Goal: Information Seeking & Learning: Learn about a topic

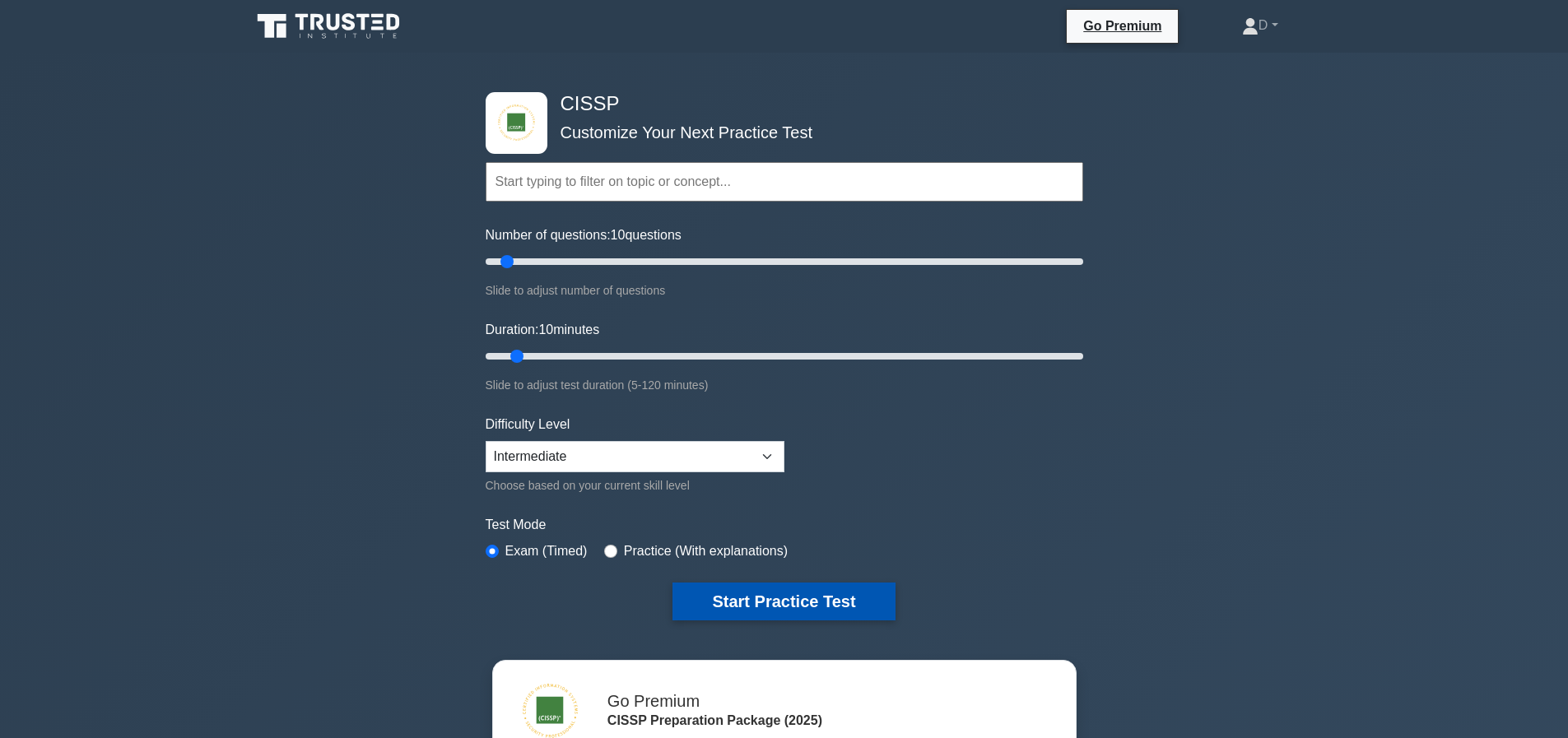
click at [790, 583] on button "Start Practice Test" at bounding box center [783, 602] width 222 height 38
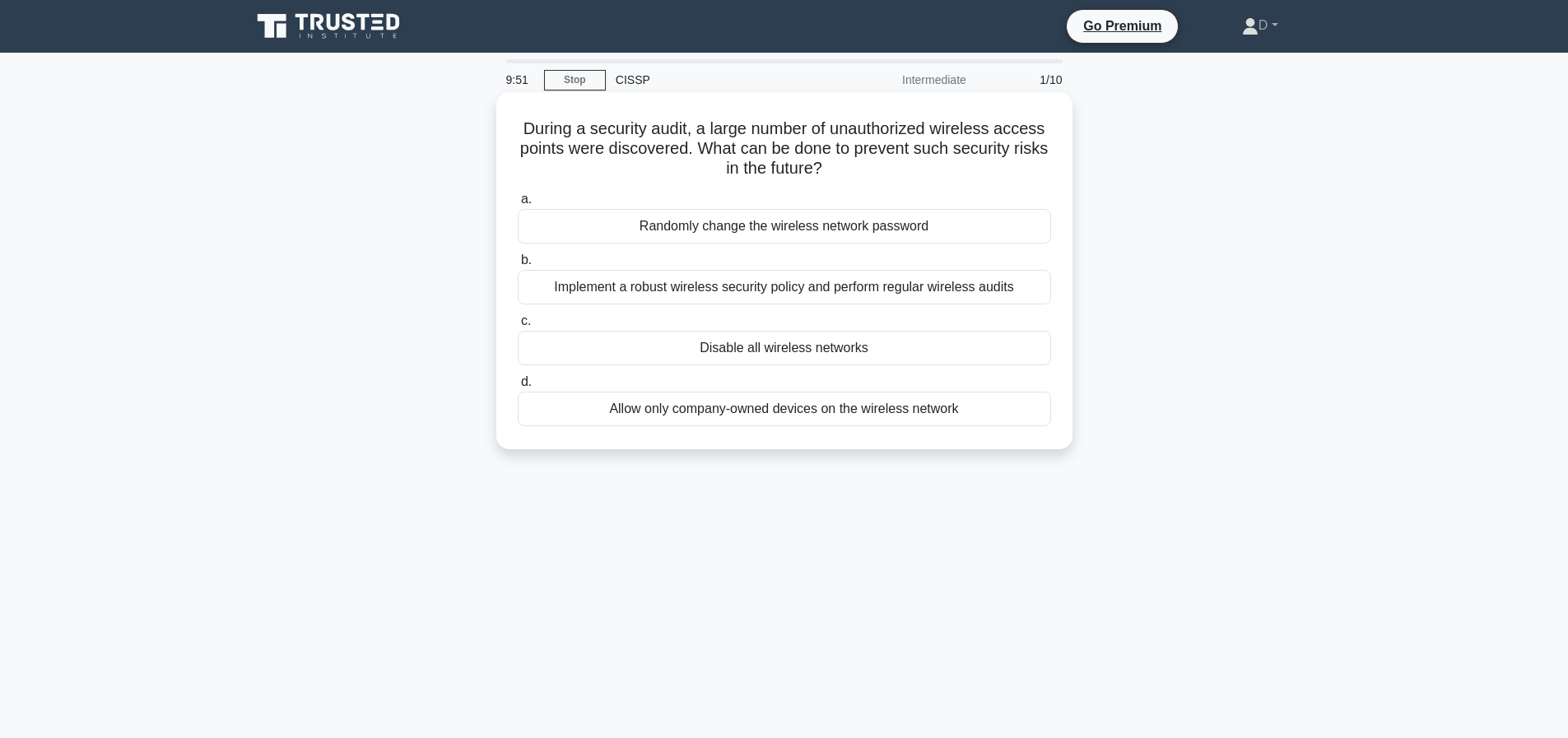
click at [720, 283] on div "Implement a robust wireless security policy and perform regular wireless audits" at bounding box center [785, 287] width 534 height 35
click at [518, 266] on input "b. Implement a robust wireless security policy and perform regular wireless aud…" at bounding box center [518, 260] width 0 height 11
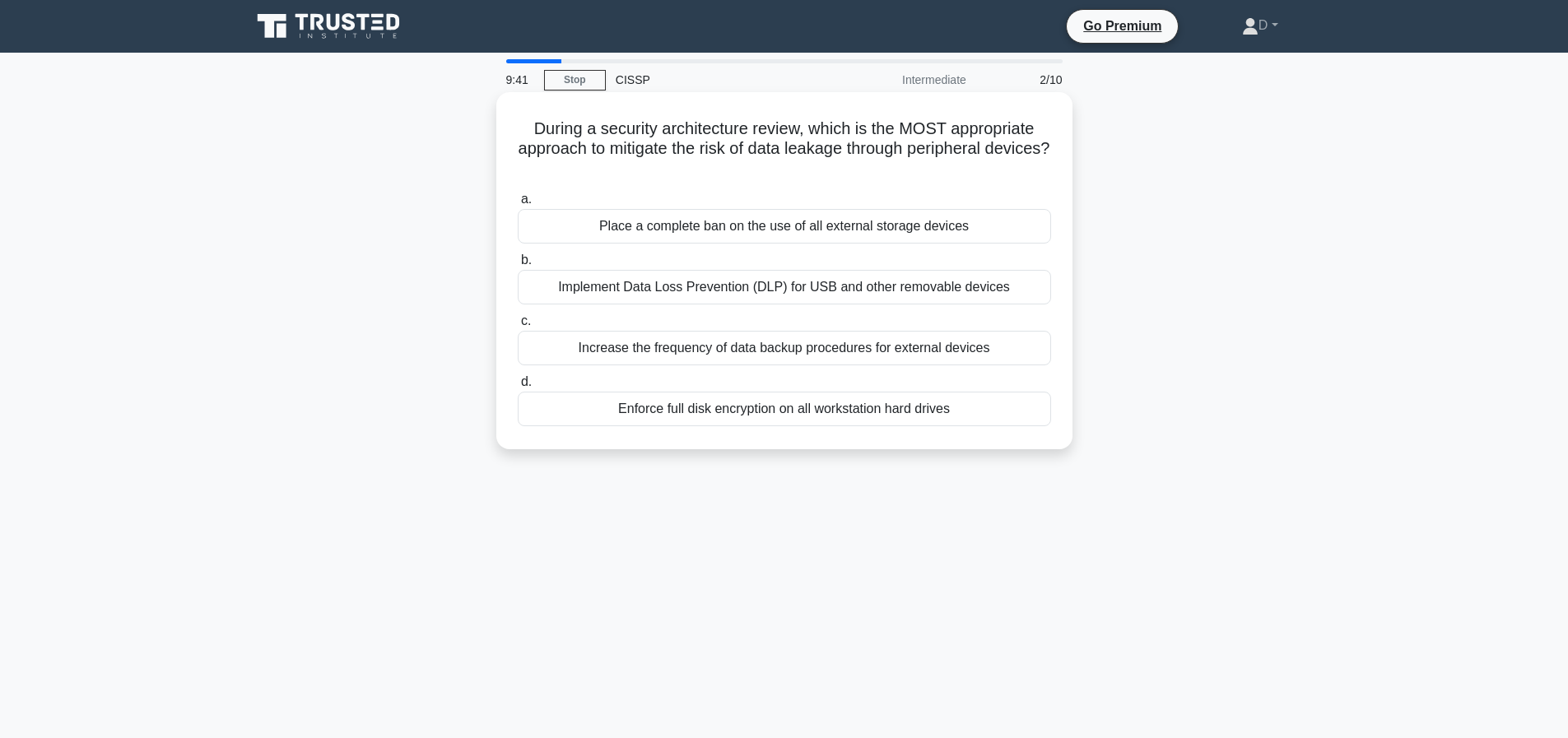
click at [734, 288] on div "Implement Data Loss Prevention (DLP) for USB and other removable devices" at bounding box center [785, 287] width 534 height 35
click at [518, 266] on input "b. Implement Data Loss Prevention (DLP) for USB and other removable devices" at bounding box center [518, 260] width 0 height 11
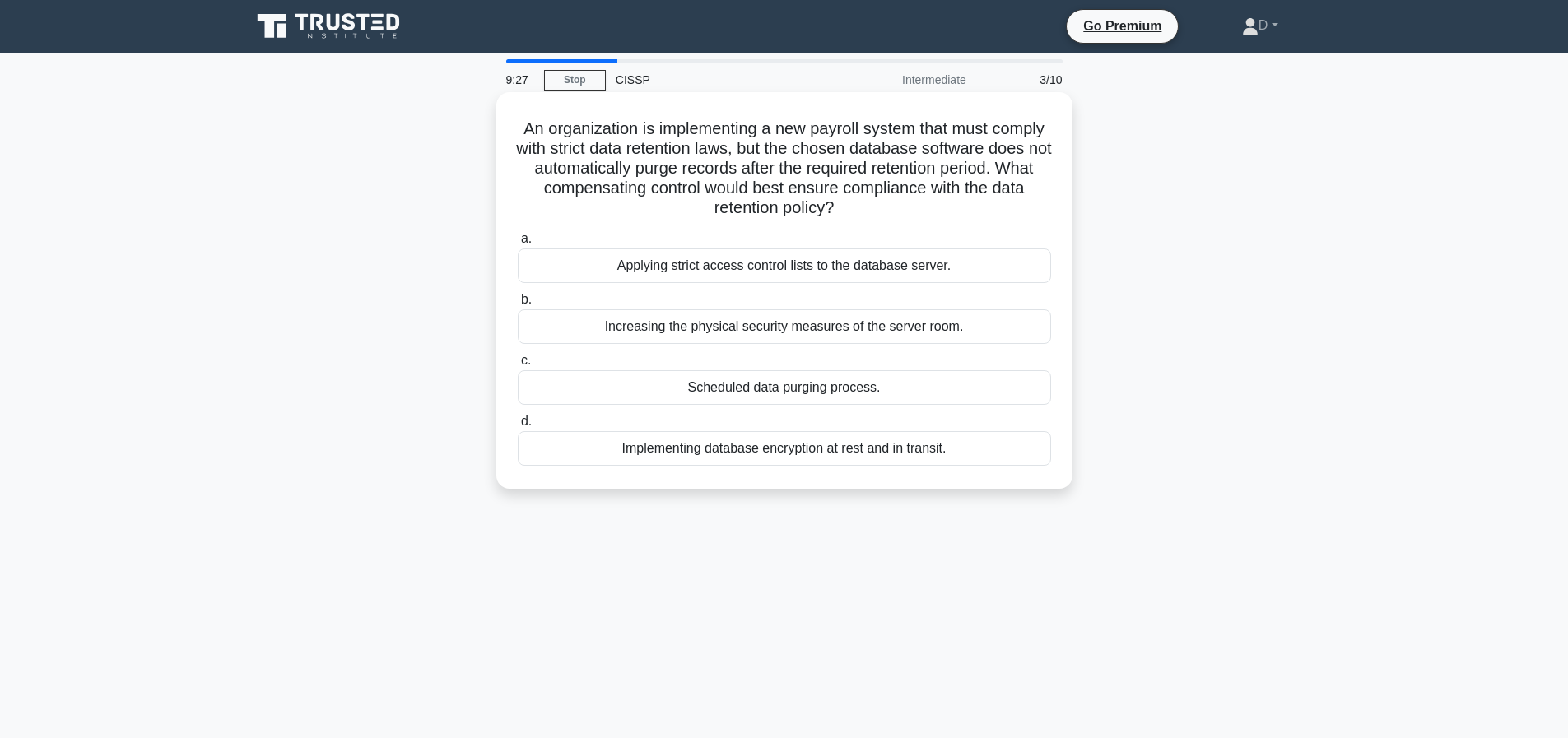
click at [831, 386] on div "Scheduled data purging process." at bounding box center [785, 387] width 534 height 35
click at [518, 367] on input "c. Scheduled data purging process." at bounding box center [518, 361] width 0 height 11
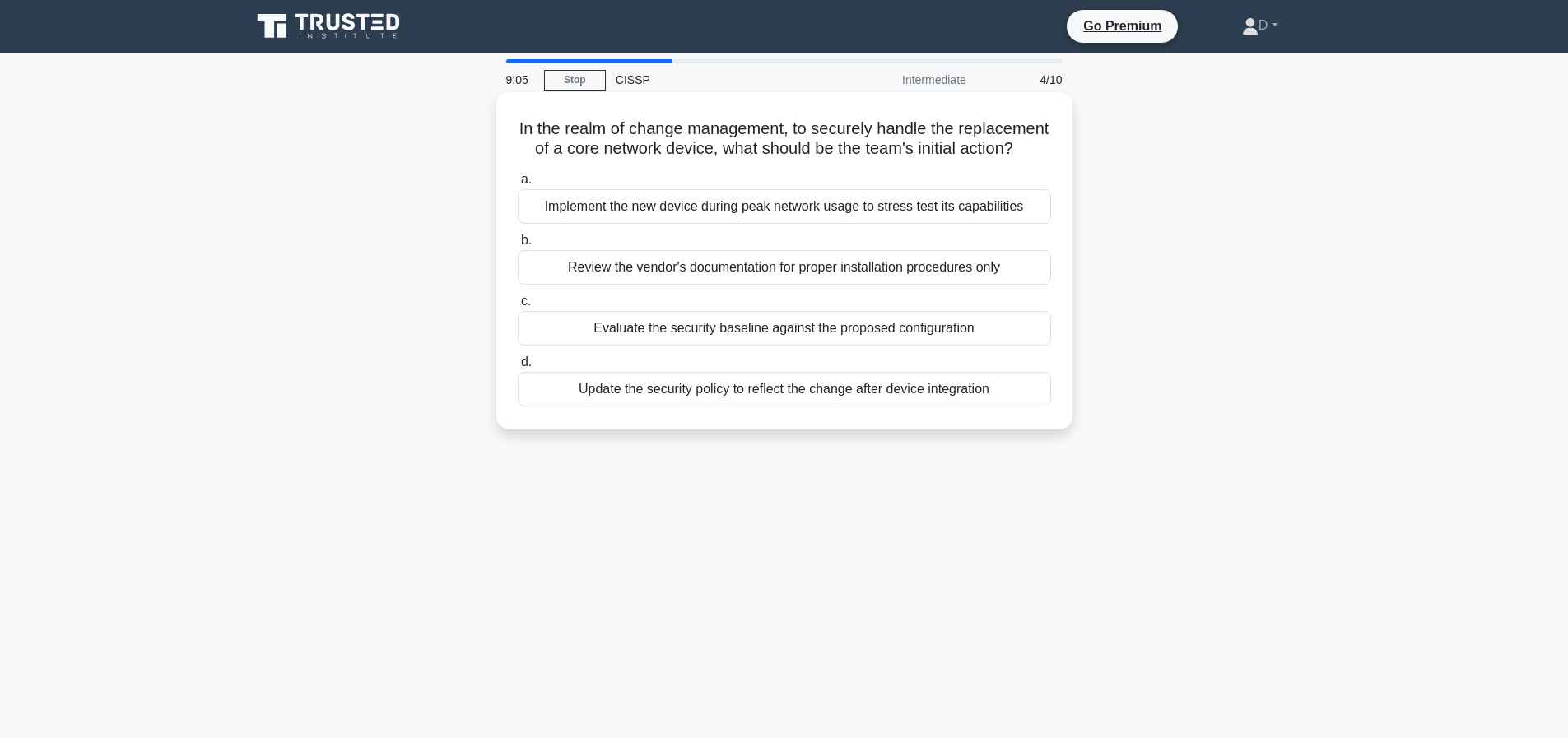
click at [721, 330] on div "Evaluate the security baseline against the proposed configuration" at bounding box center [785, 328] width 534 height 35
click at [518, 307] on input "c. Evaluate the security baseline against the proposed configuration" at bounding box center [518, 302] width 0 height 11
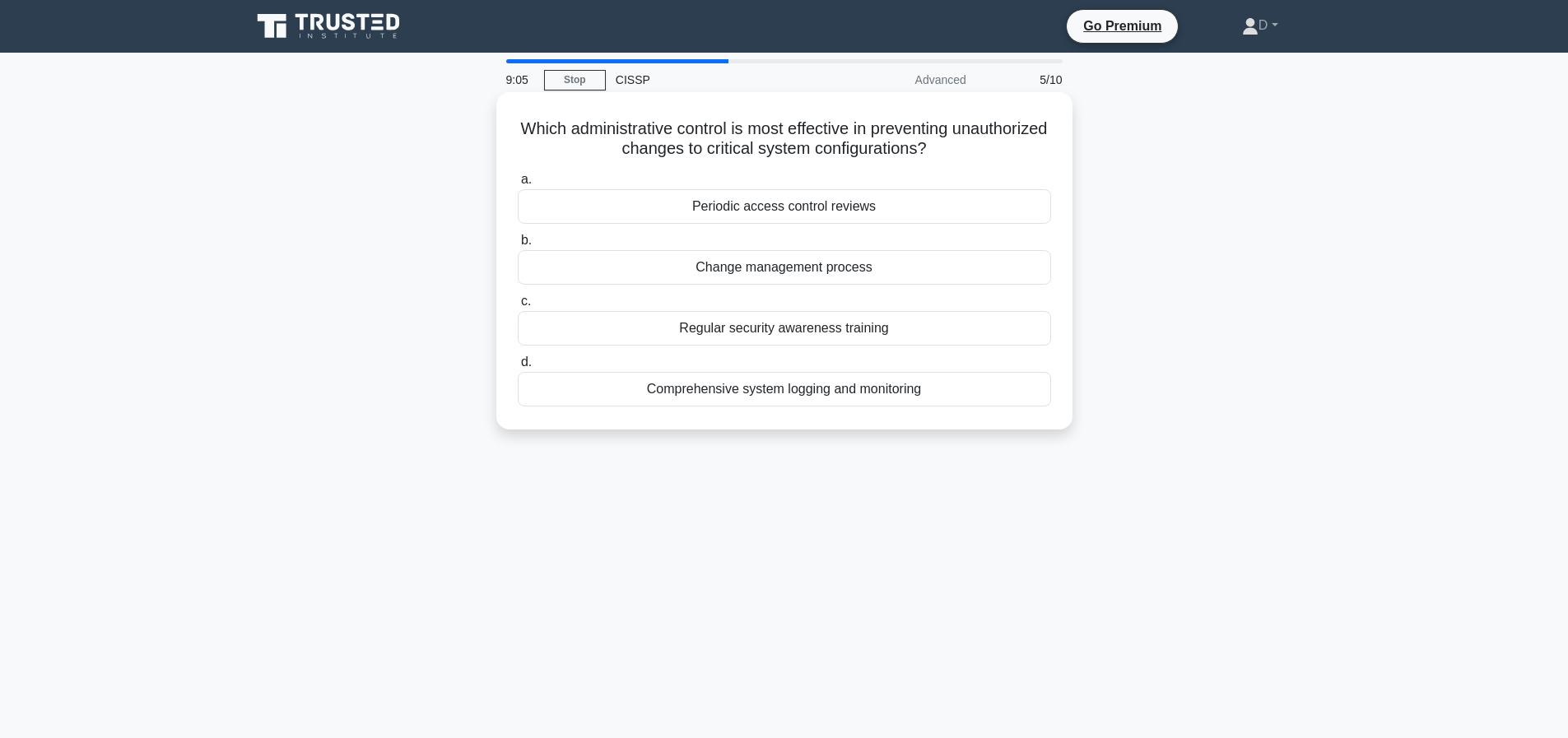
click at [727, 345] on div "Regular security awareness training" at bounding box center [785, 328] width 534 height 35
click at [518, 307] on input "c. Regular security awareness training" at bounding box center [518, 302] width 0 height 11
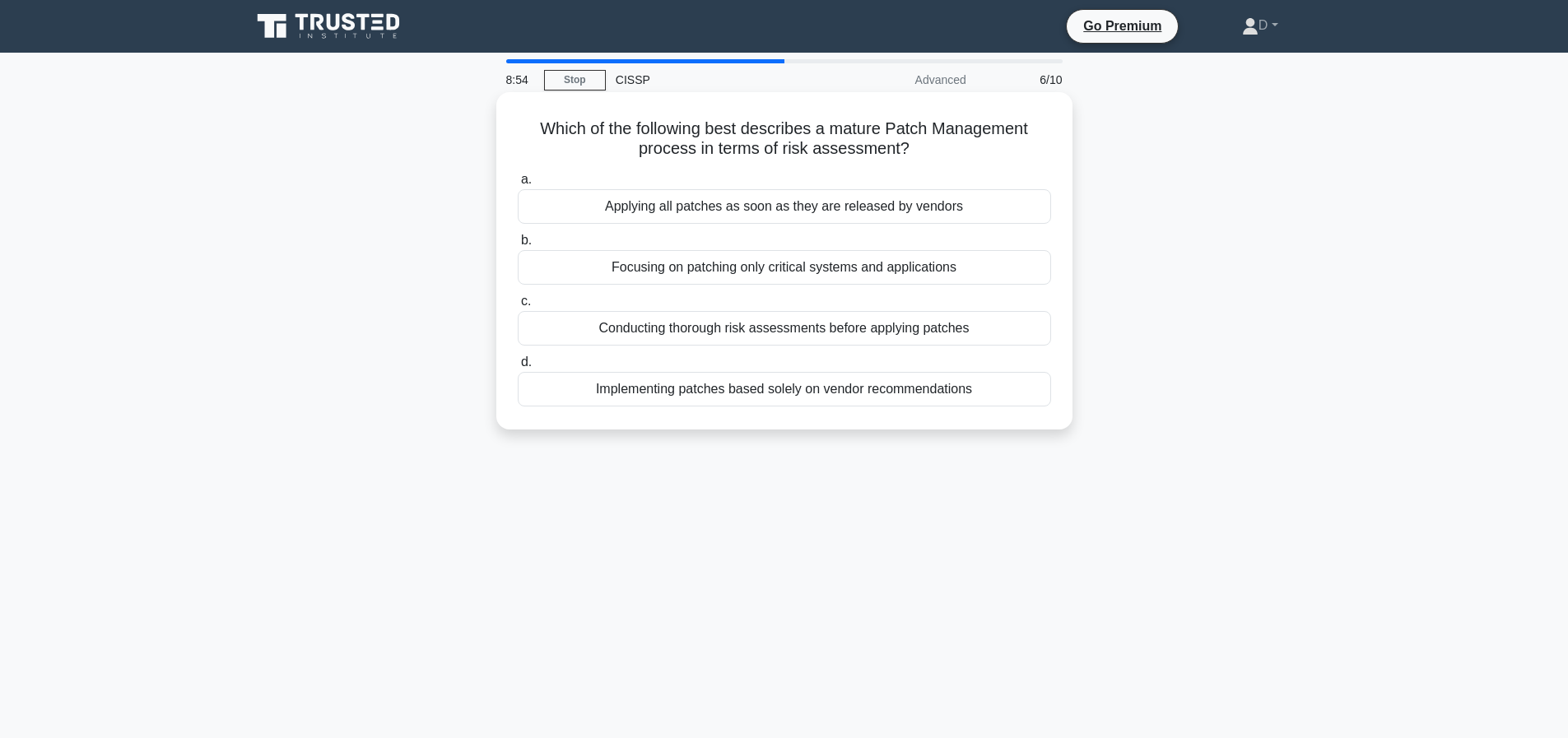
click at [735, 328] on div "Conducting thorough risk assessments before applying patches" at bounding box center [785, 328] width 534 height 35
click at [518, 307] on input "c. Conducting thorough risk assessments before applying patches" at bounding box center [518, 302] width 0 height 11
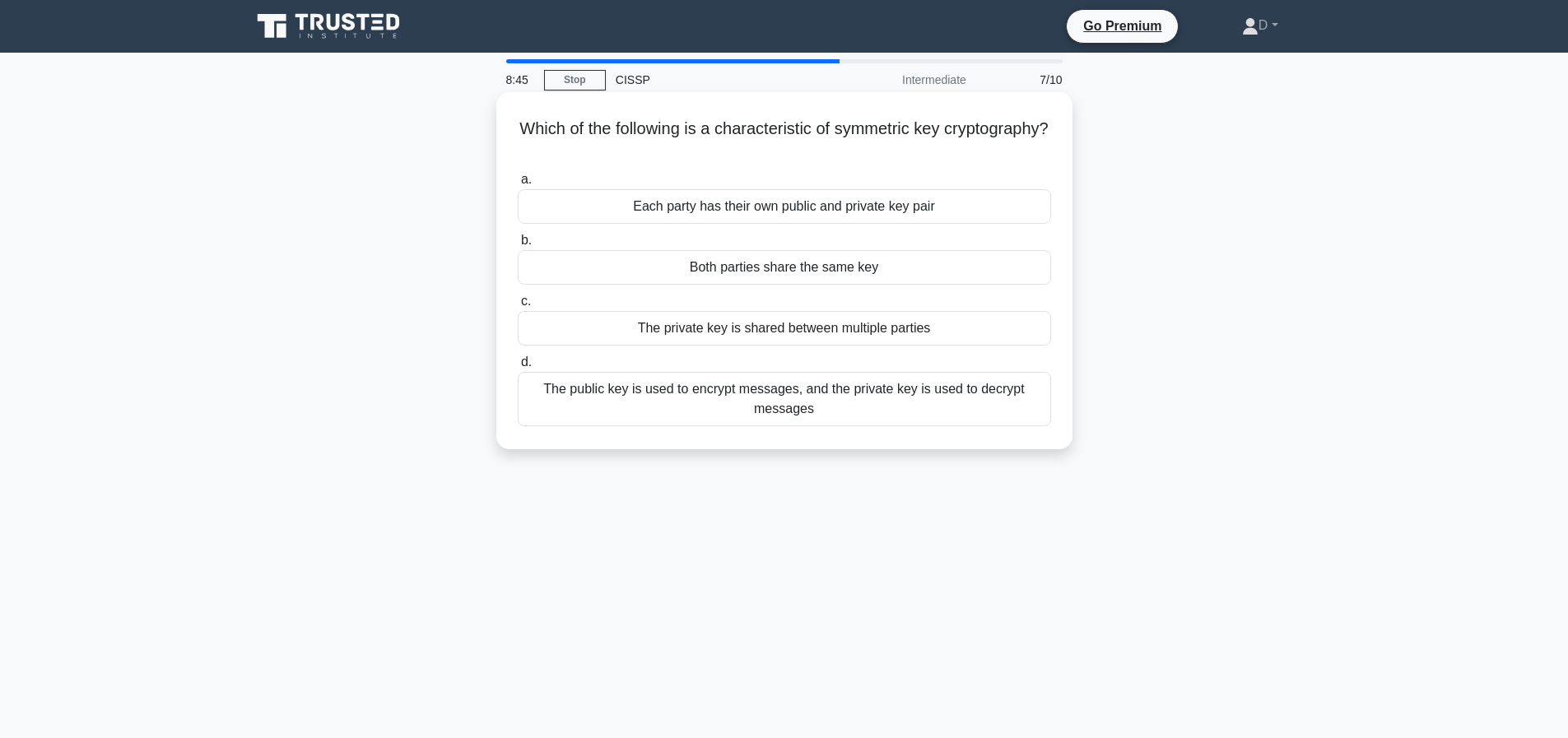
click at [760, 268] on div "Both parties share the same key" at bounding box center [785, 267] width 534 height 35
click at [518, 246] on input "b. Both parties share the same key" at bounding box center [518, 240] width 0 height 11
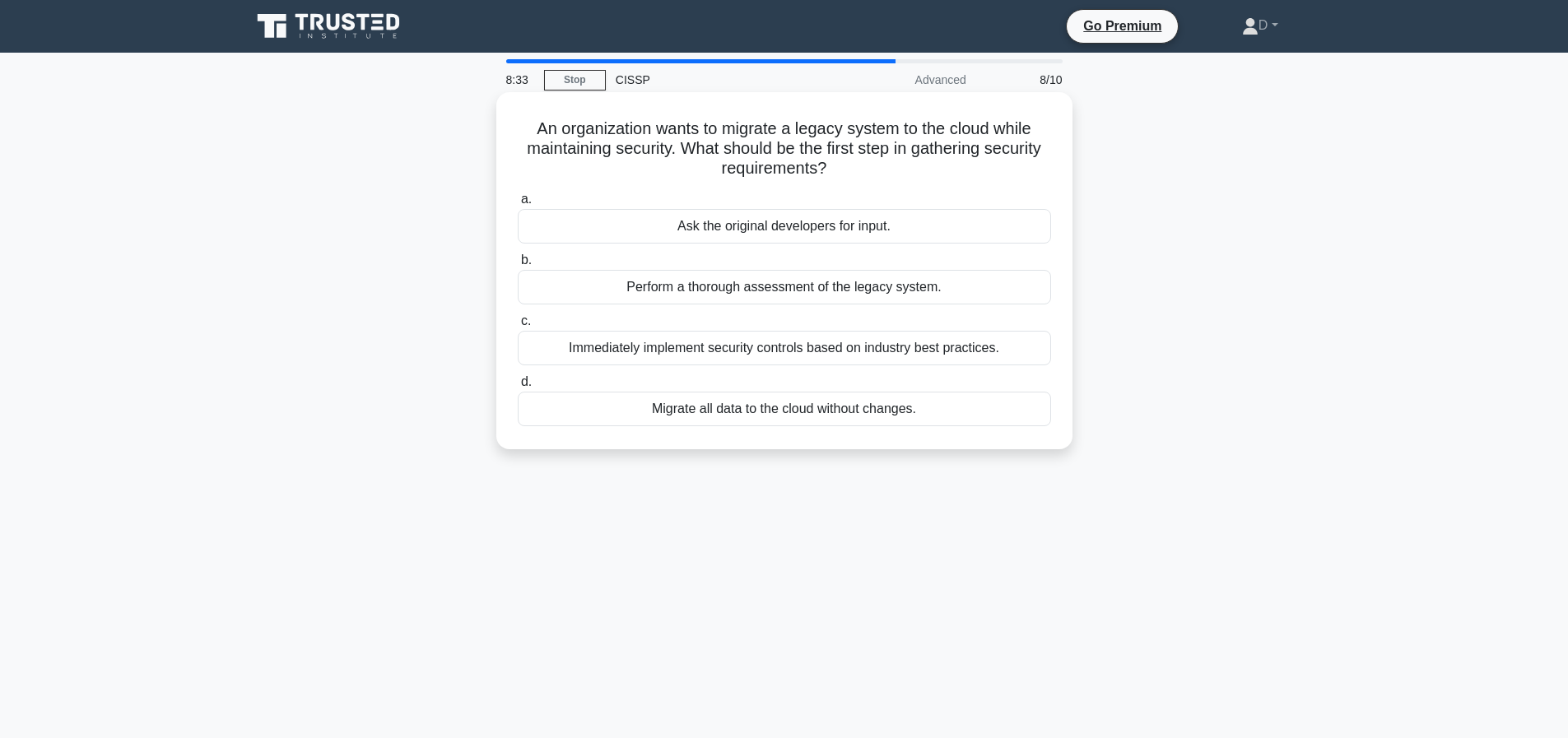
click at [754, 292] on div "Perform a thorough assessment of the legacy system." at bounding box center [785, 287] width 534 height 35
click at [518, 266] on input "b. Perform a thorough assessment of the legacy system." at bounding box center [518, 260] width 0 height 11
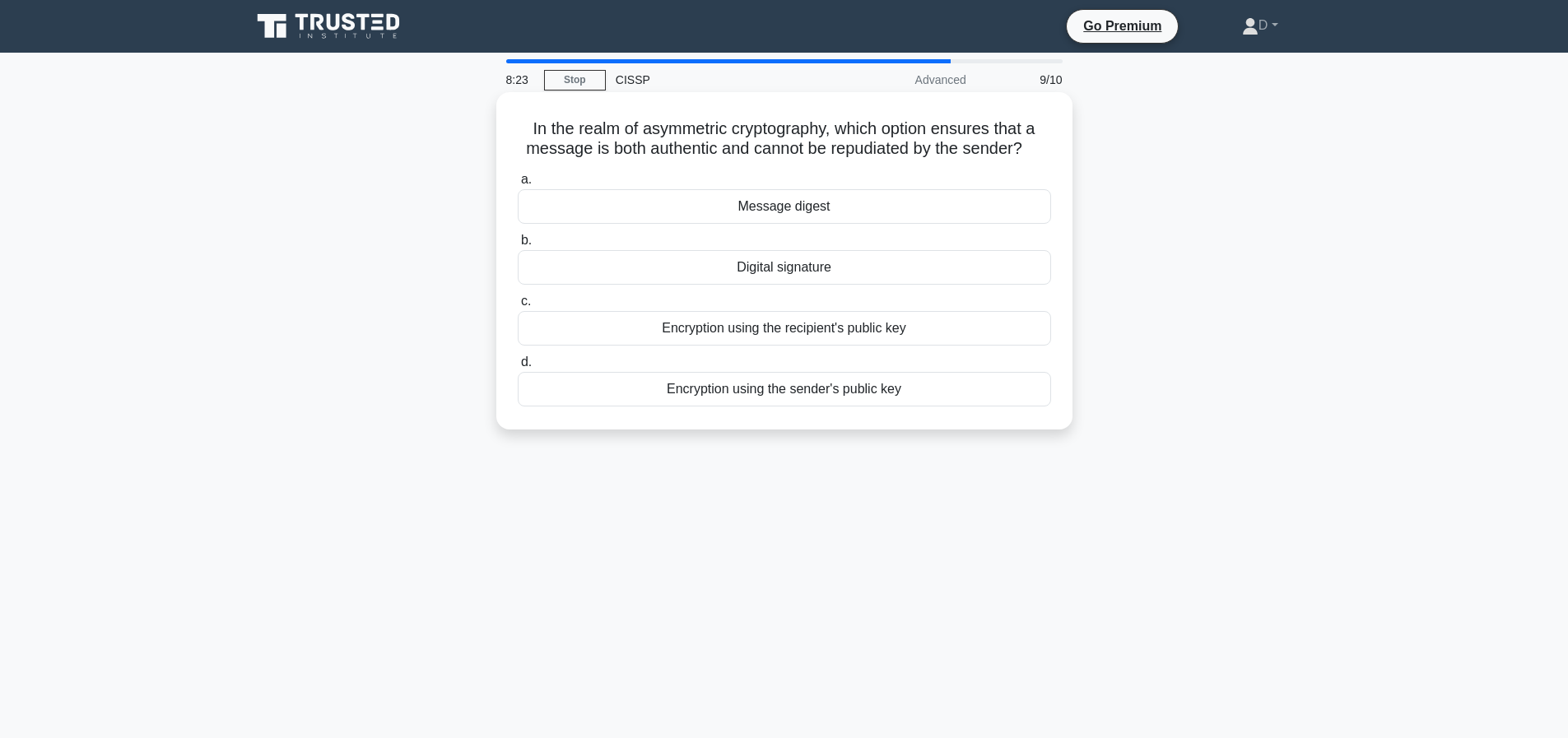
click at [828, 285] on div "Digital signature" at bounding box center [785, 267] width 534 height 35
click at [518, 246] on input "b. Digital signature" at bounding box center [518, 240] width 0 height 11
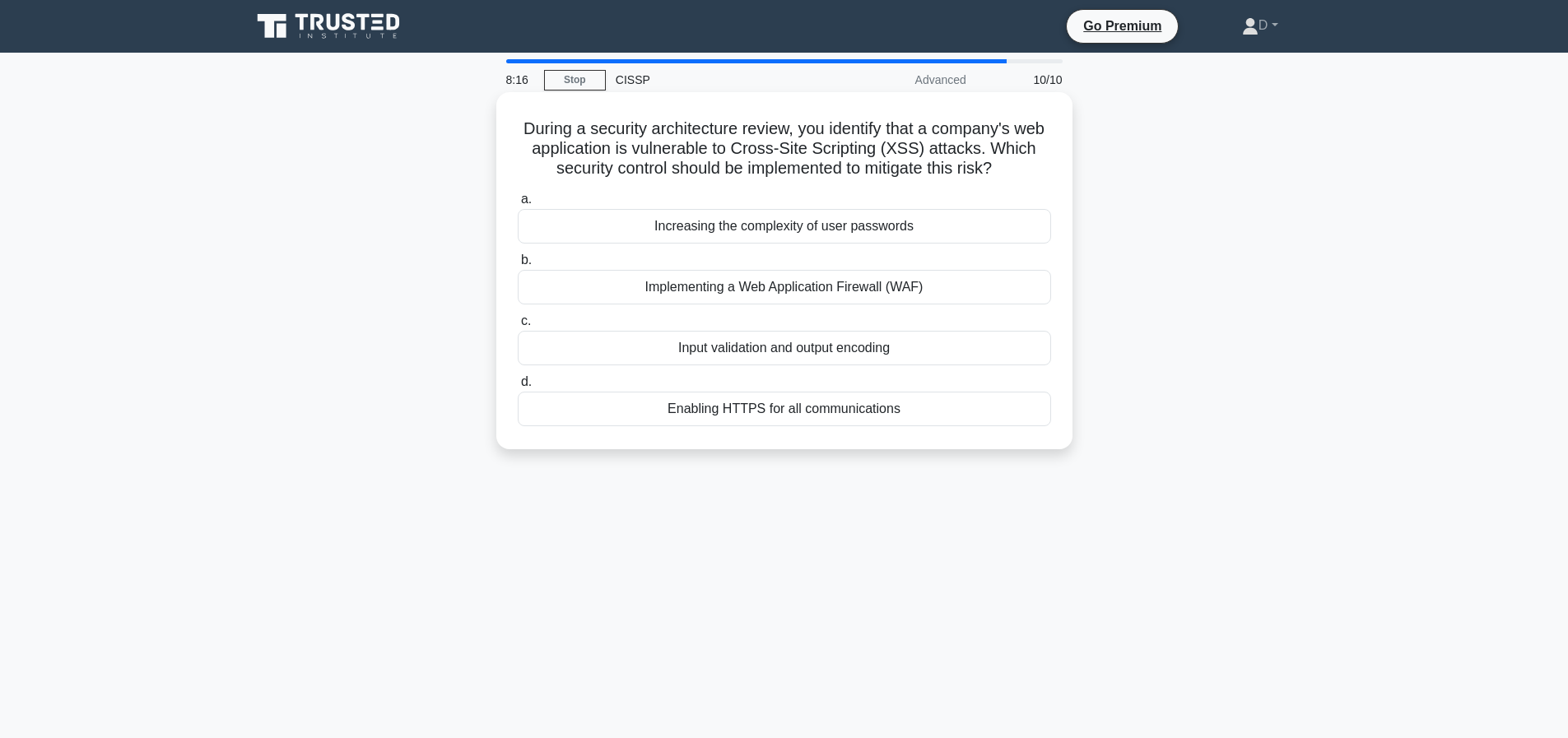
click at [802, 366] on div "Input validation and output encoding" at bounding box center [785, 348] width 534 height 35
click at [518, 327] on input "c. Input validation and output encoding" at bounding box center [518, 321] width 0 height 11
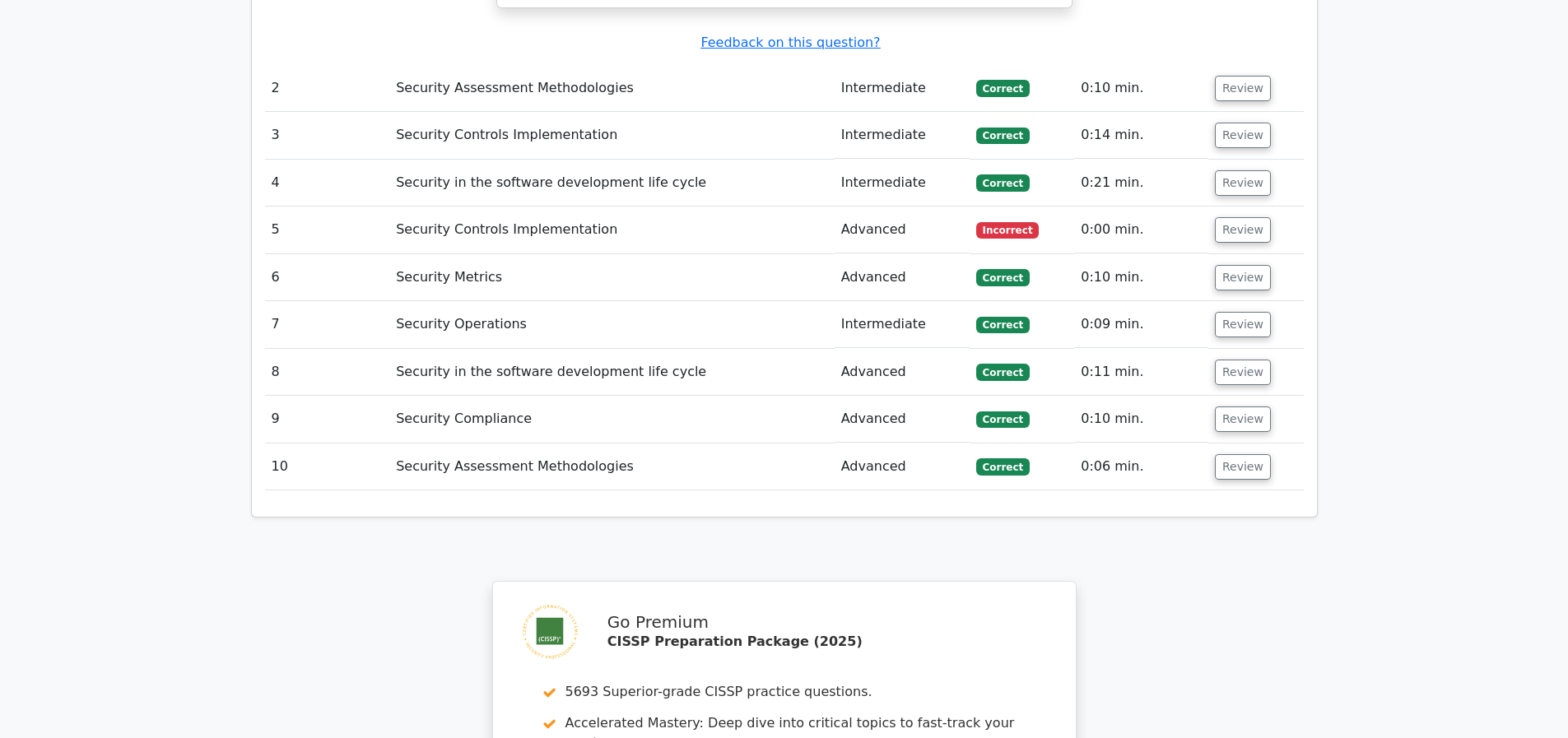
scroll to position [1895, 0]
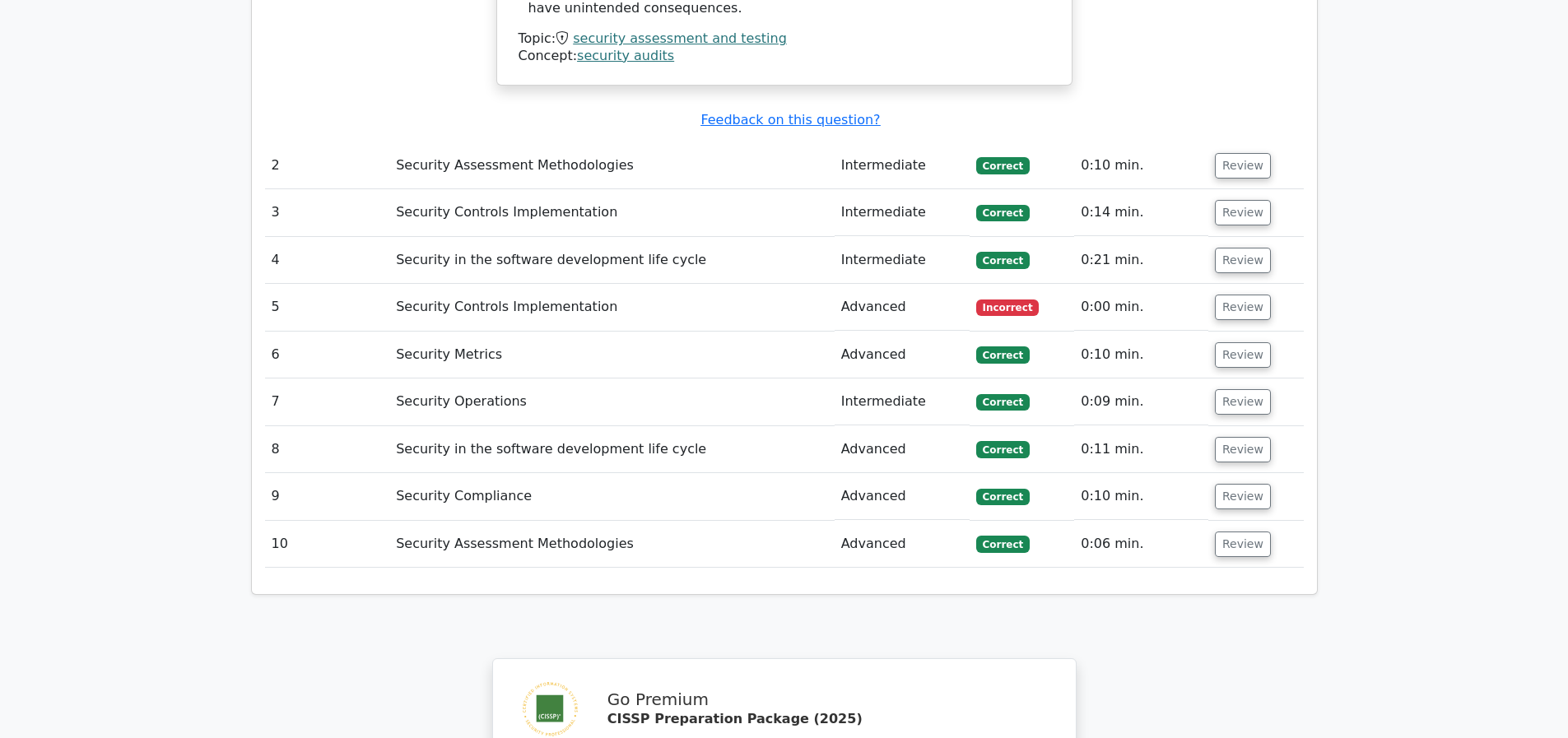
click at [720, 299] on td "Security Controls Implementation" at bounding box center [612, 307] width 445 height 47
click at [1241, 315] on button "Review" at bounding box center [1243, 308] width 56 height 26
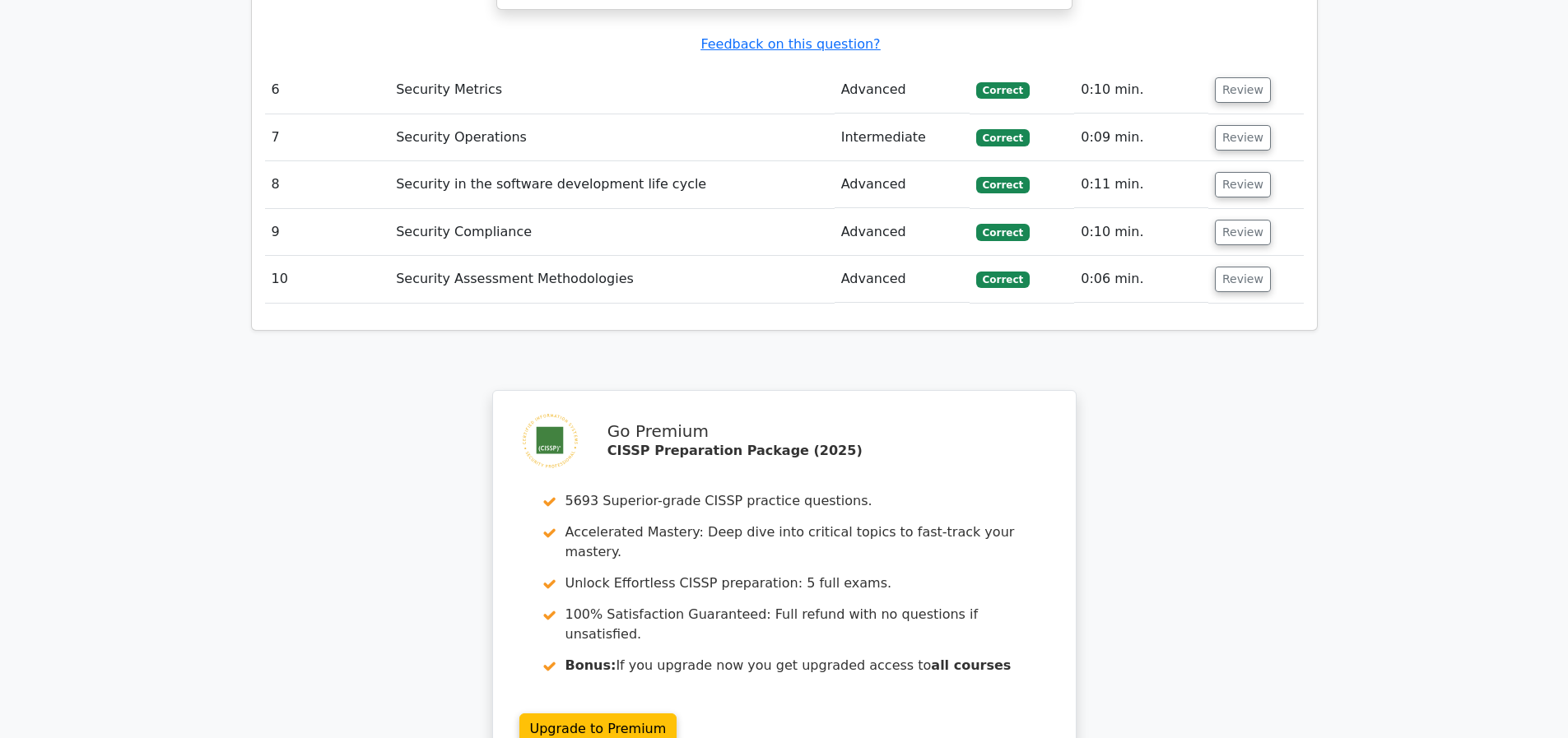
scroll to position [3472, 0]
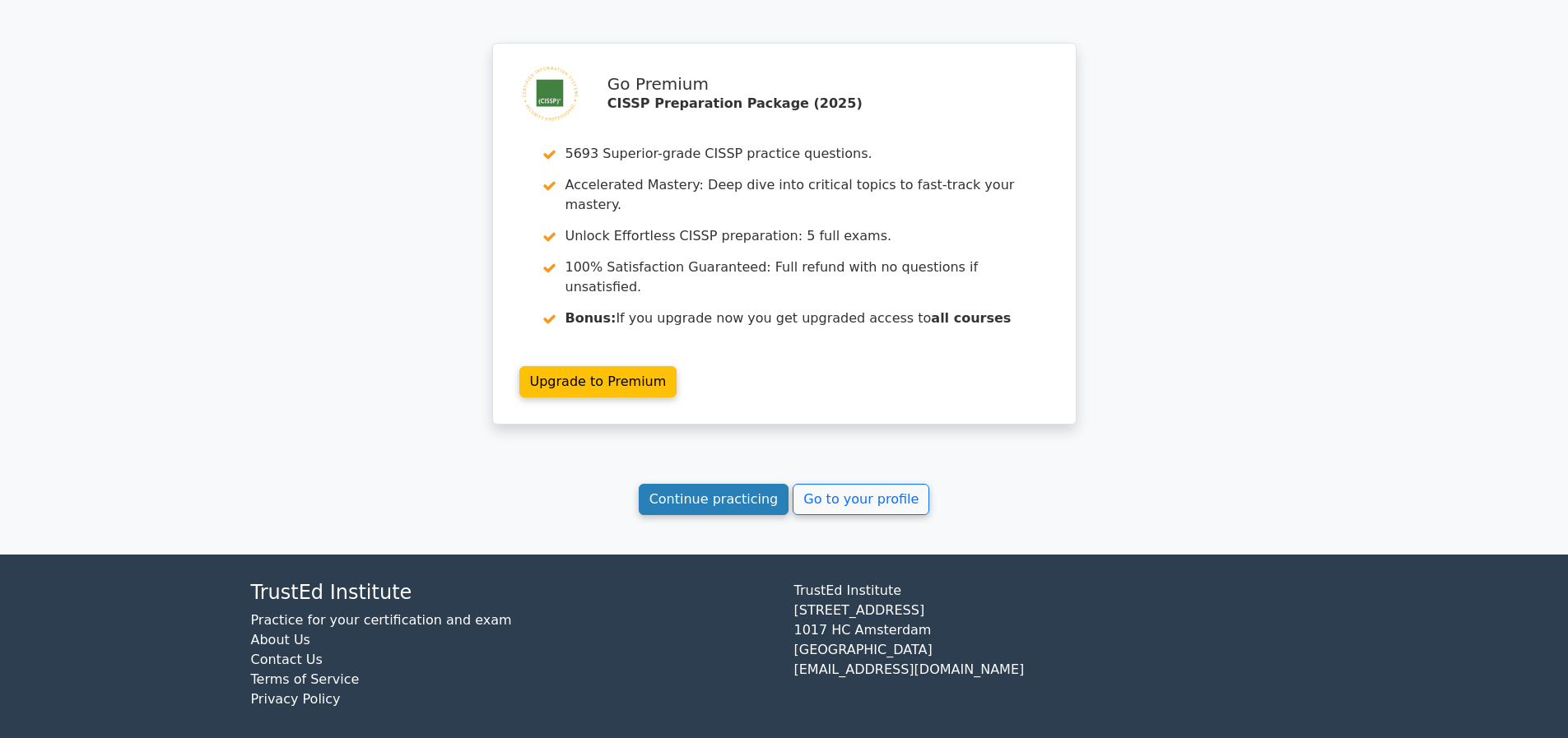
click at [728, 515] on link "Continue practicing" at bounding box center [713, 499] width 150 height 31
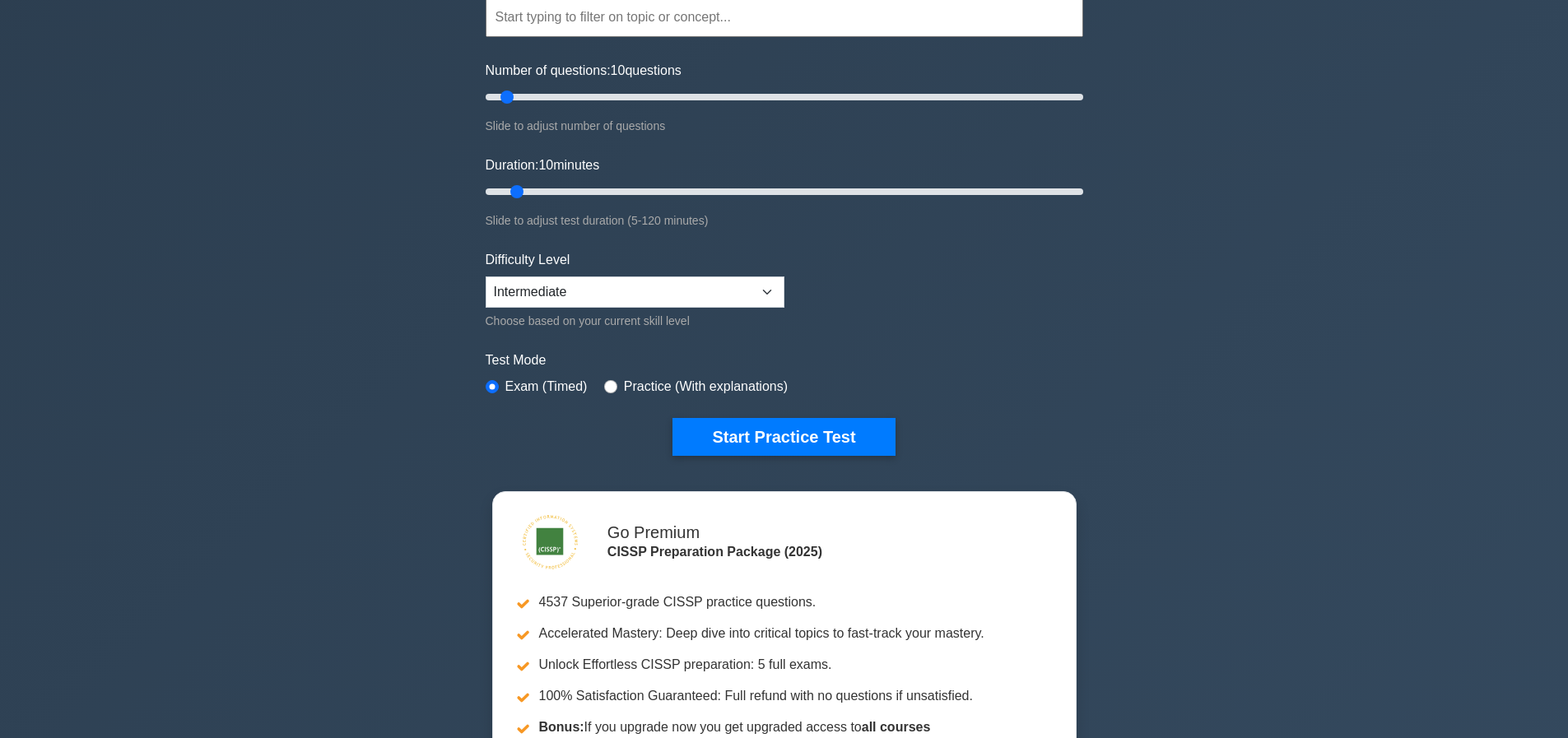
scroll to position [330, 0]
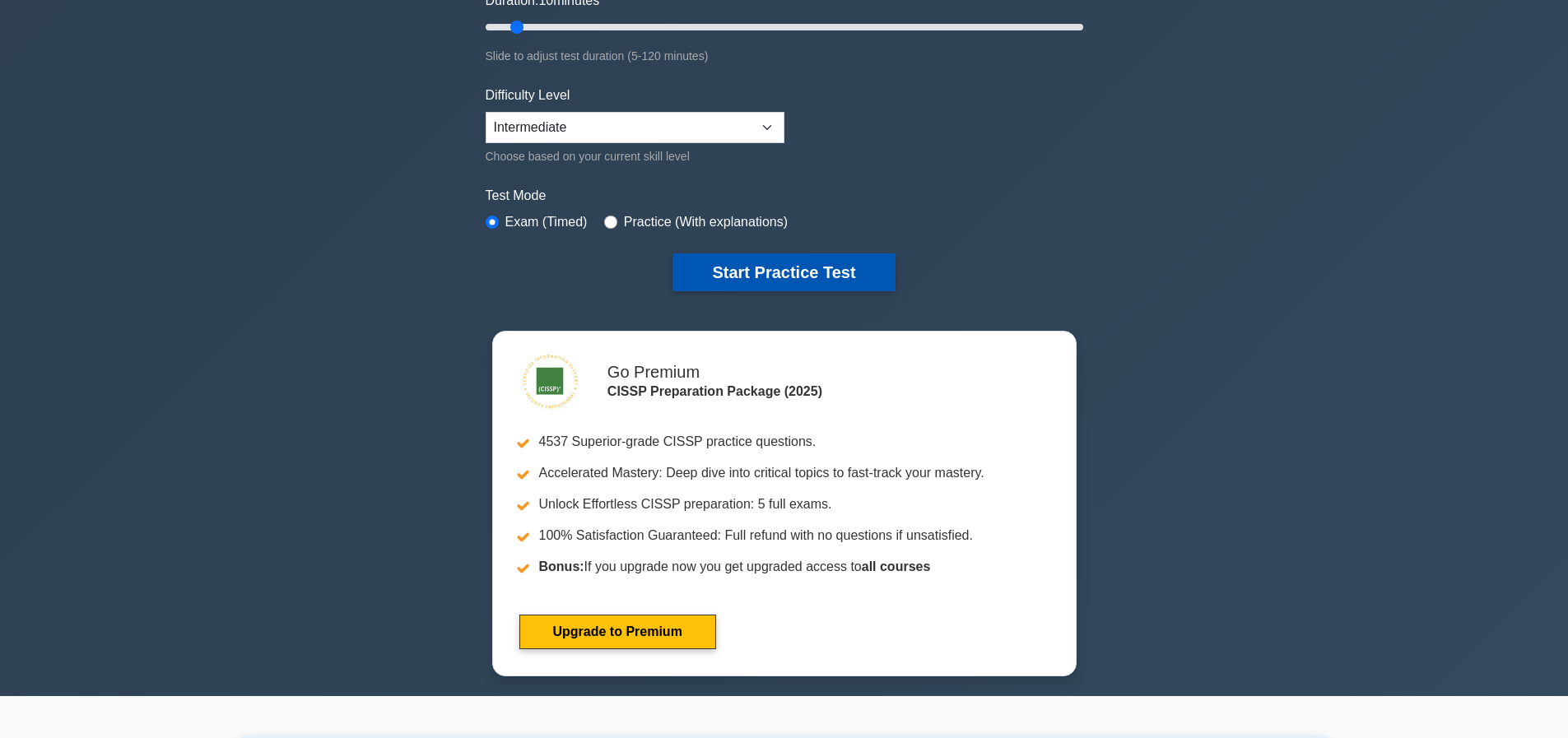
click at [796, 274] on button "Start Practice Test" at bounding box center [783, 273] width 222 height 38
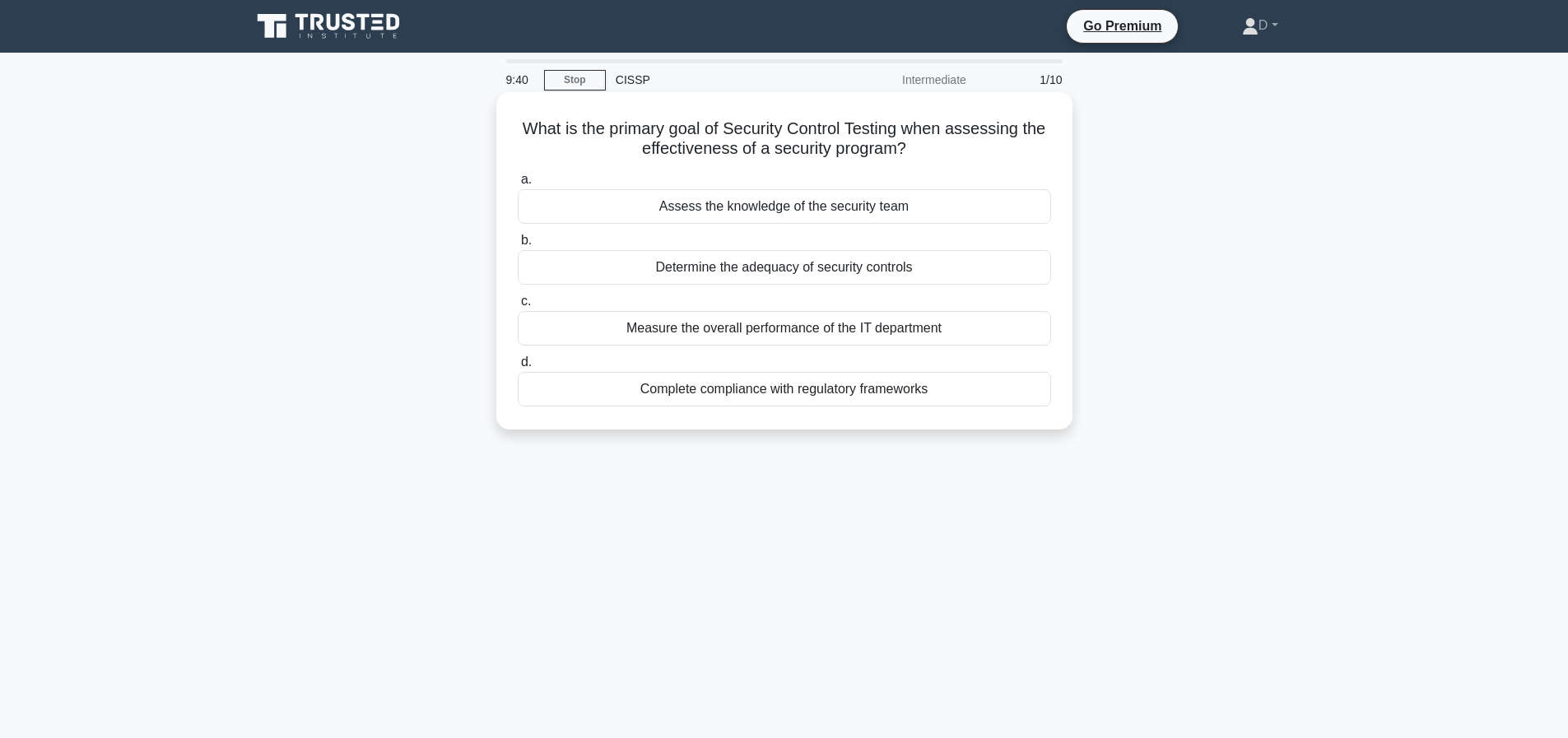
click at [930, 263] on div "Determine the adequacy of security controls" at bounding box center [785, 267] width 534 height 35
click at [518, 246] on input "b. Determine the adequacy of security controls" at bounding box center [518, 240] width 0 height 11
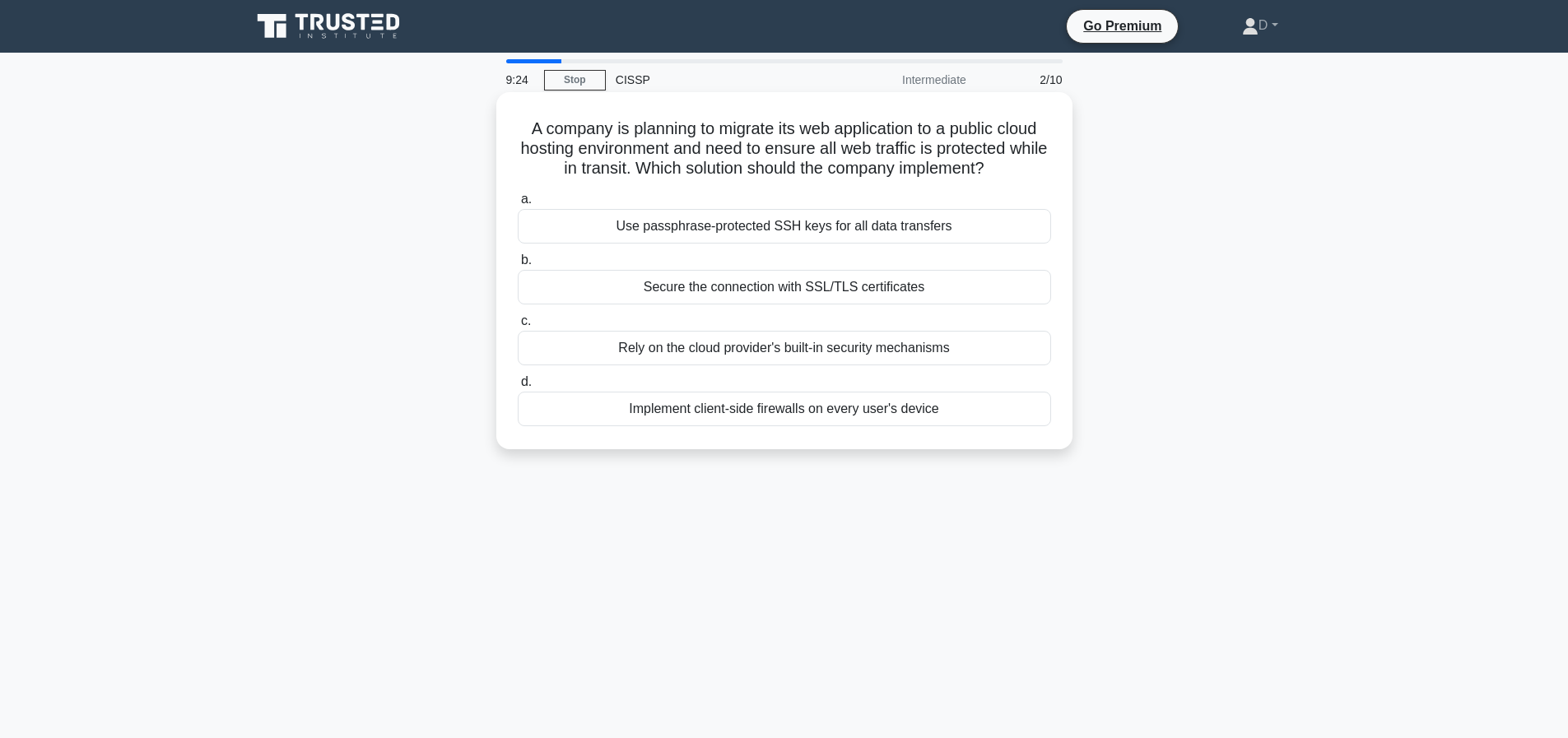
click at [823, 305] on div "Secure the connection with SSL/TLS certificates" at bounding box center [785, 287] width 534 height 35
click at [518, 266] on input "b. Secure the connection with SSL/TLS certificates" at bounding box center [518, 260] width 0 height 11
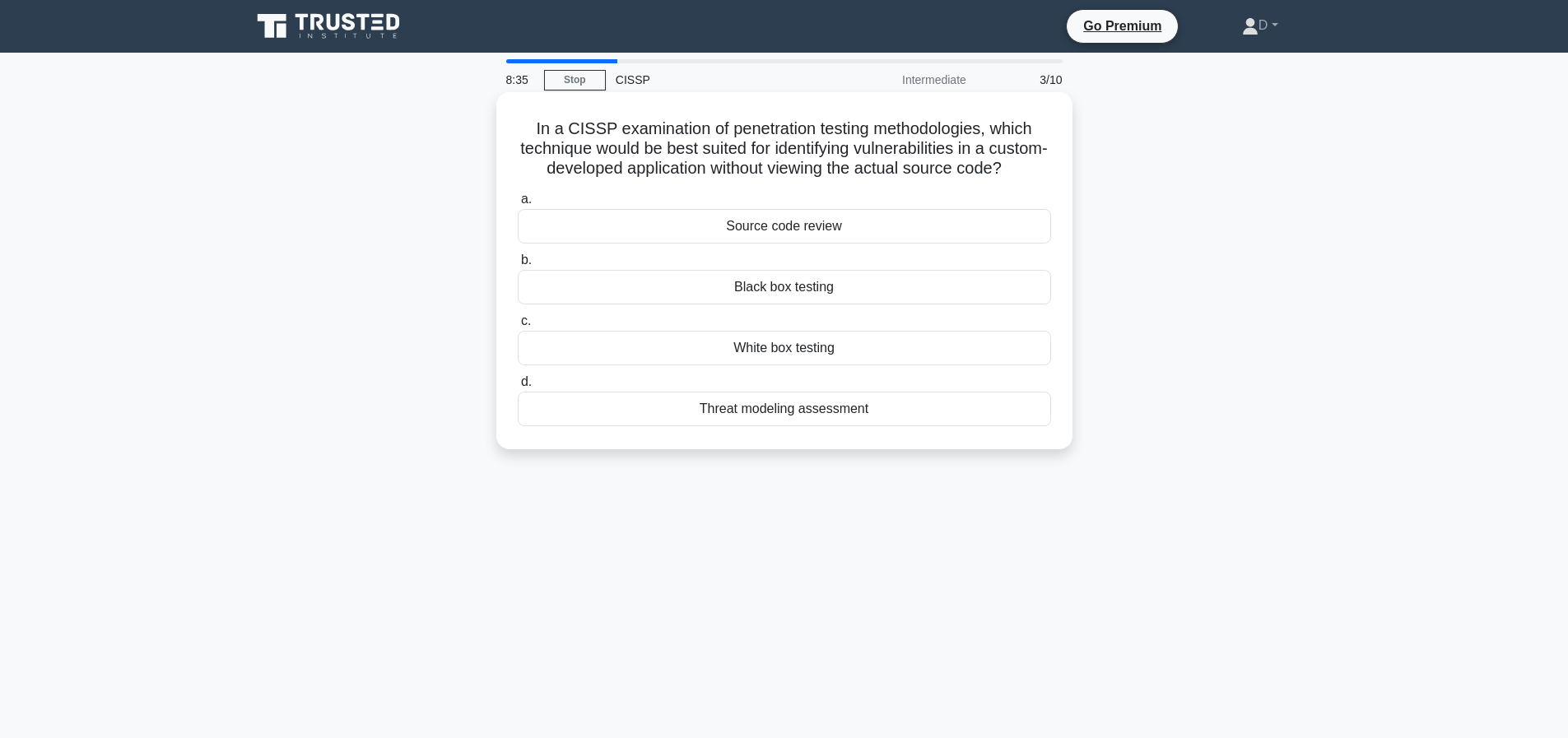
click at [842, 305] on div "Black box testing" at bounding box center [785, 287] width 534 height 35
click at [518, 266] on input "b. Black box testing" at bounding box center [518, 260] width 0 height 11
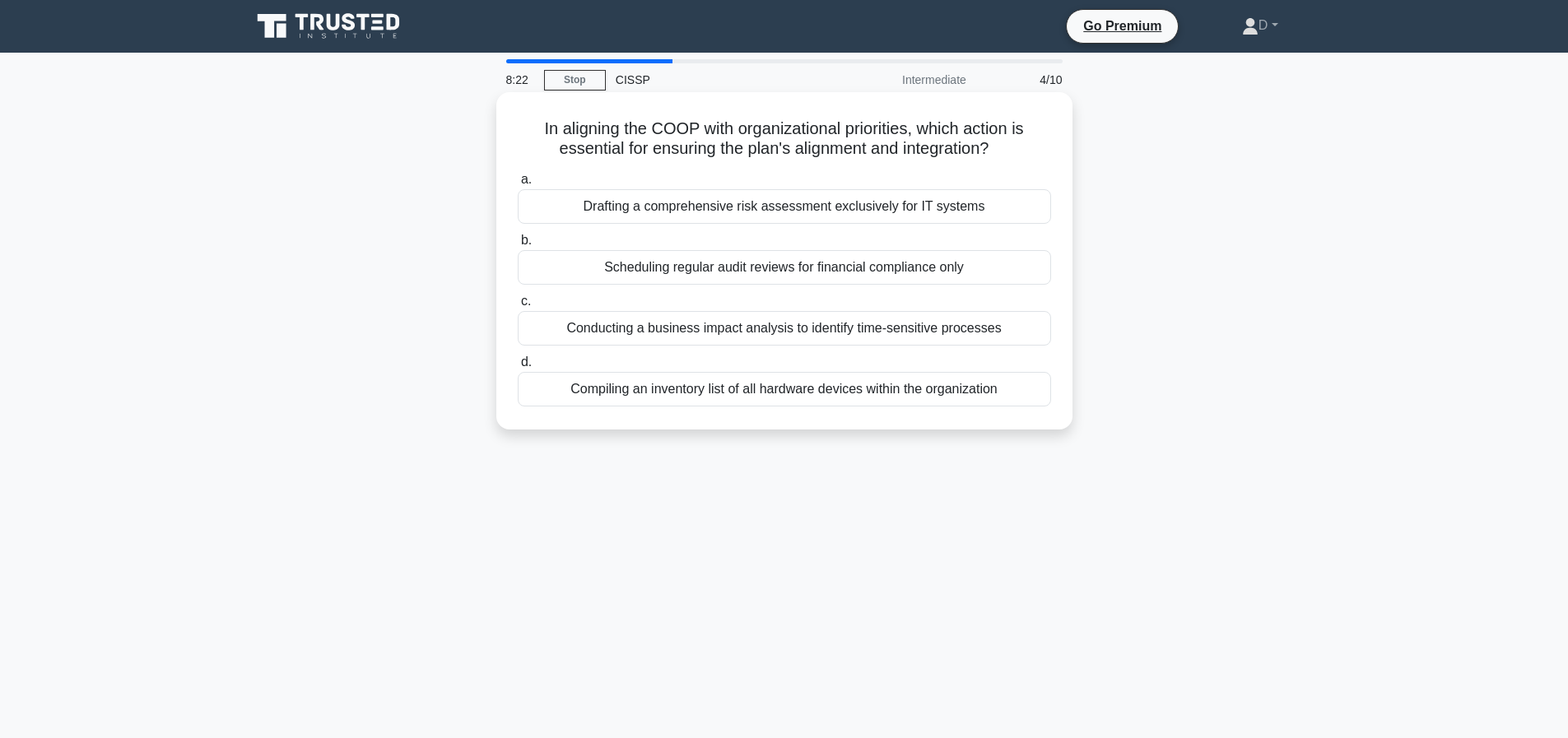
click at [767, 326] on div "Conducting a business impact analysis to identify time-sensitive processes" at bounding box center [785, 328] width 534 height 35
click at [518, 307] on input "c. Conducting a business impact analysis to identify time-sensitive processes" at bounding box center [518, 302] width 0 height 11
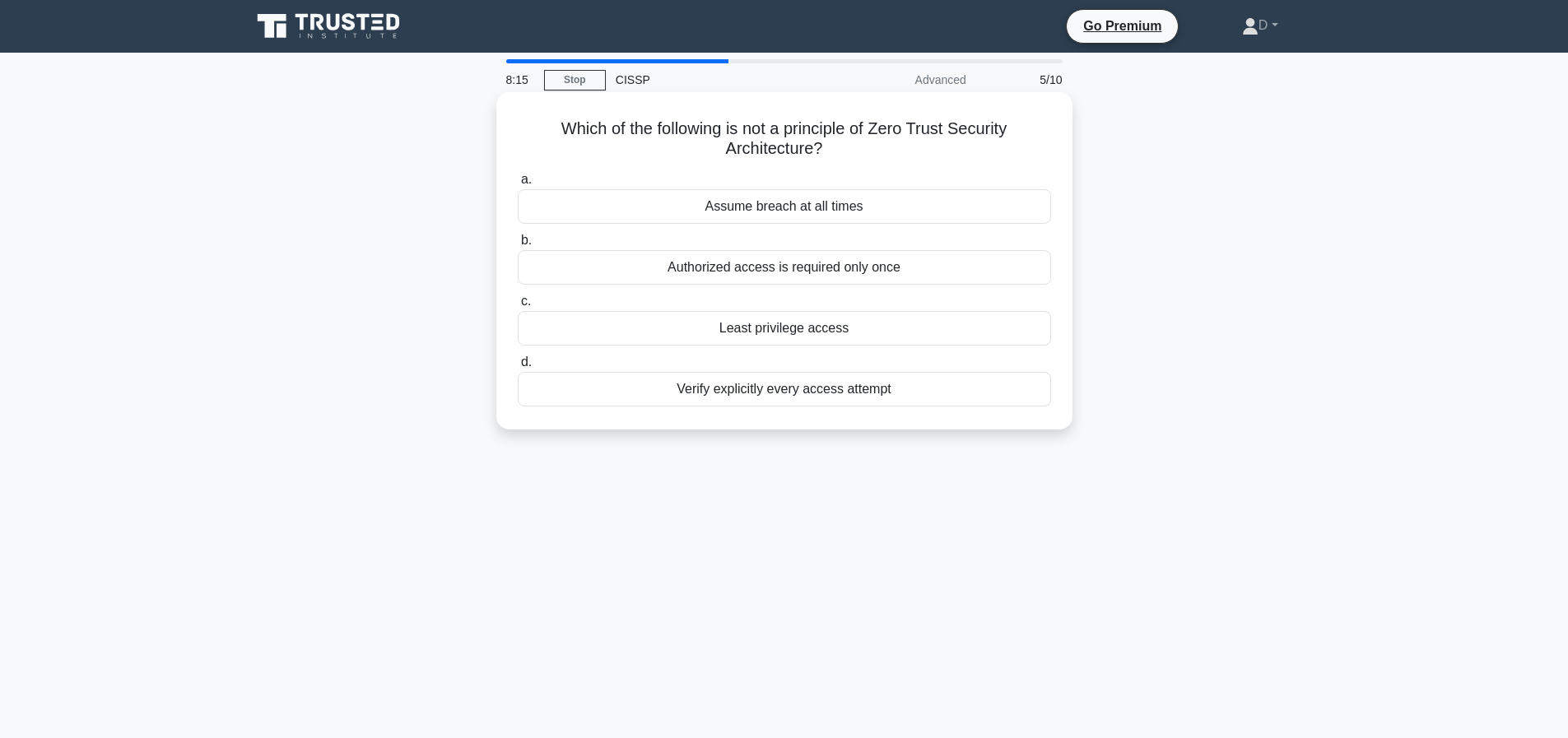
click at [922, 273] on div "Authorized access is required only once" at bounding box center [785, 267] width 534 height 35
click at [518, 246] on input "b. Authorized access is required only once" at bounding box center [518, 240] width 0 height 11
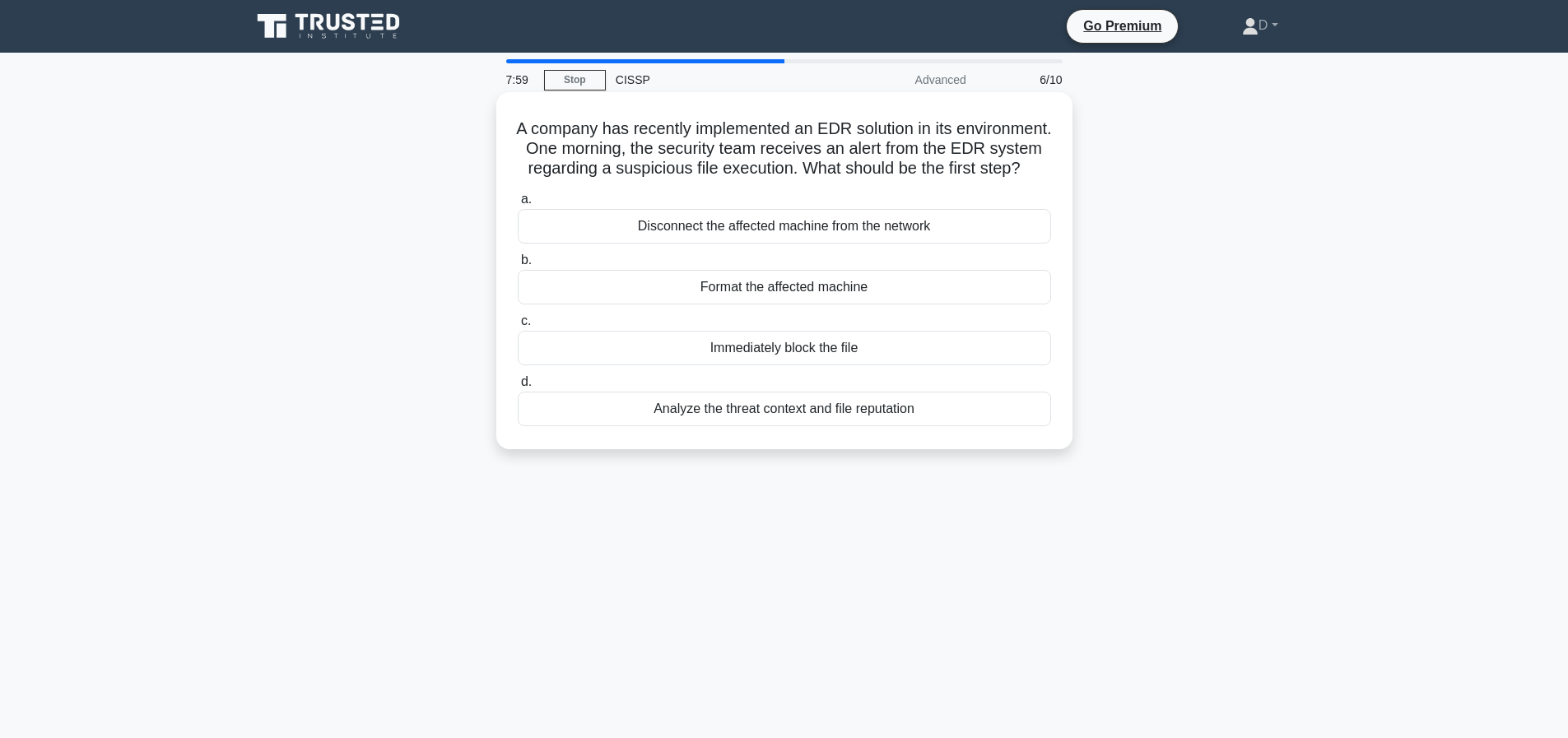
click at [890, 426] on div "Analyze the threat context and file reputation" at bounding box center [785, 408] width 534 height 35
click at [518, 387] on input "d. Analyze the threat context and file reputation" at bounding box center [518, 382] width 0 height 11
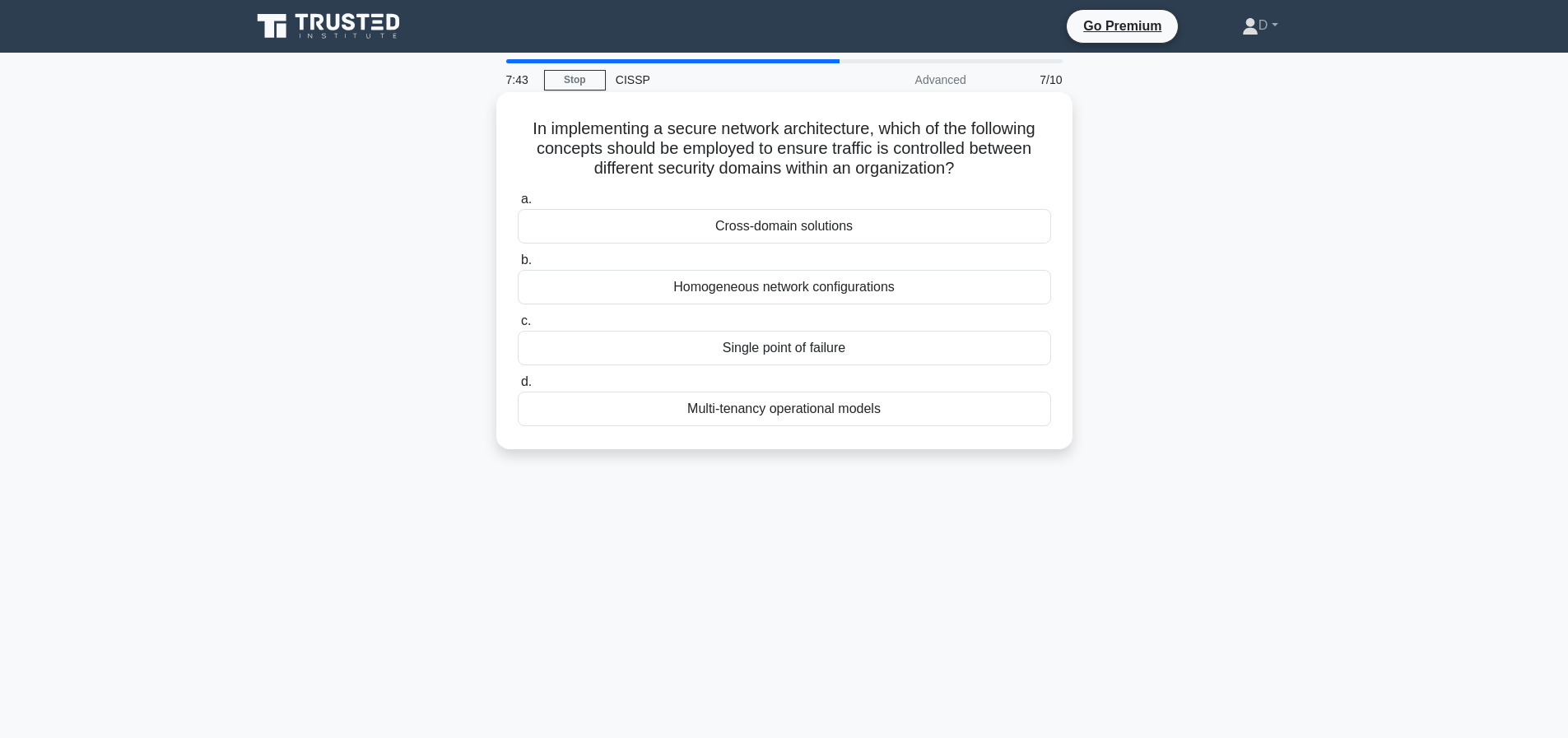
click at [846, 244] on div "Cross-domain solutions" at bounding box center [785, 226] width 534 height 35
click at [518, 205] on input "a. Cross-domain solutions" at bounding box center [518, 199] width 0 height 11
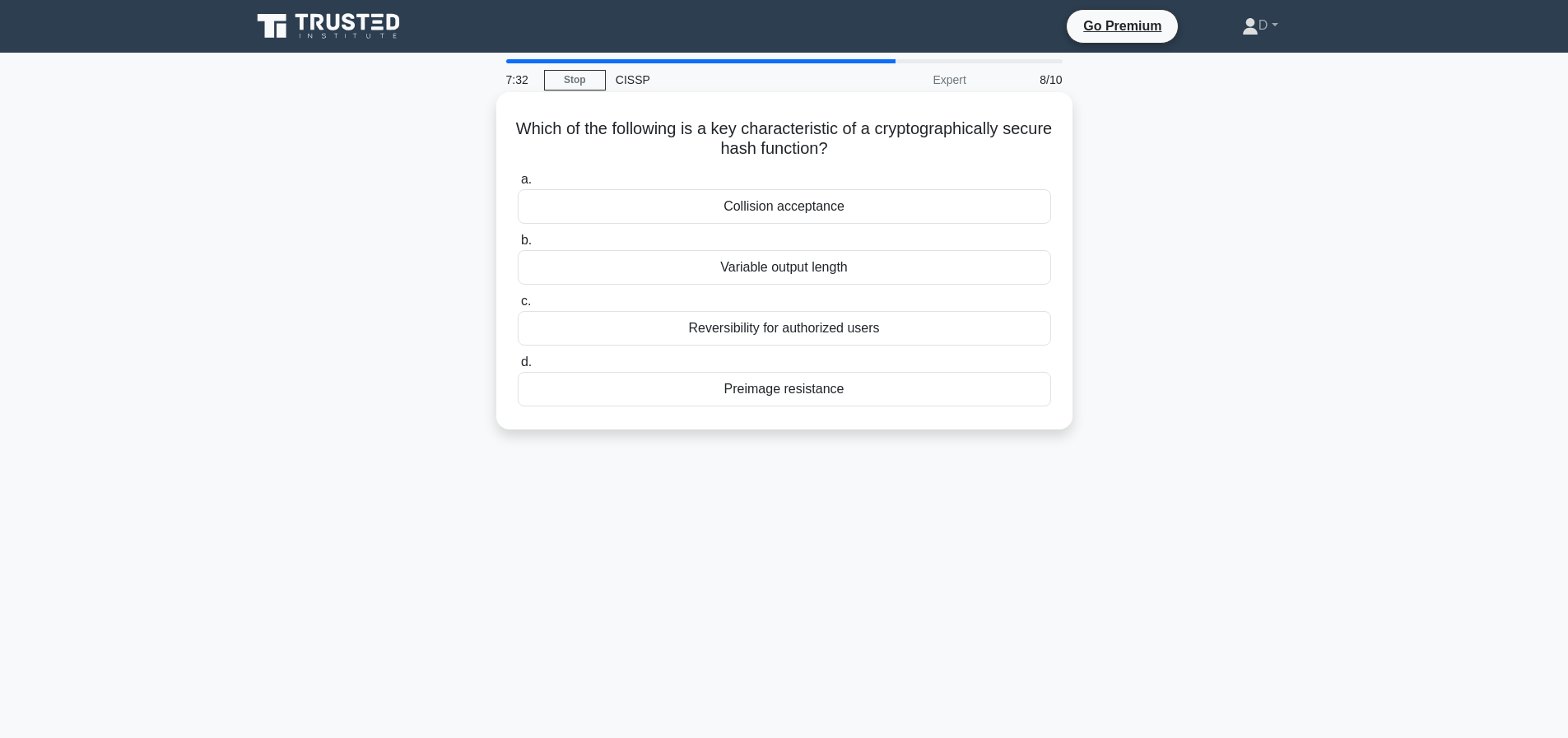
click at [850, 340] on div "Reversibility for authorized users" at bounding box center [785, 328] width 534 height 35
click at [518, 307] on input "c. Reversibility for authorized users" at bounding box center [518, 302] width 0 height 11
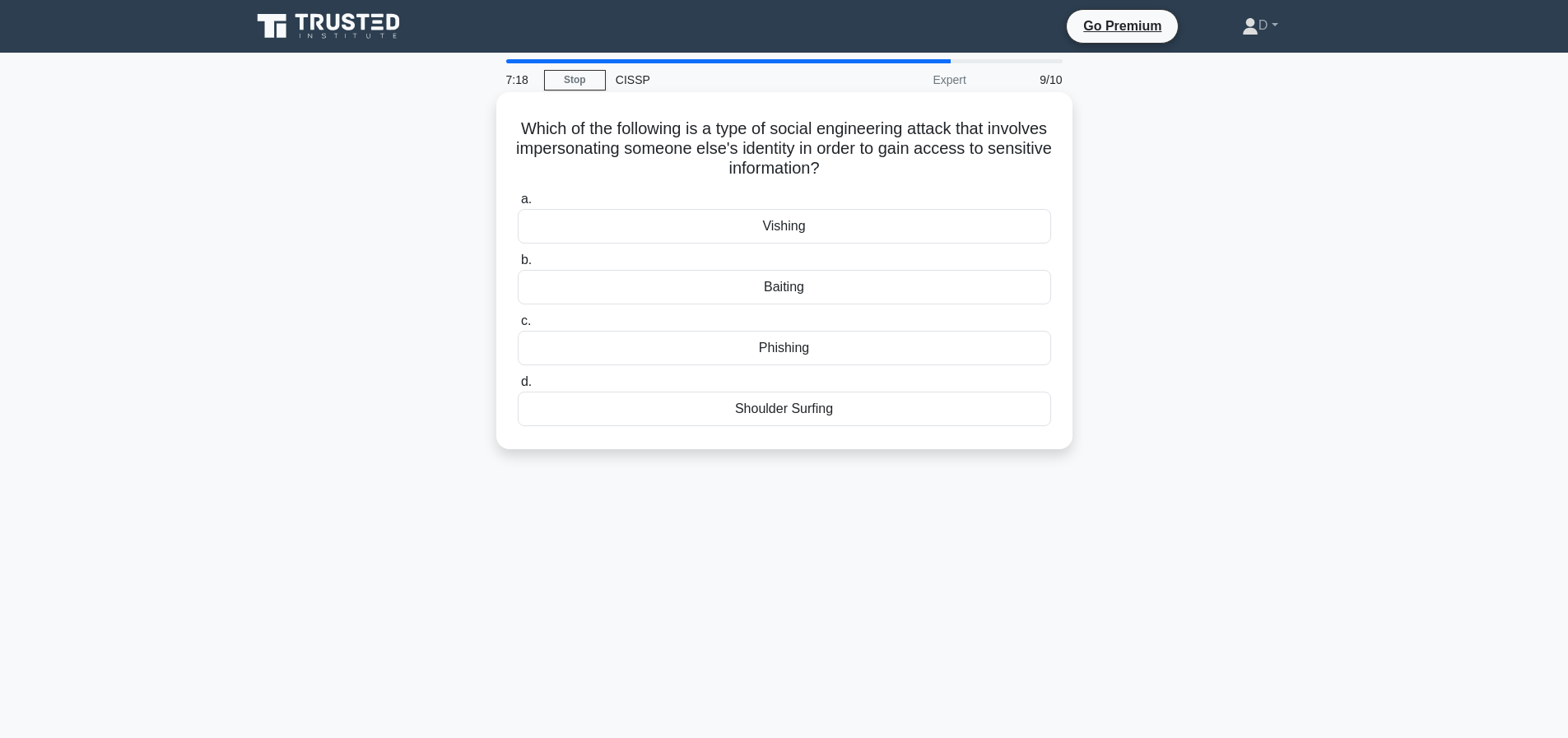
click at [827, 356] on div "Phishing" at bounding box center [785, 348] width 534 height 35
click at [518, 327] on input "c. Phishing" at bounding box center [518, 321] width 0 height 11
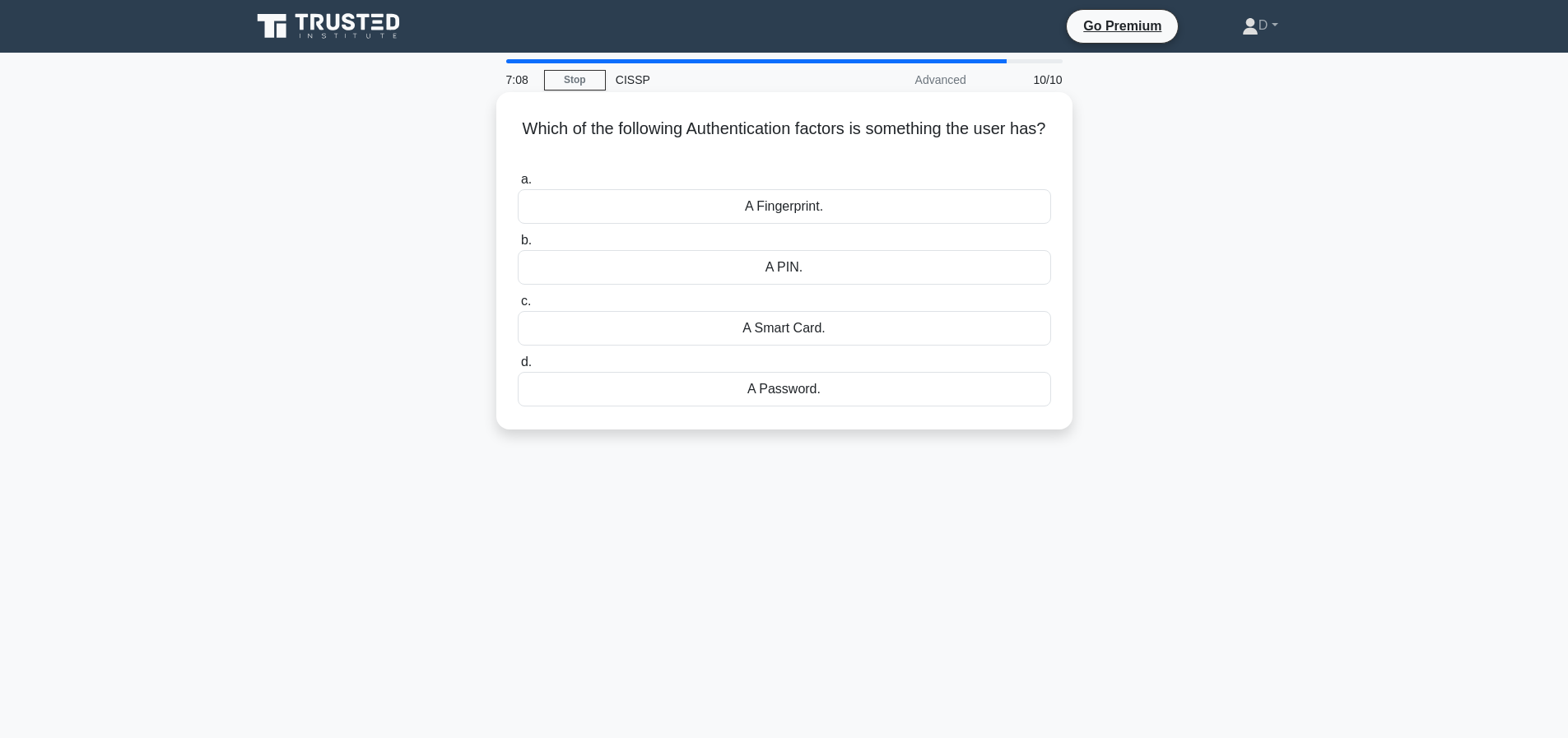
click at [819, 323] on div "A Smart Card." at bounding box center [785, 328] width 534 height 35
click at [518, 307] on input "c. A Smart Card." at bounding box center [518, 302] width 0 height 11
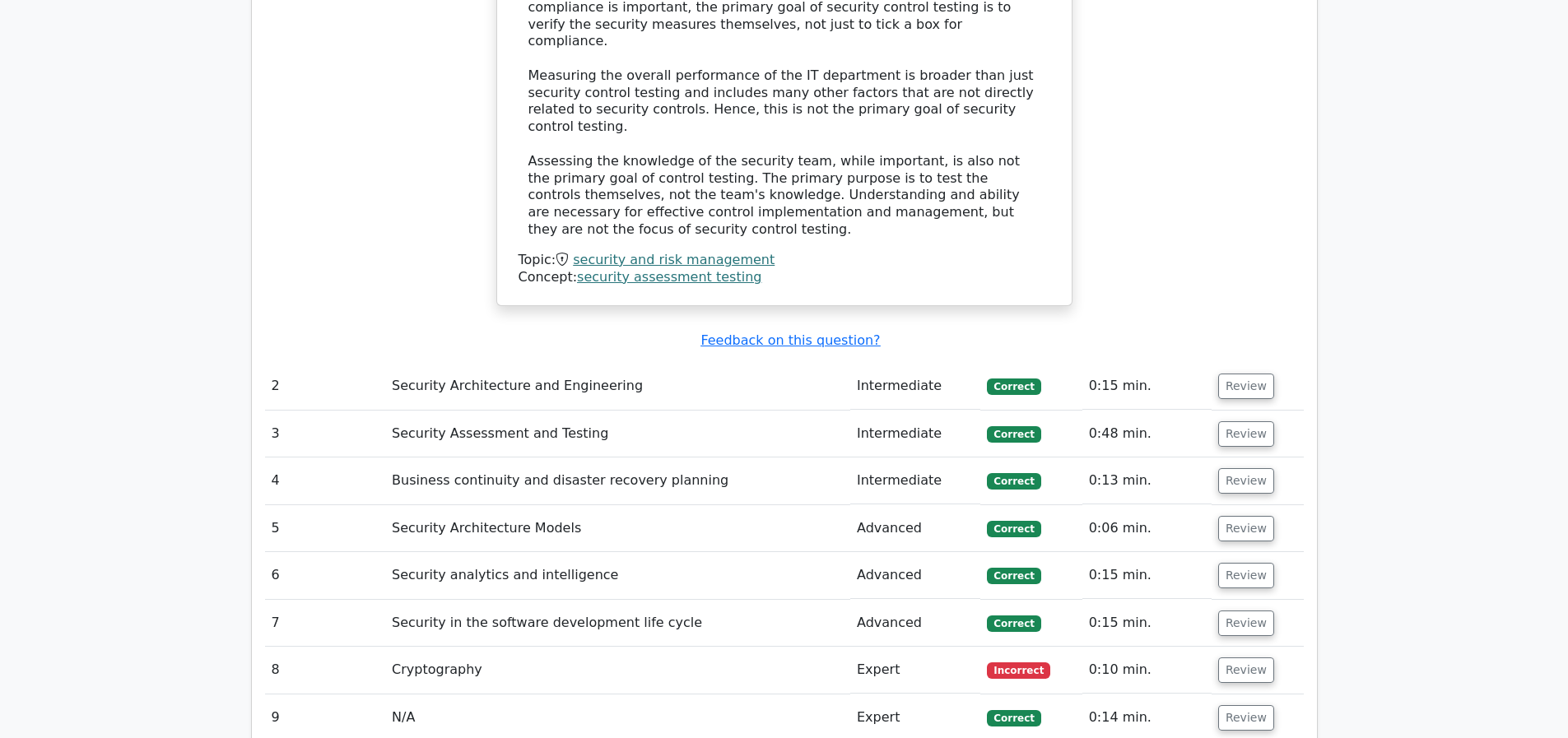
scroll to position [2256, 0]
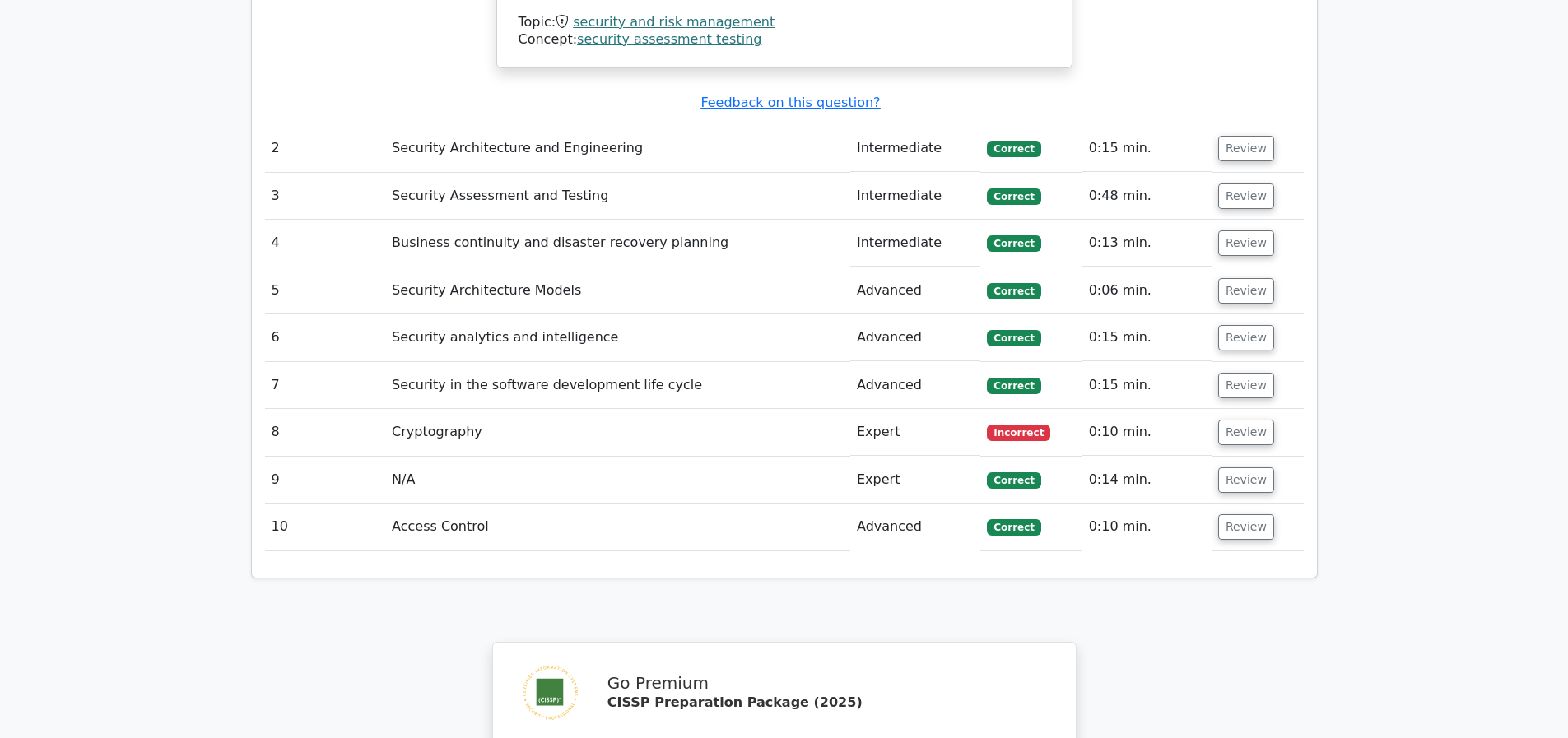
click at [740, 433] on td "Cryptography" at bounding box center [618, 432] width 465 height 47
click at [1234, 433] on button "Review" at bounding box center [1246, 432] width 56 height 26
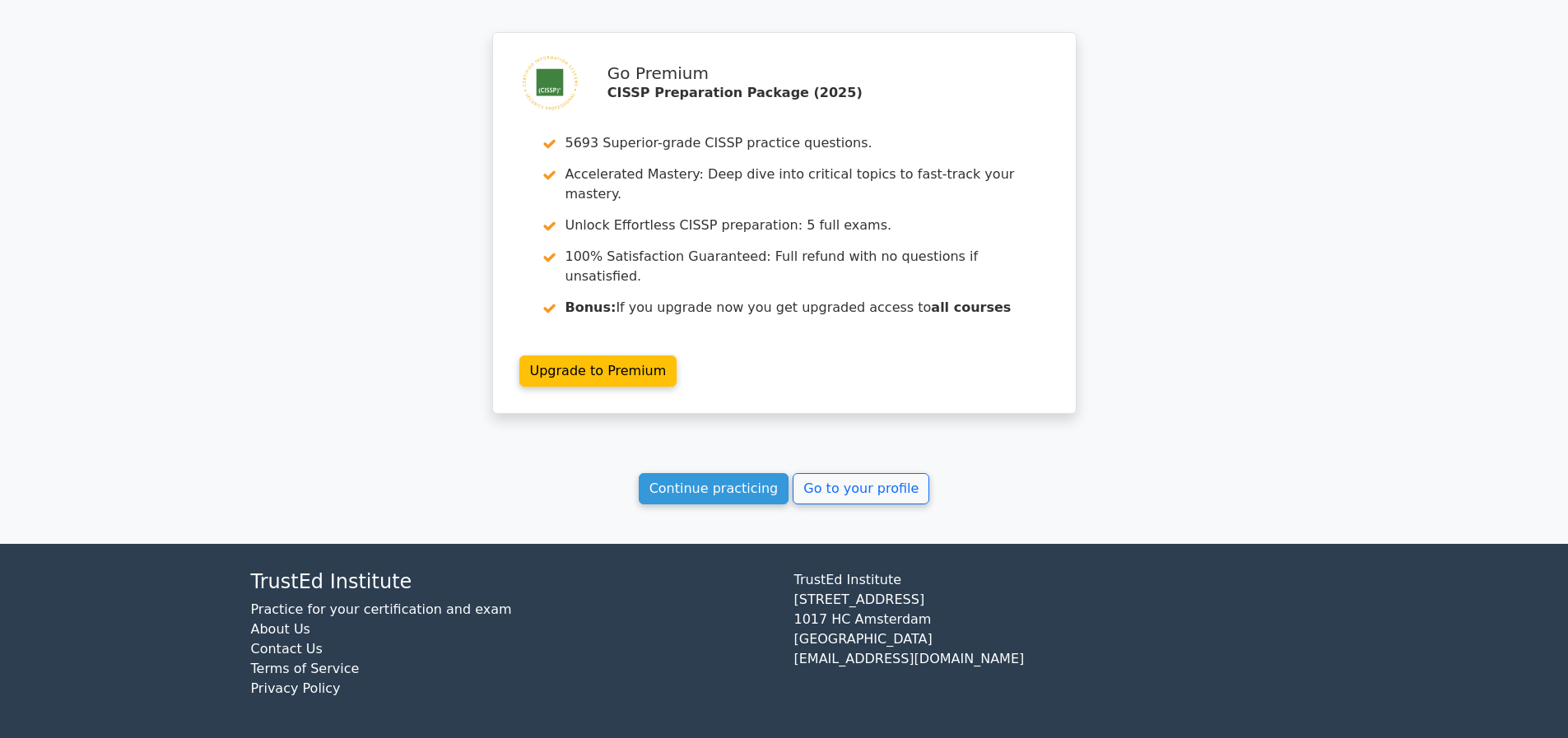
scroll to position [3718, 0]
click at [742, 492] on link "Continue practicing" at bounding box center [713, 488] width 150 height 31
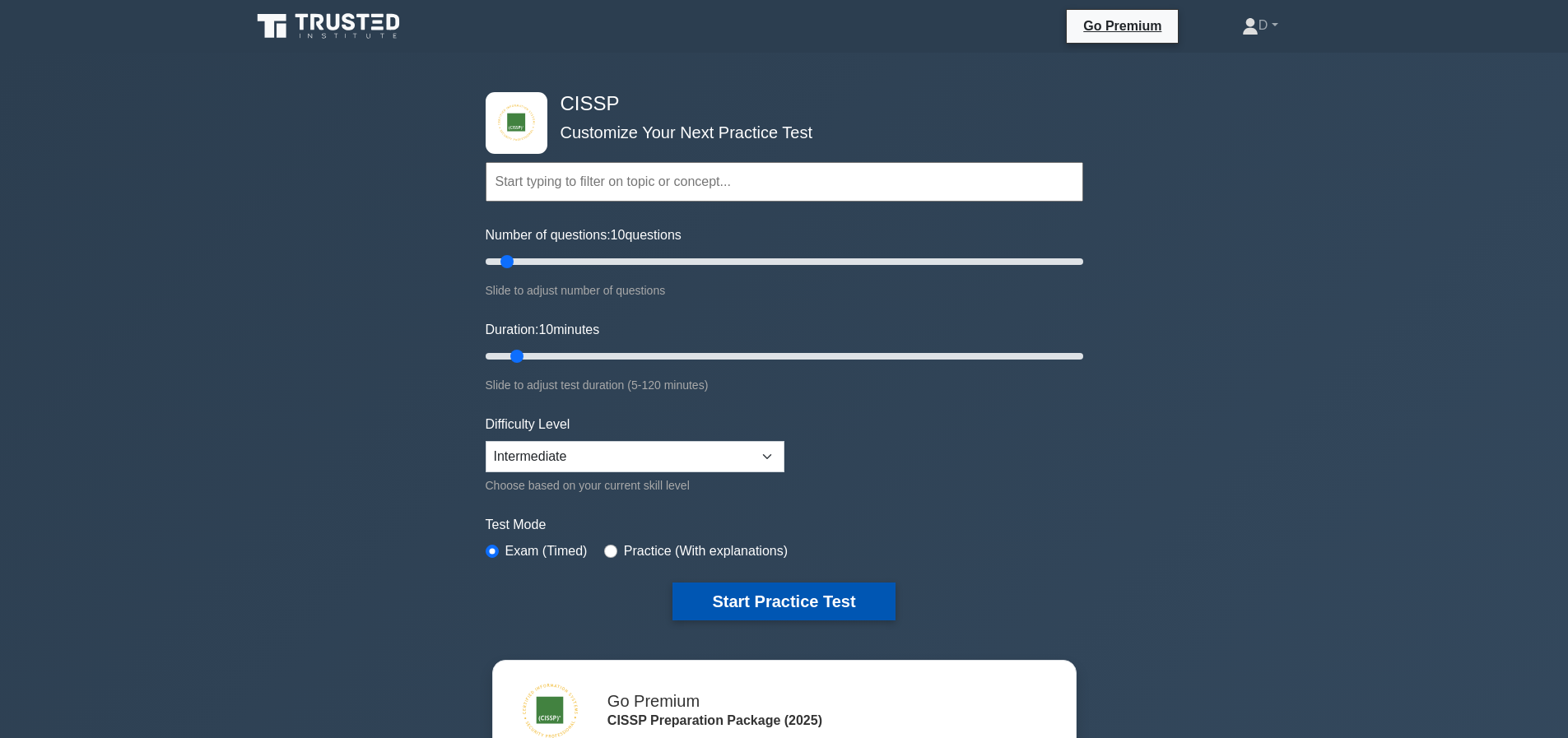
click at [777, 602] on button "Start Practice Test" at bounding box center [783, 602] width 222 height 38
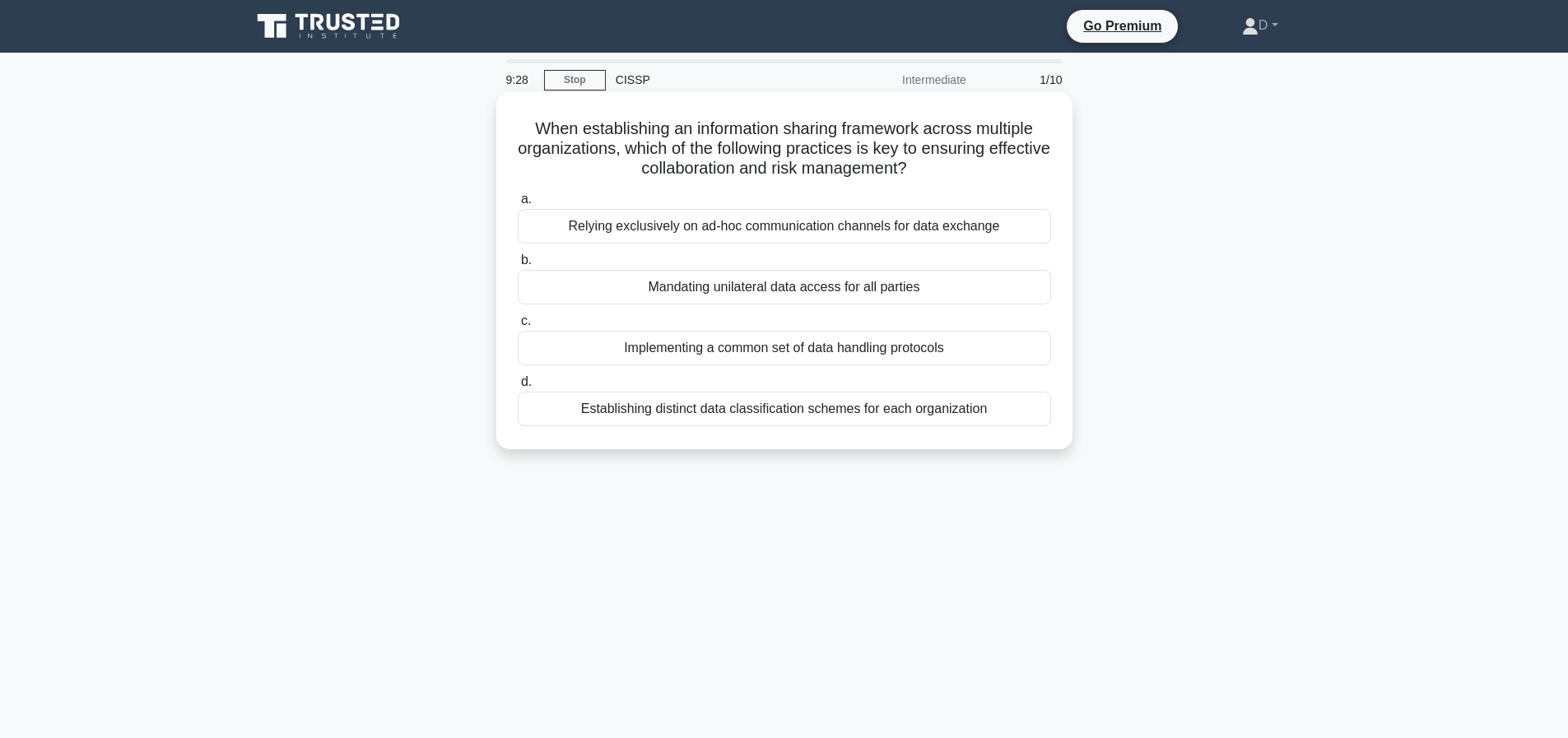
click at [869, 350] on div "Implementing a common set of data handling protocols" at bounding box center [785, 348] width 534 height 35
click at [518, 327] on input "c. Implementing a common set of data handling protocols" at bounding box center [518, 321] width 0 height 11
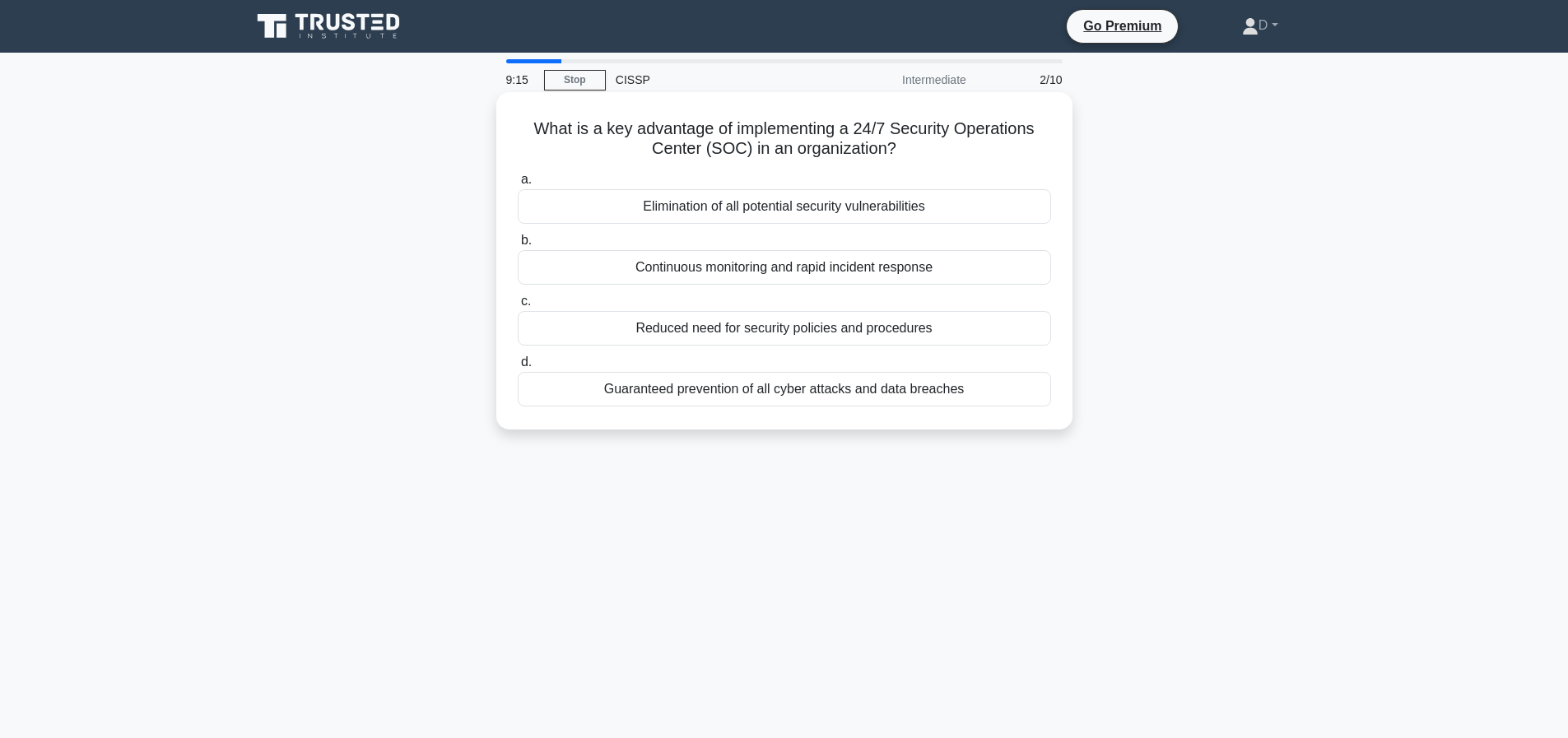
click at [894, 274] on div "Continuous monitoring and rapid incident response" at bounding box center [785, 267] width 534 height 35
click at [518, 246] on input "b. Continuous monitoring and rapid incident response" at bounding box center [518, 240] width 0 height 11
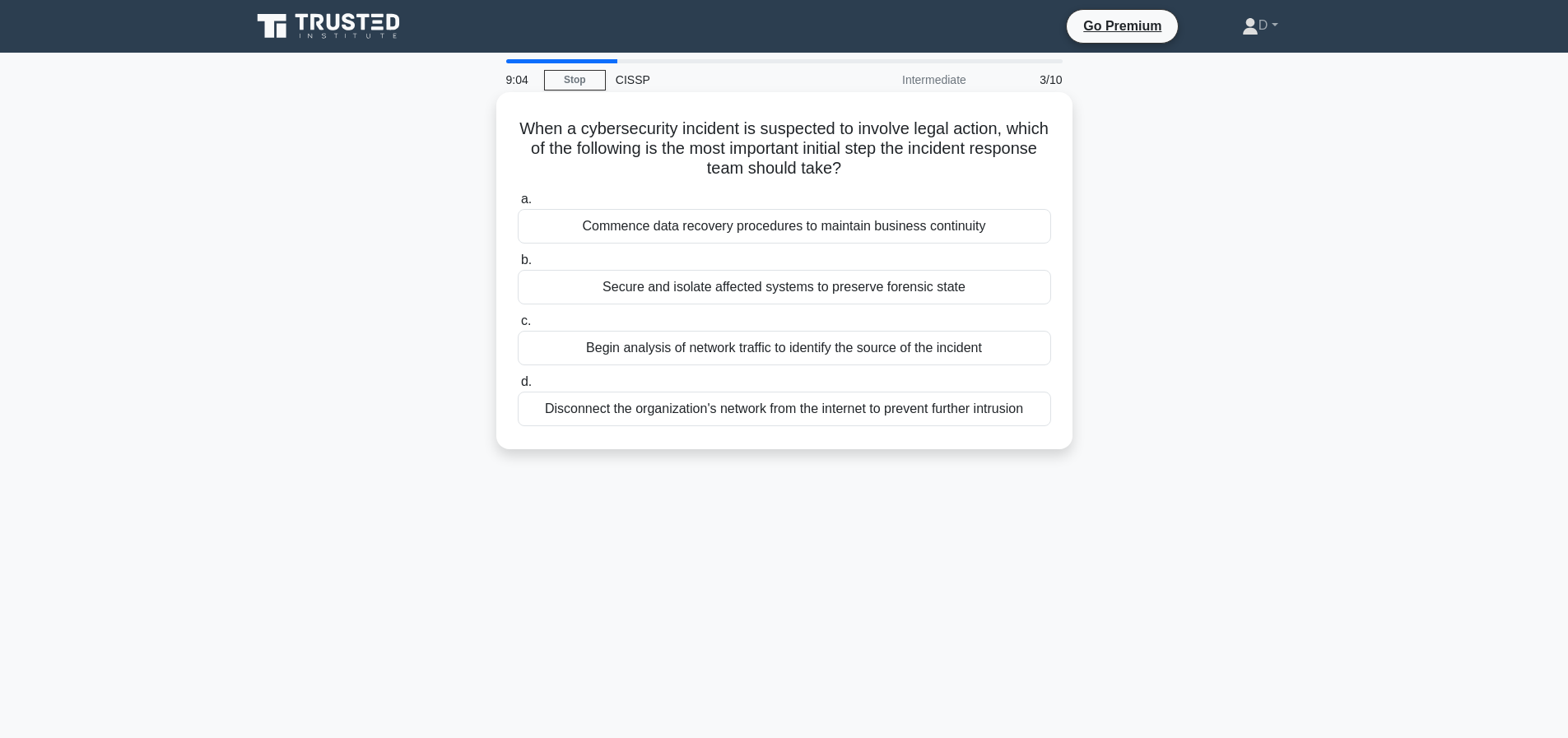
click at [646, 282] on div "Secure and isolate affected systems to preserve forensic state" at bounding box center [785, 287] width 534 height 35
click at [518, 266] on input "b. Secure and isolate affected systems to preserve forensic state" at bounding box center [518, 260] width 0 height 11
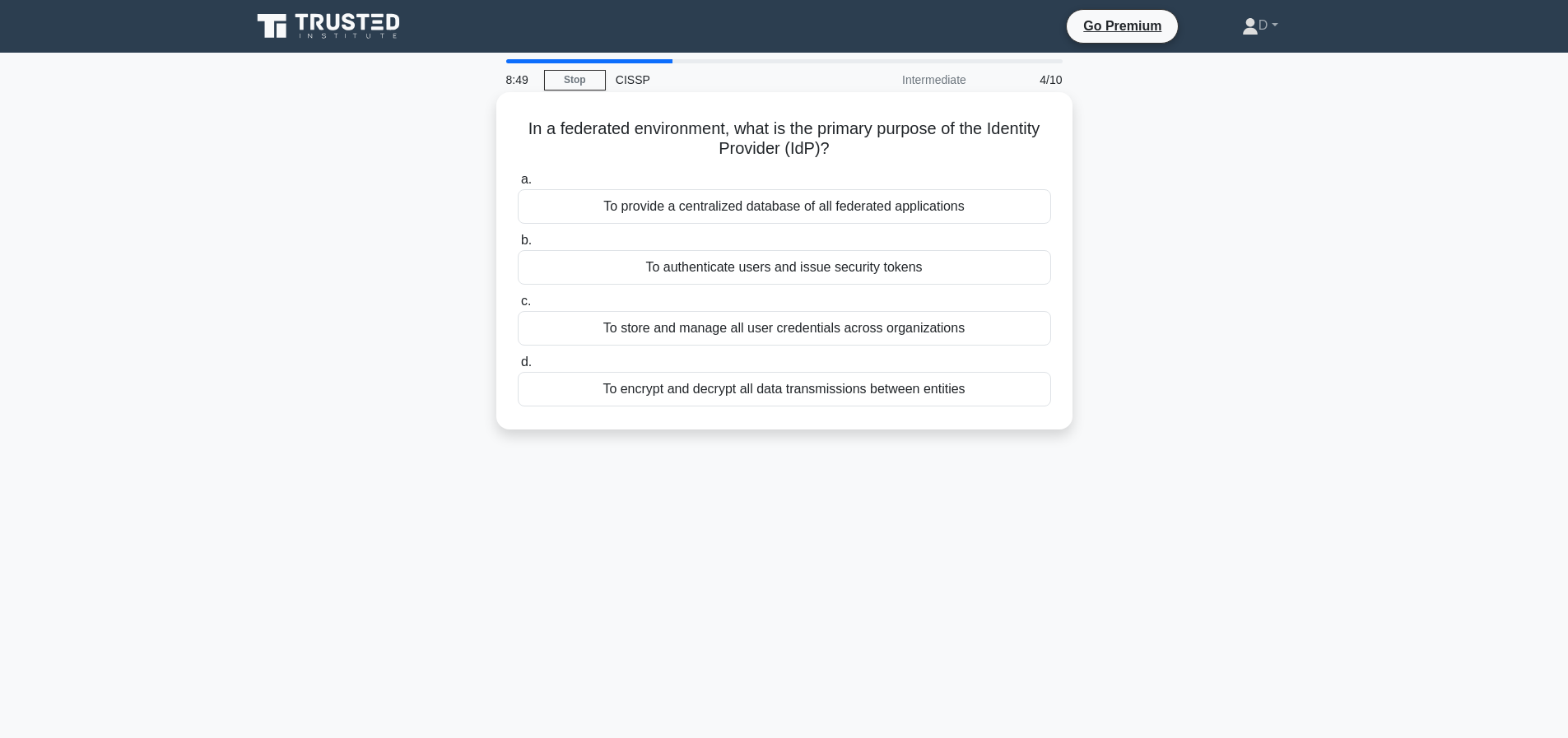
click at [833, 273] on div "To authenticate users and issue security tokens" at bounding box center [785, 267] width 534 height 35
click at [518, 246] on input "b. To authenticate users and issue security tokens" at bounding box center [518, 240] width 0 height 11
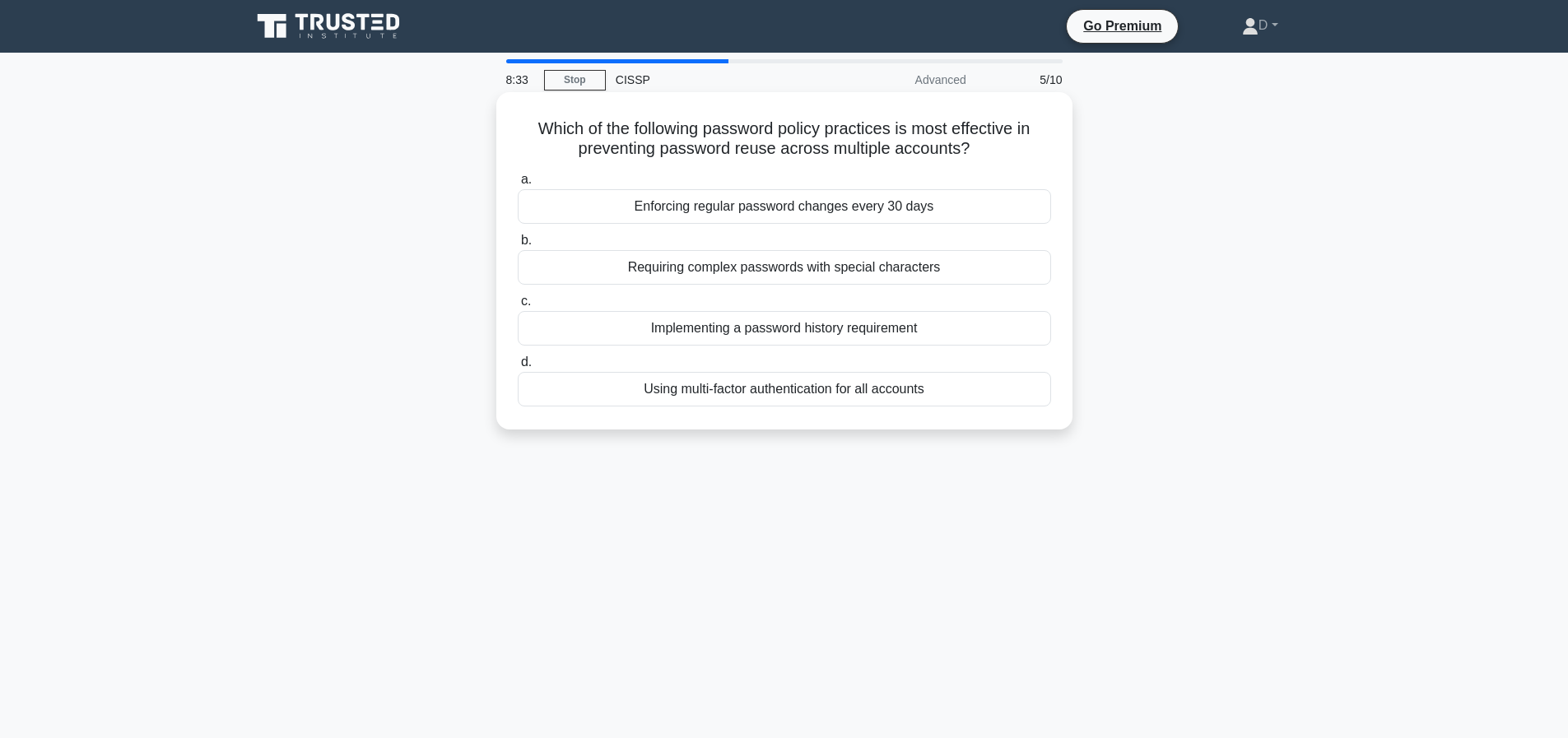
click at [836, 340] on div "Implementing a password history requirement" at bounding box center [785, 328] width 534 height 35
click at [518, 307] on input "c. Implementing a password history requirement" at bounding box center [518, 302] width 0 height 11
click at [900, 394] on div "Integrate supplier data into the supply chain management system" at bounding box center [785, 389] width 534 height 35
click at [518, 368] on input "d. Integrate supplier data into the supply chain management system" at bounding box center [518, 363] width 0 height 11
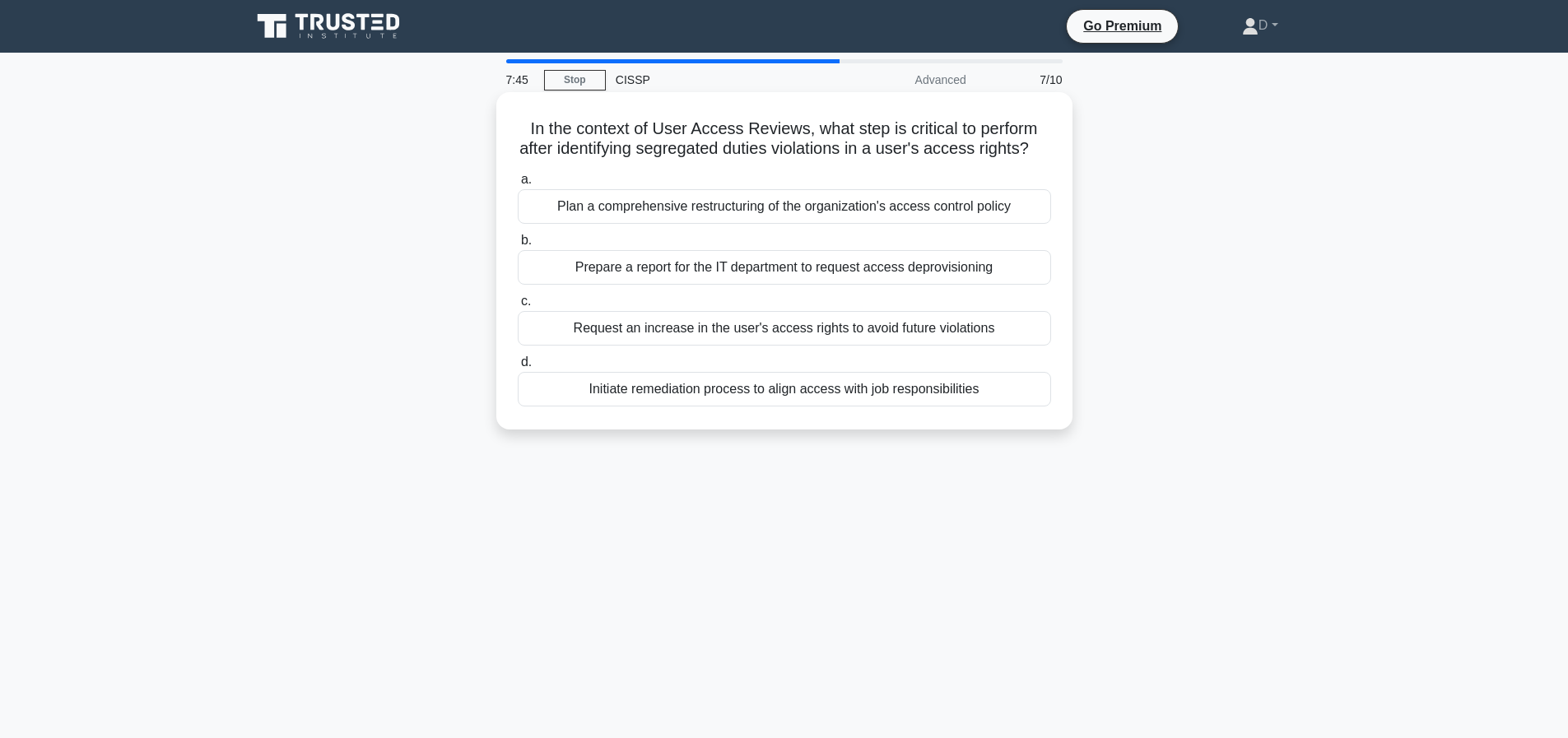
click at [893, 406] on div "Initiate remediation process to align access with job responsibilities" at bounding box center [785, 389] width 534 height 35
click at [518, 368] on input "d. Initiate remediation process to align access with job responsibilities" at bounding box center [518, 363] width 0 height 11
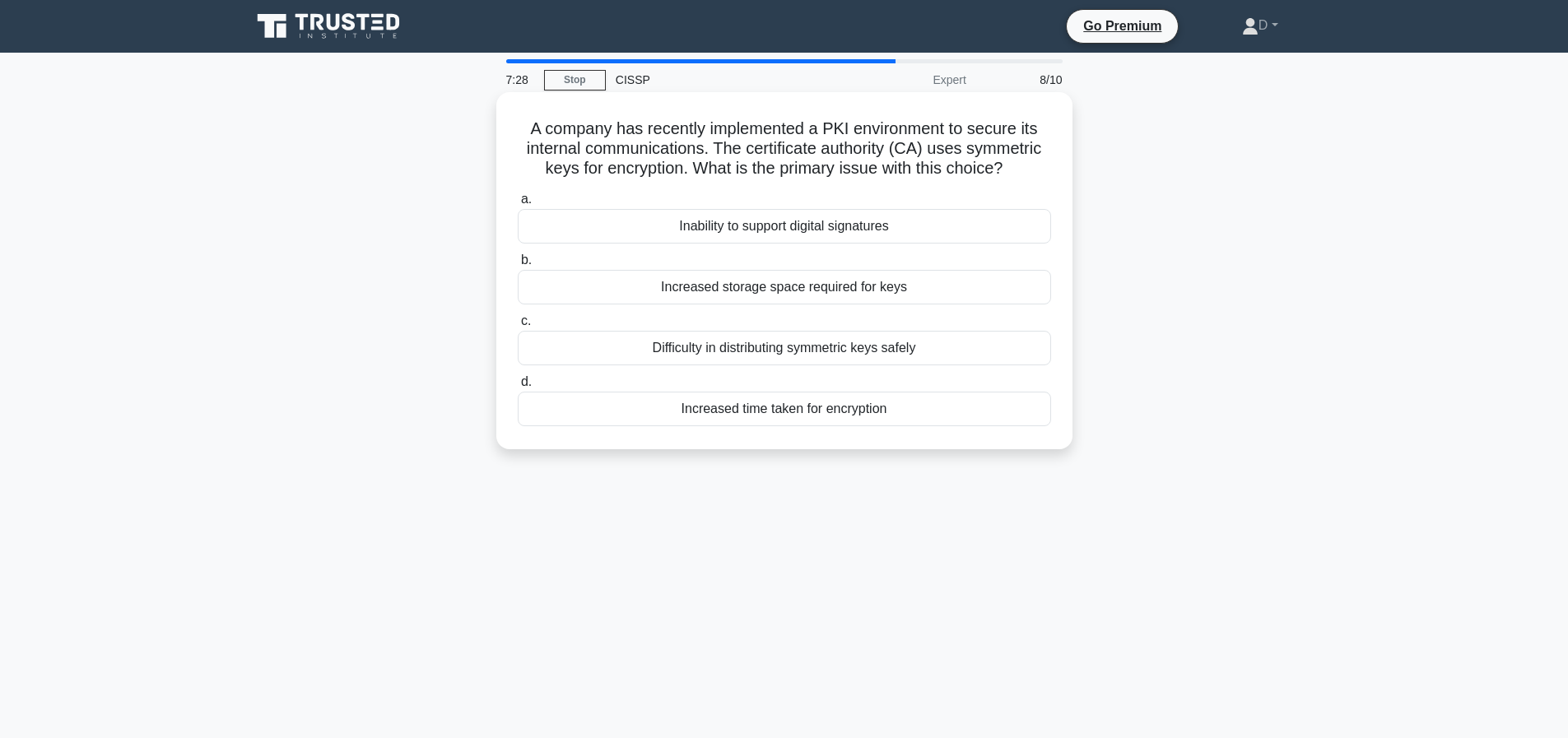
click at [796, 366] on div "Difficulty in distributing symmetric keys safely" at bounding box center [785, 348] width 534 height 35
click at [518, 327] on input "c. Difficulty in distributing symmetric keys safely" at bounding box center [518, 321] width 0 height 11
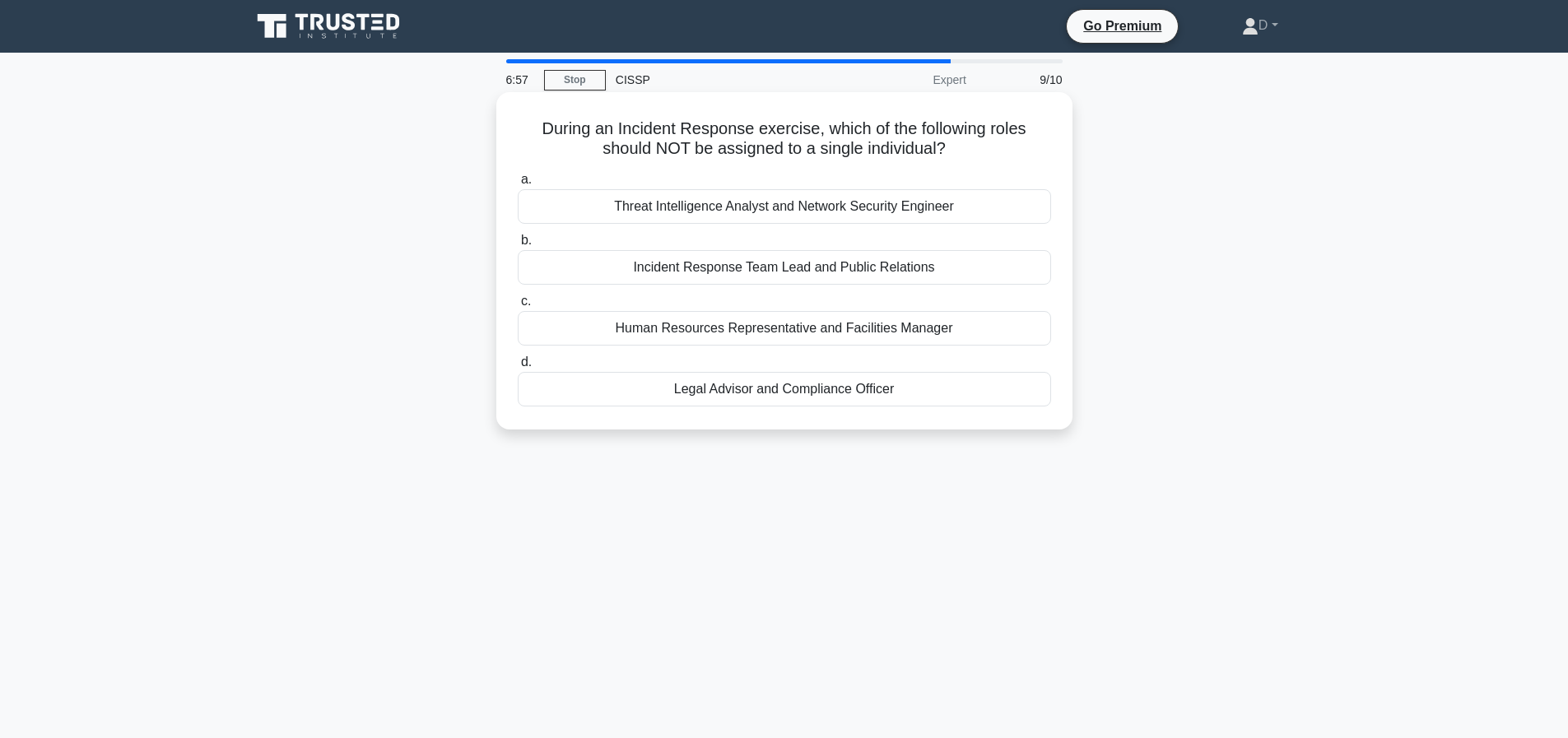
click at [809, 216] on div "Threat Intelligence Analyst and Network Security Engineer" at bounding box center [785, 206] width 534 height 35
click at [518, 185] on input "a. Threat Intelligence Analyst and Network Security Engineer" at bounding box center [518, 179] width 0 height 11
click at [877, 273] on div "Threat intelligence integration" at bounding box center [785, 267] width 534 height 35
click at [518, 246] on input "b. Threat intelligence integration" at bounding box center [518, 240] width 0 height 11
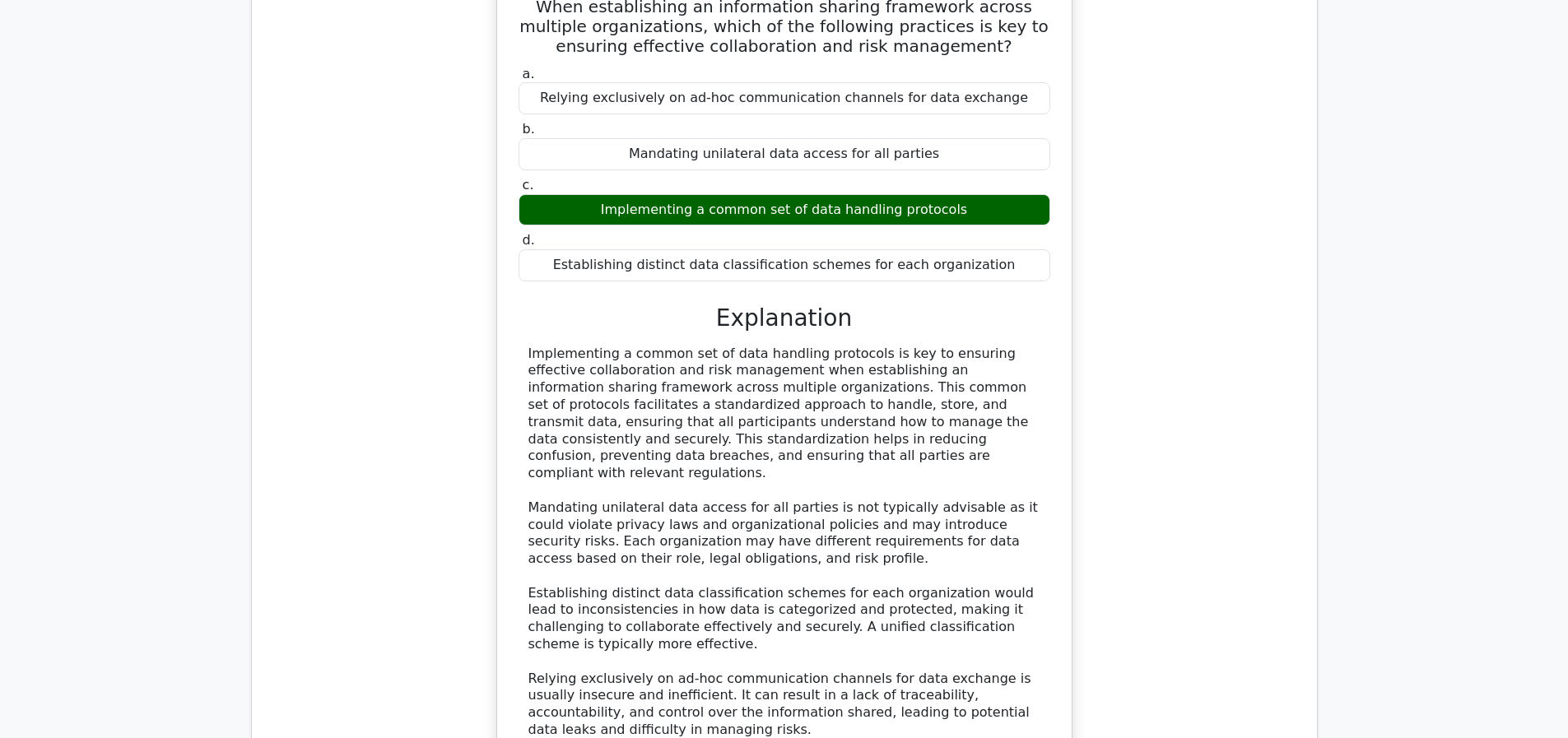
scroll to position [2298, 0]
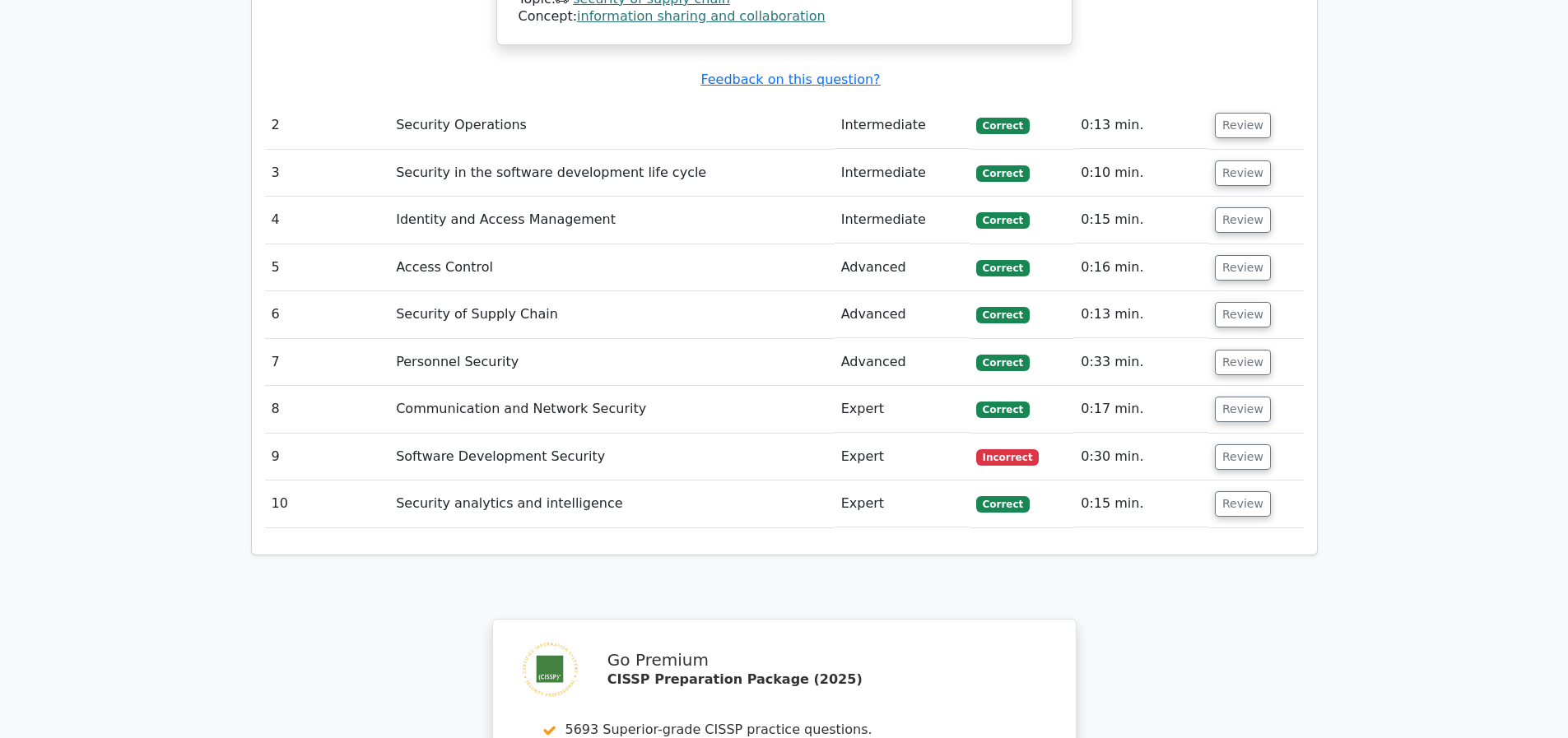
click at [691, 461] on td "Software Development Security" at bounding box center [612, 457] width 445 height 47
click at [1246, 458] on button "Review" at bounding box center [1243, 457] width 56 height 26
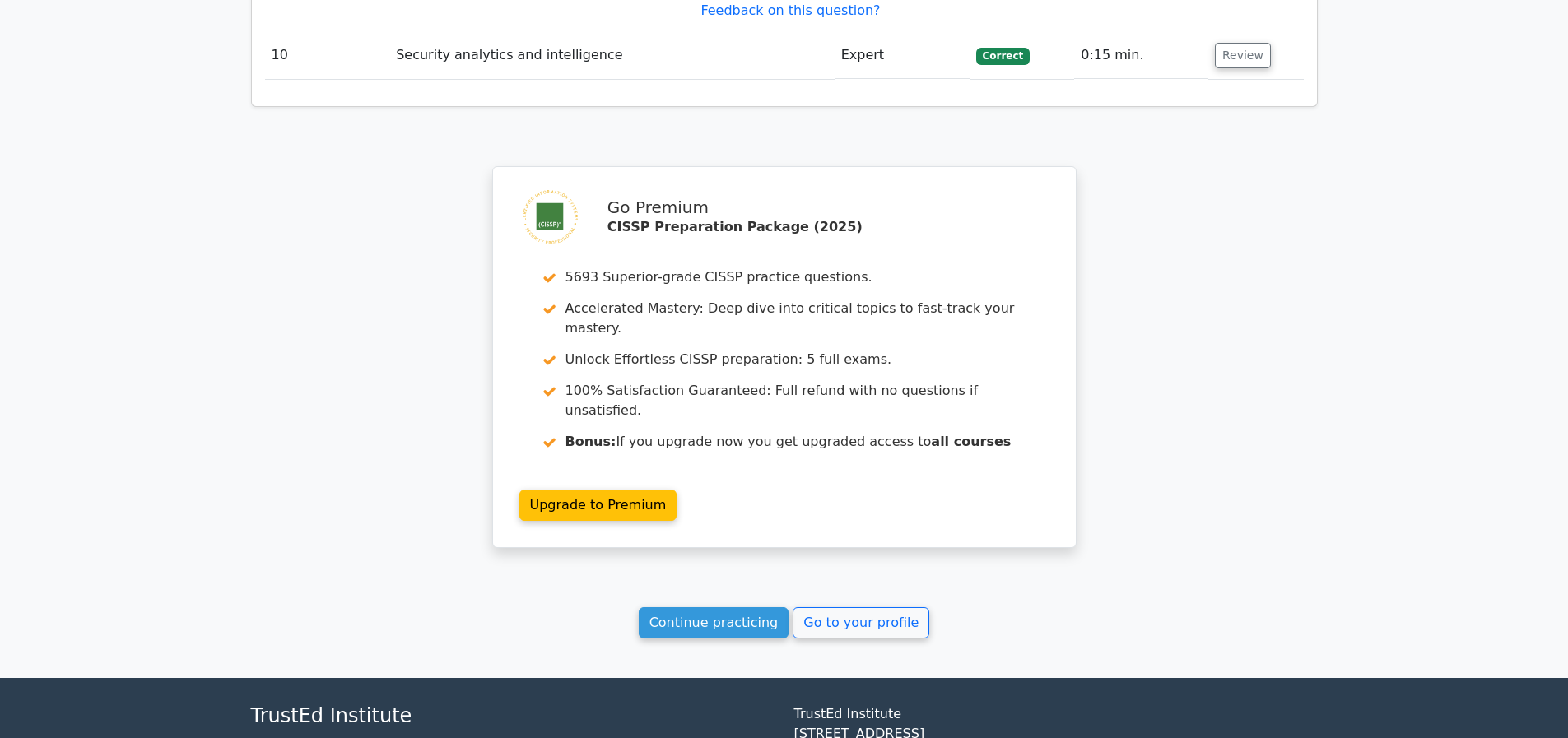
scroll to position [3635, 0]
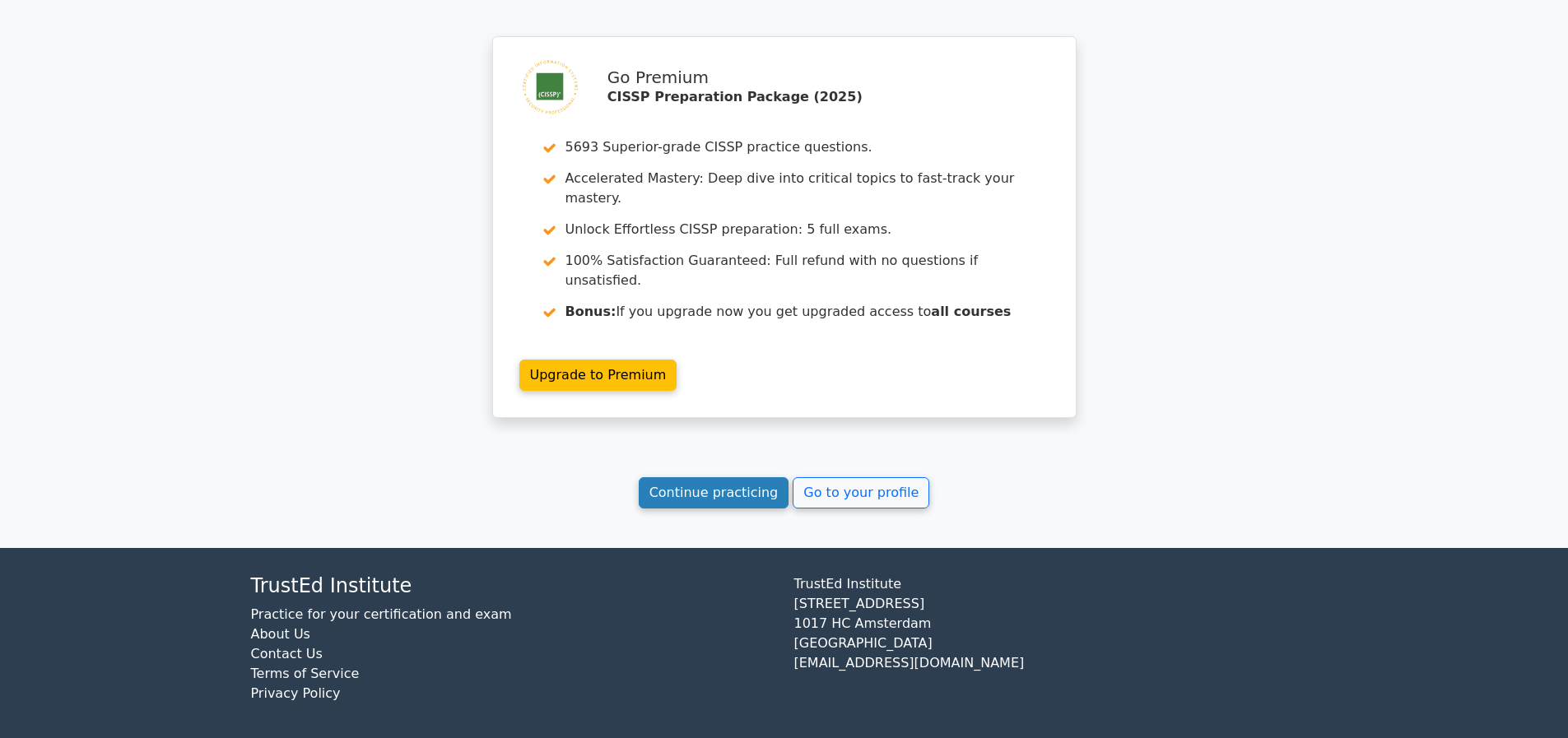
click at [722, 491] on link "Continue practicing" at bounding box center [713, 492] width 150 height 31
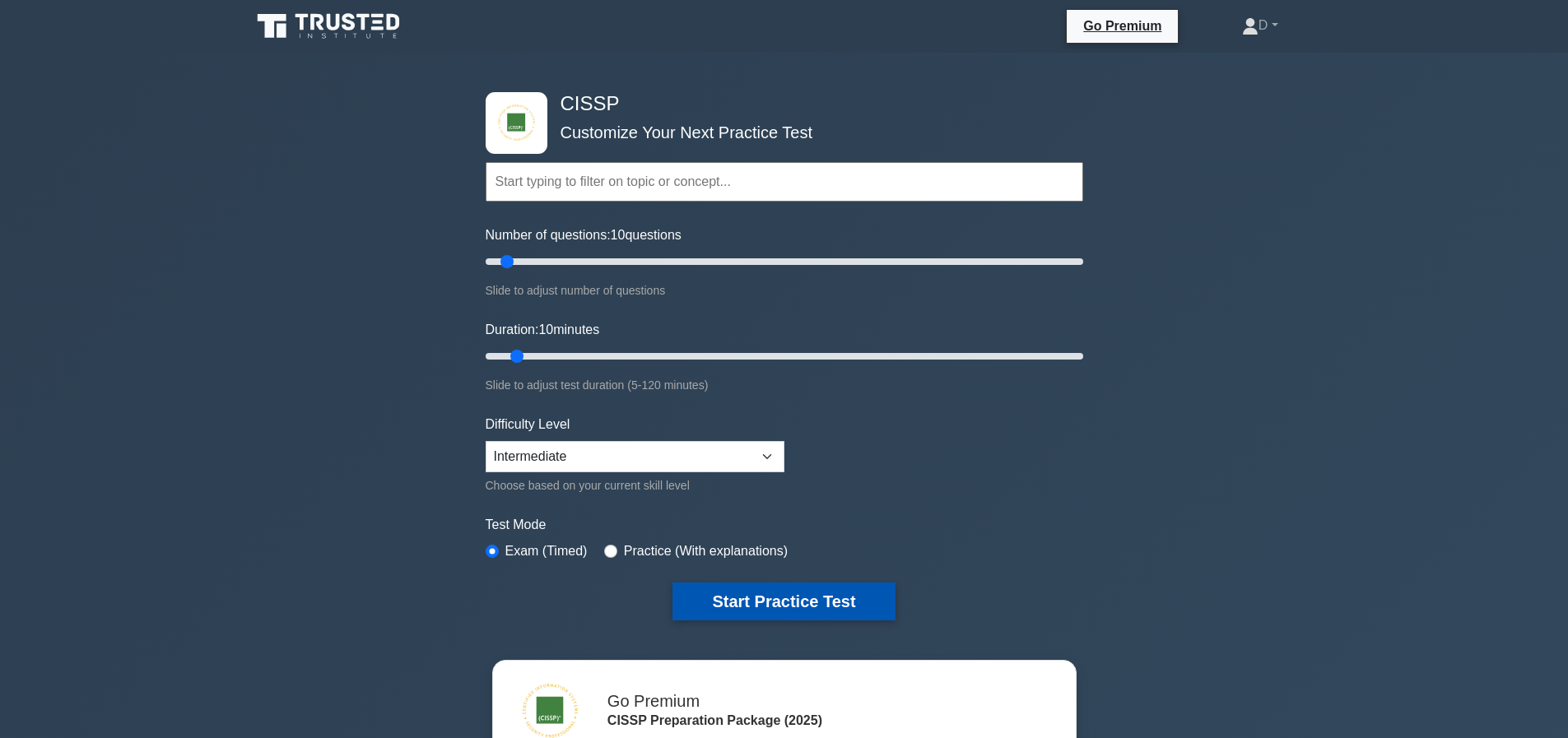
click at [801, 587] on button "Start Practice Test" at bounding box center [783, 602] width 222 height 38
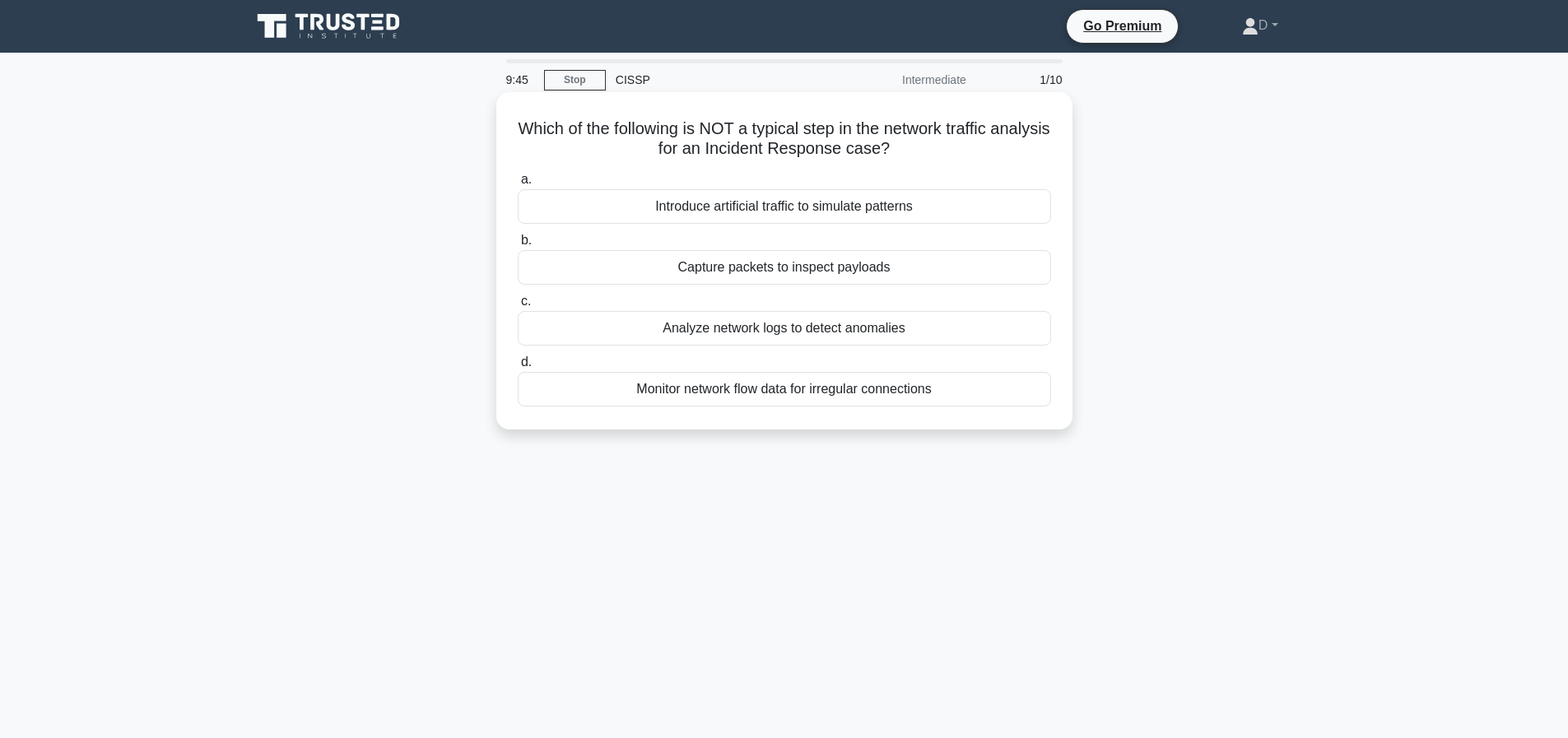
click at [866, 210] on div "Introduce artificial traffic to simulate patterns" at bounding box center [785, 206] width 534 height 35
click at [518, 185] on input "a. Introduce artificial traffic to simulate patterns" at bounding box center [518, 179] width 0 height 11
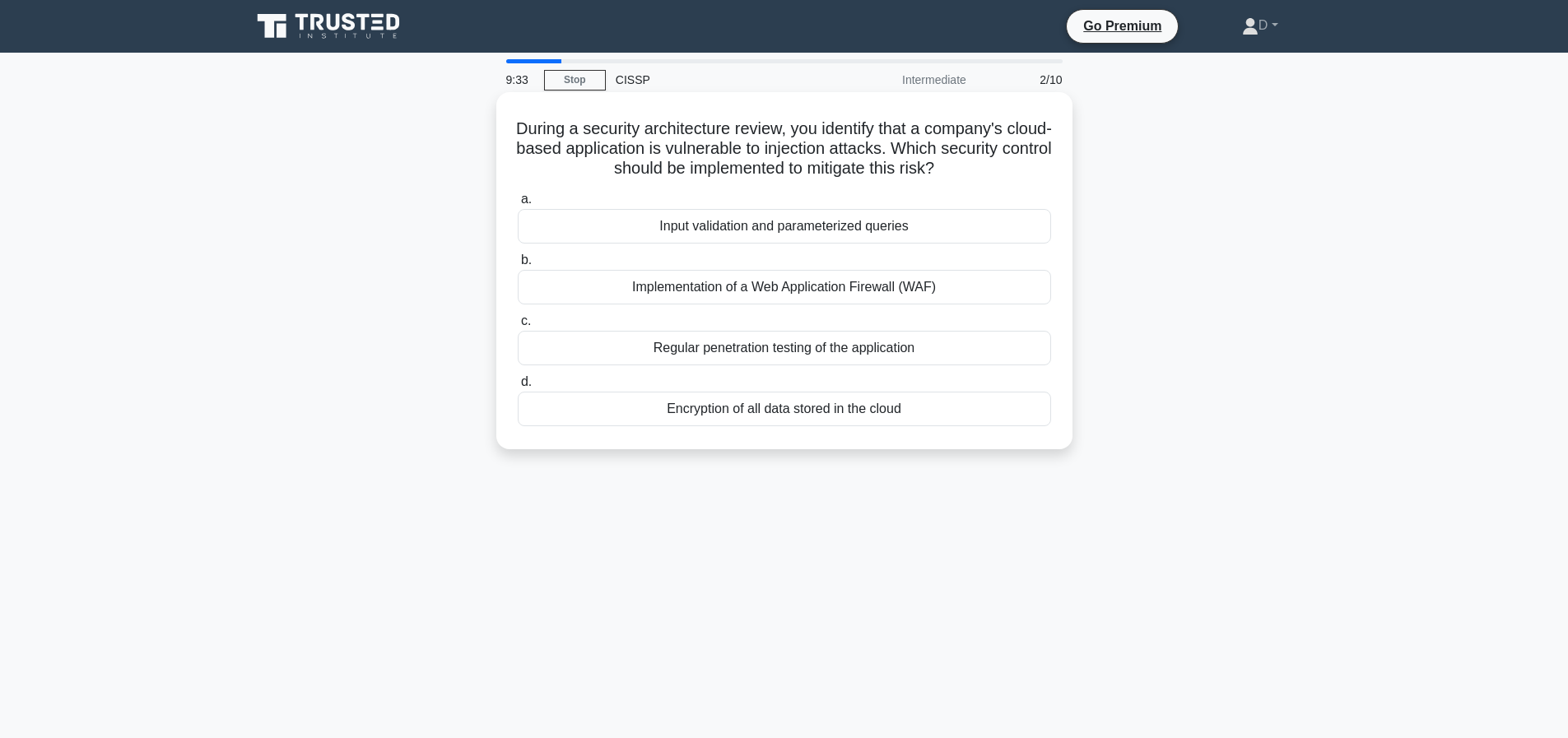
click at [807, 223] on div "Input validation and parameterized queries" at bounding box center [785, 226] width 534 height 35
click at [518, 205] on input "a. Input validation and parameterized queries" at bounding box center [518, 199] width 0 height 11
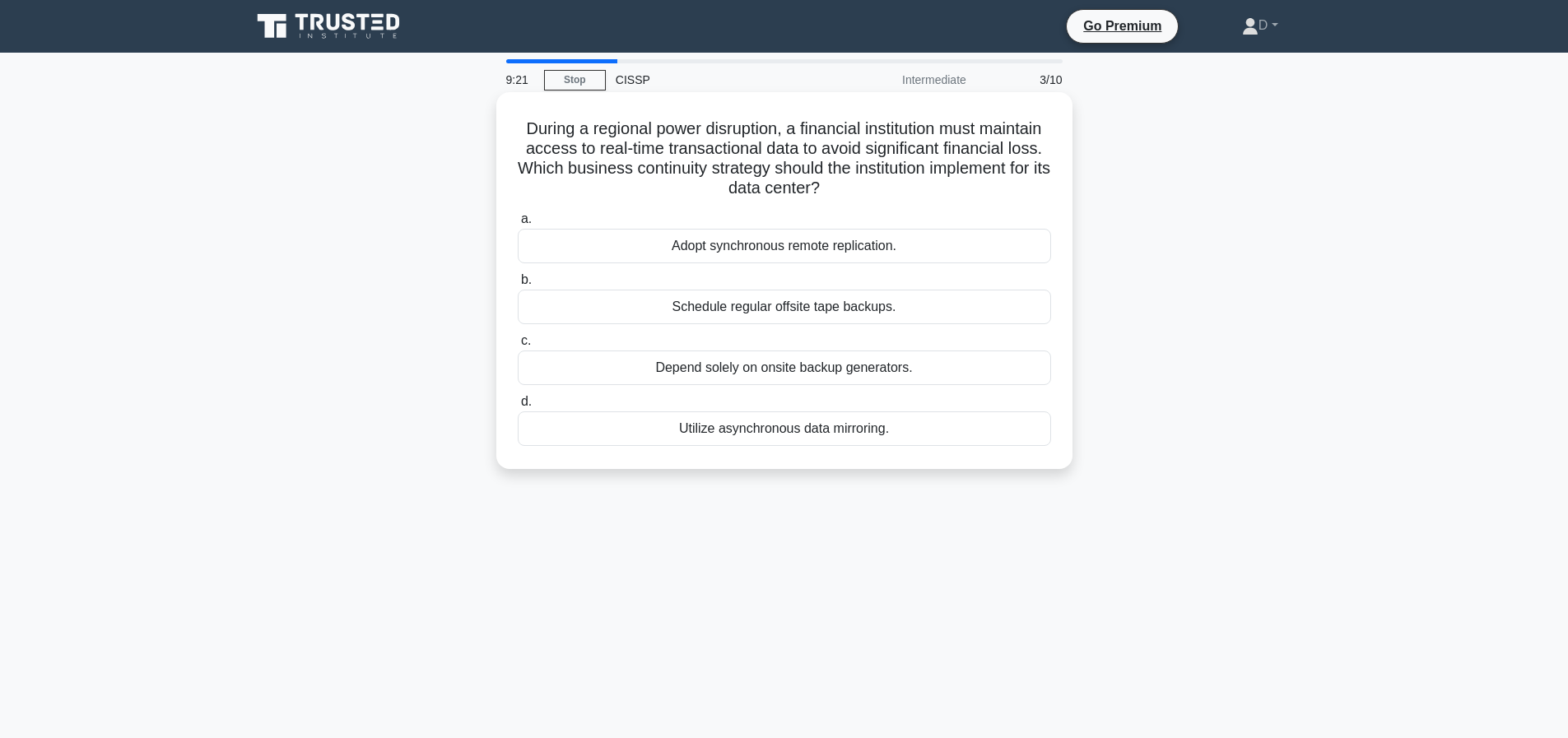
click at [803, 248] on div "Adopt synchronous remote replication." at bounding box center [785, 246] width 534 height 35
click at [518, 225] on input "a. Adopt synchronous remote replication." at bounding box center [518, 219] width 0 height 11
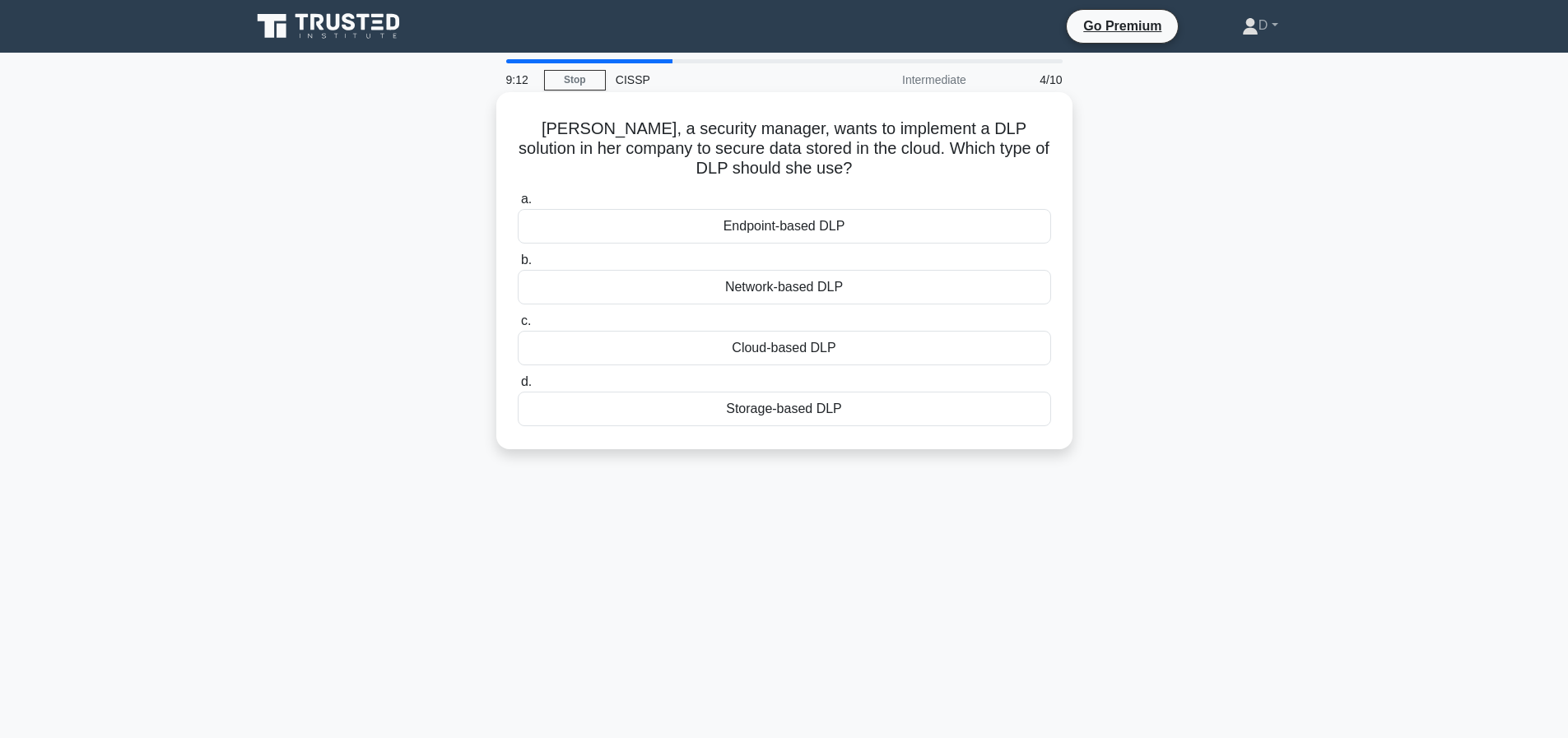
click at [824, 352] on div "Cloud-based DLP" at bounding box center [785, 348] width 534 height 35
click at [518, 327] on input "c. Cloud-based DLP" at bounding box center [518, 321] width 0 height 11
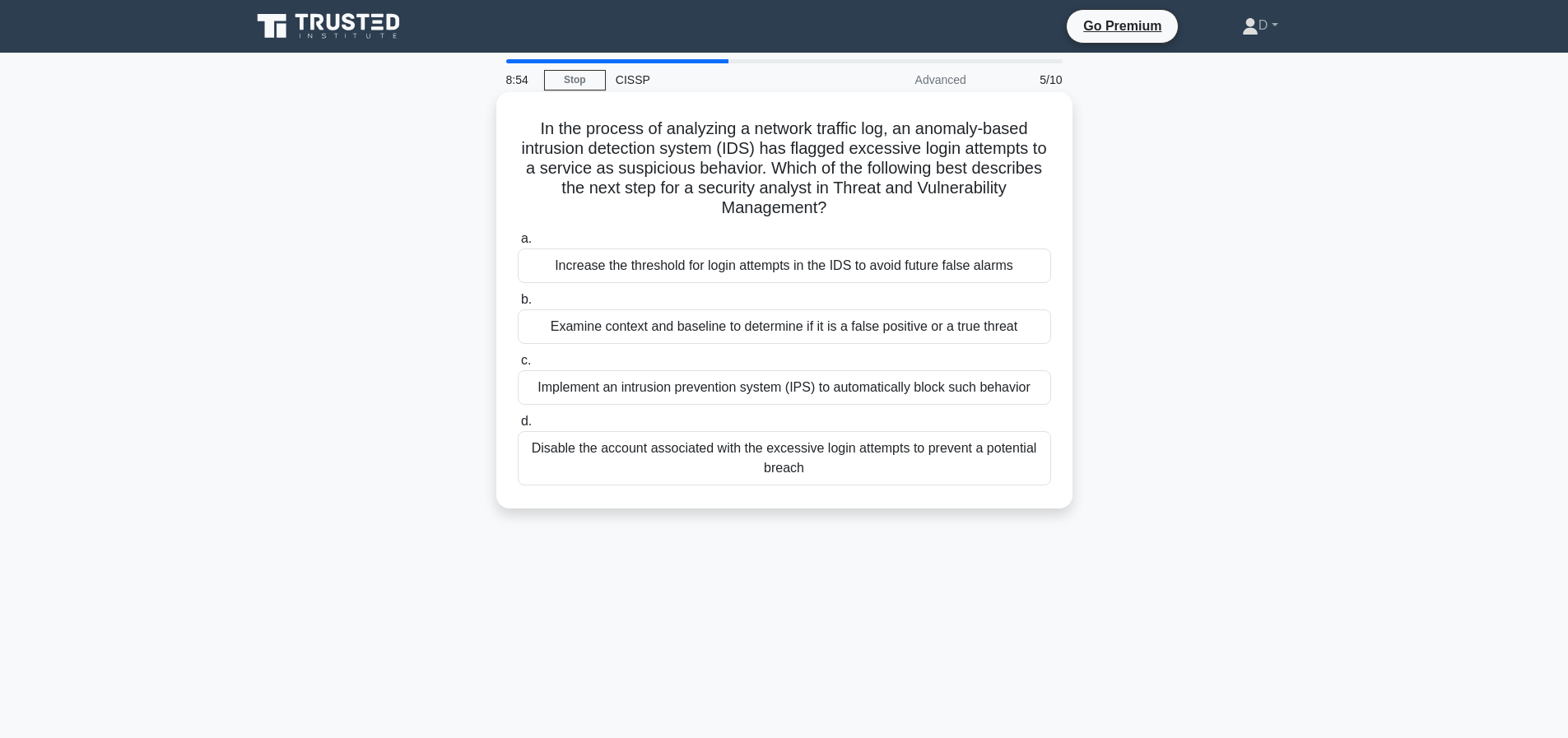
click at [807, 329] on div "Examine context and baseline to determine if it is a false positive or a true t…" at bounding box center [785, 327] width 534 height 35
click at [518, 306] on input "b. Examine context and baseline to determine if it is a false positive or a tru…" at bounding box center [518, 300] width 0 height 11
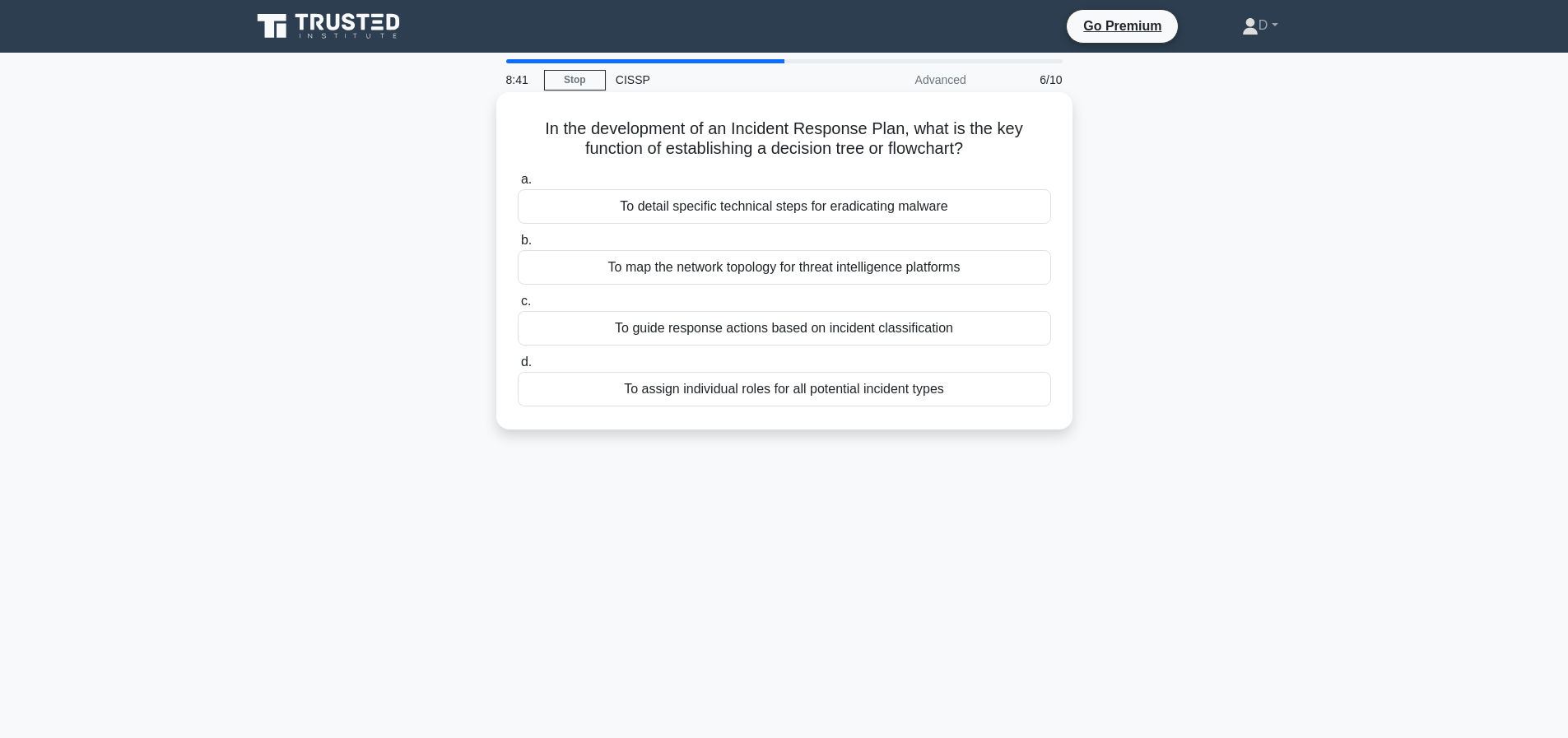
click at [805, 325] on div "To guide response actions based on incident classification" at bounding box center [785, 328] width 534 height 35
click at [518, 307] on input "c. To guide response actions based on incident classification" at bounding box center [518, 302] width 0 height 11
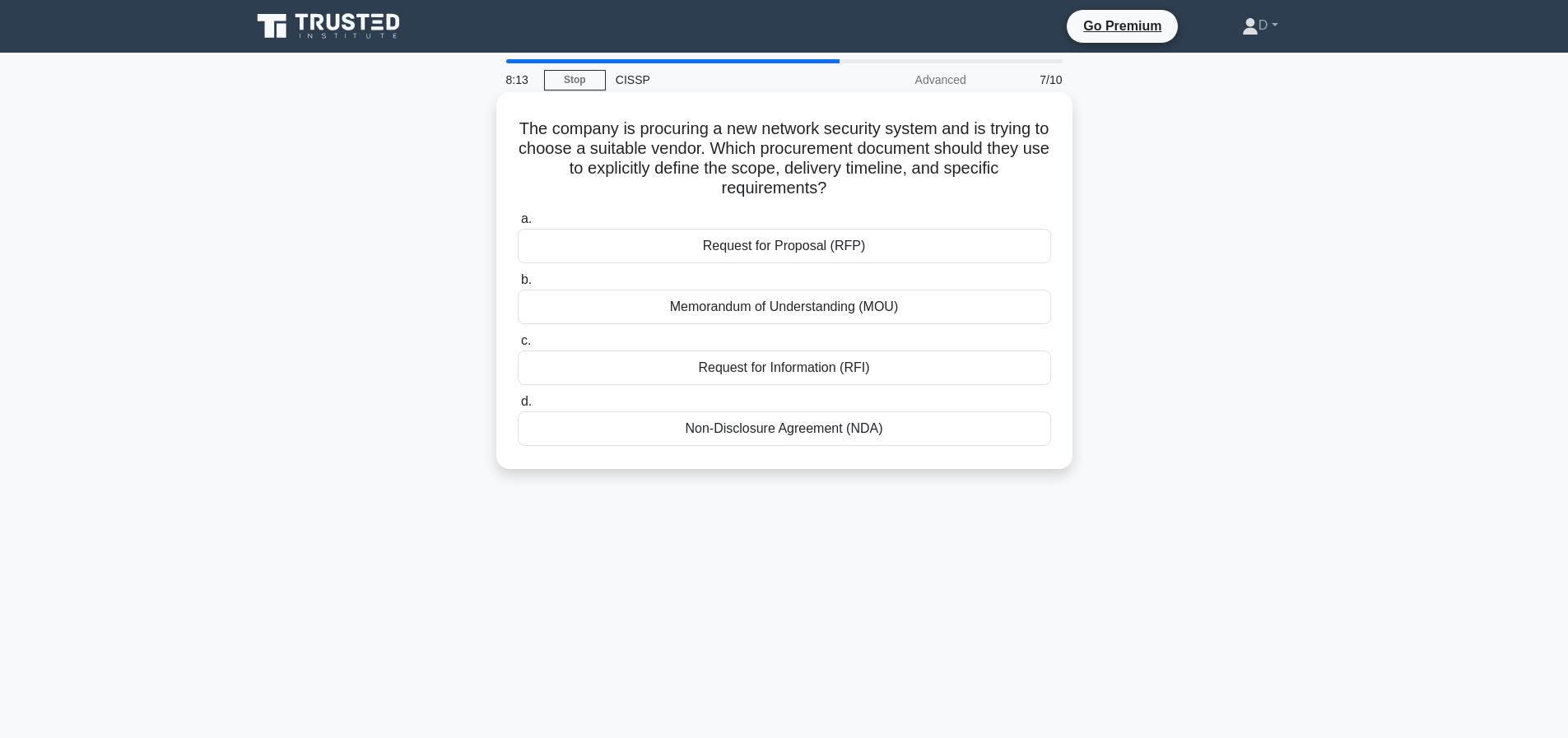
click at [839, 304] on div "Memorandum of Understanding (MOU)" at bounding box center [785, 307] width 534 height 35
click at [518, 286] on input "b. Memorandum of Understanding (MOU)" at bounding box center [518, 280] width 0 height 11
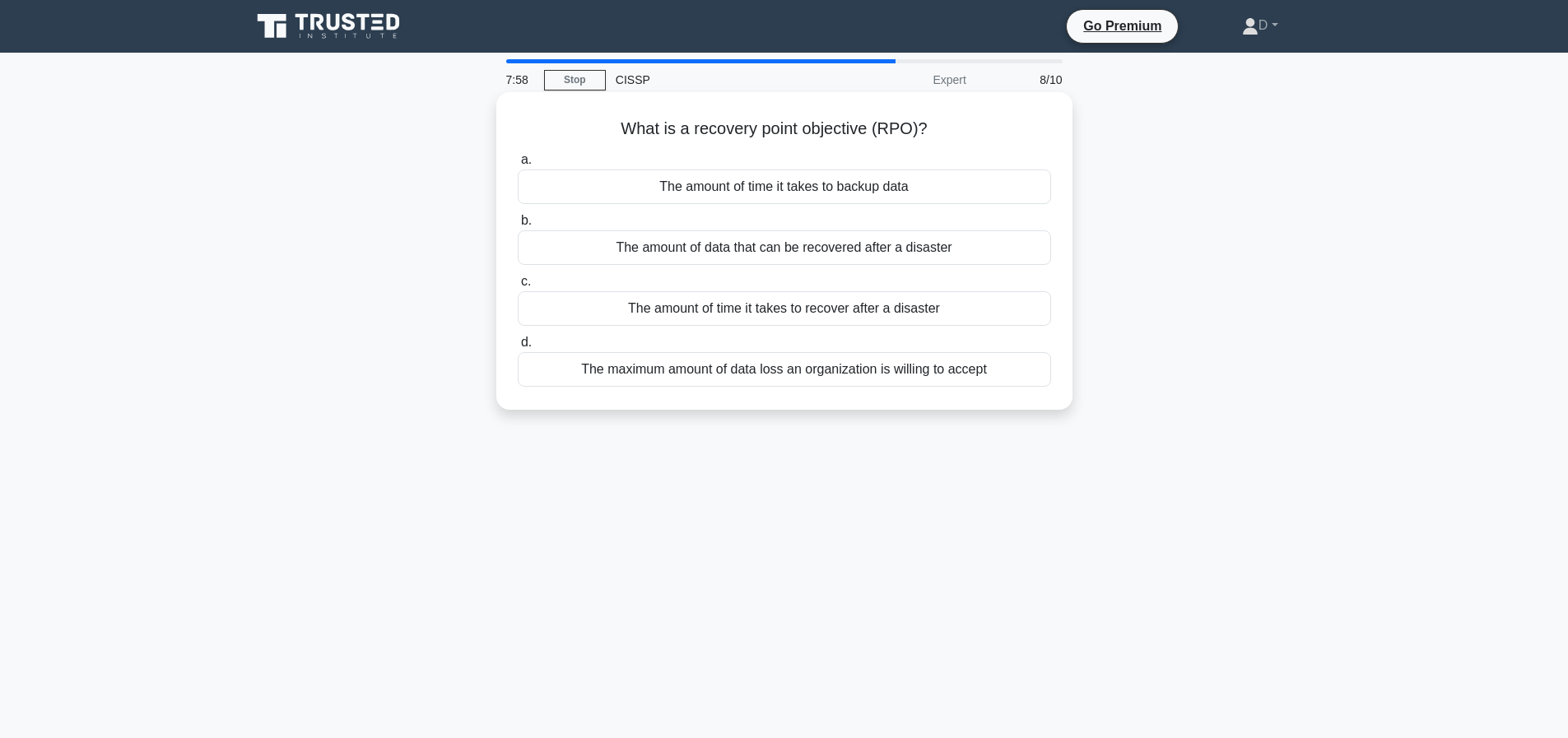
click at [842, 311] on div "The amount of time it takes to recover after a disaster" at bounding box center [785, 309] width 534 height 35
click at [518, 287] on input "c. The amount of time it takes to recover after a disaster" at bounding box center [518, 282] width 0 height 11
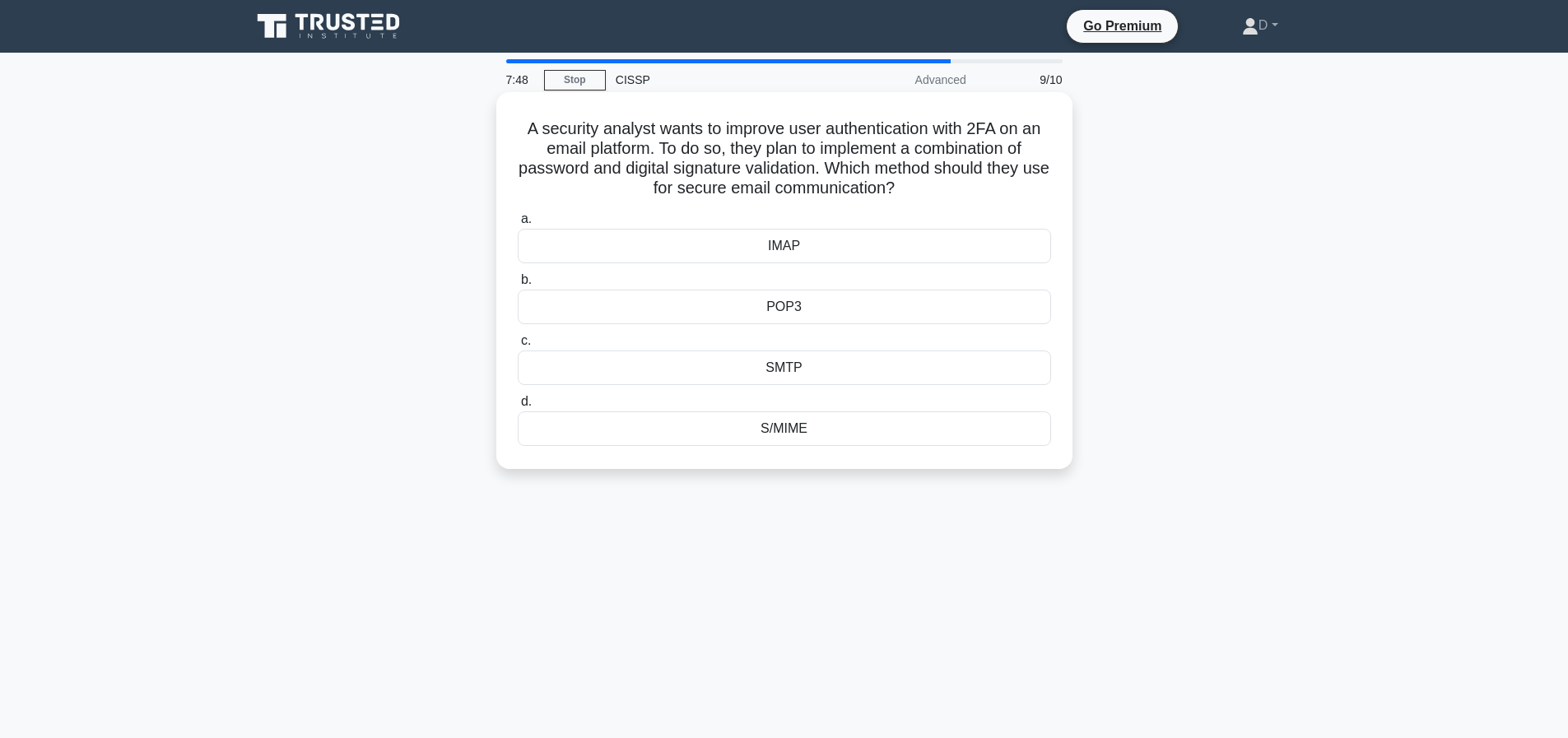
click at [836, 246] on div "IMAP" at bounding box center [785, 246] width 534 height 35
click at [518, 225] on input "a. IMAP" at bounding box center [518, 219] width 0 height 11
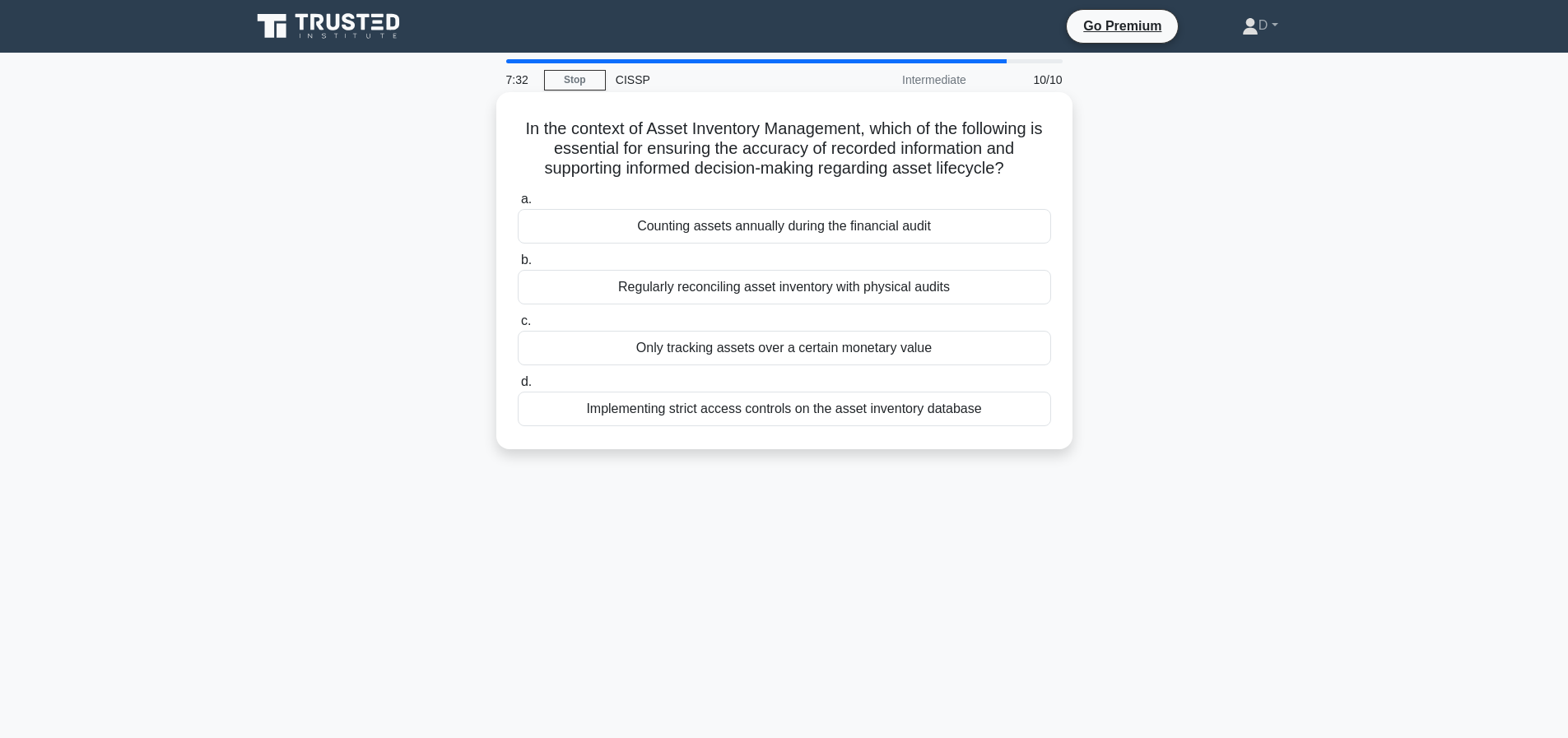
click at [762, 305] on div "Regularly reconciling asset inventory with physical audits" at bounding box center [785, 287] width 534 height 35
click at [518, 266] on input "b. Regularly reconciling asset inventory with physical audits" at bounding box center [518, 260] width 0 height 11
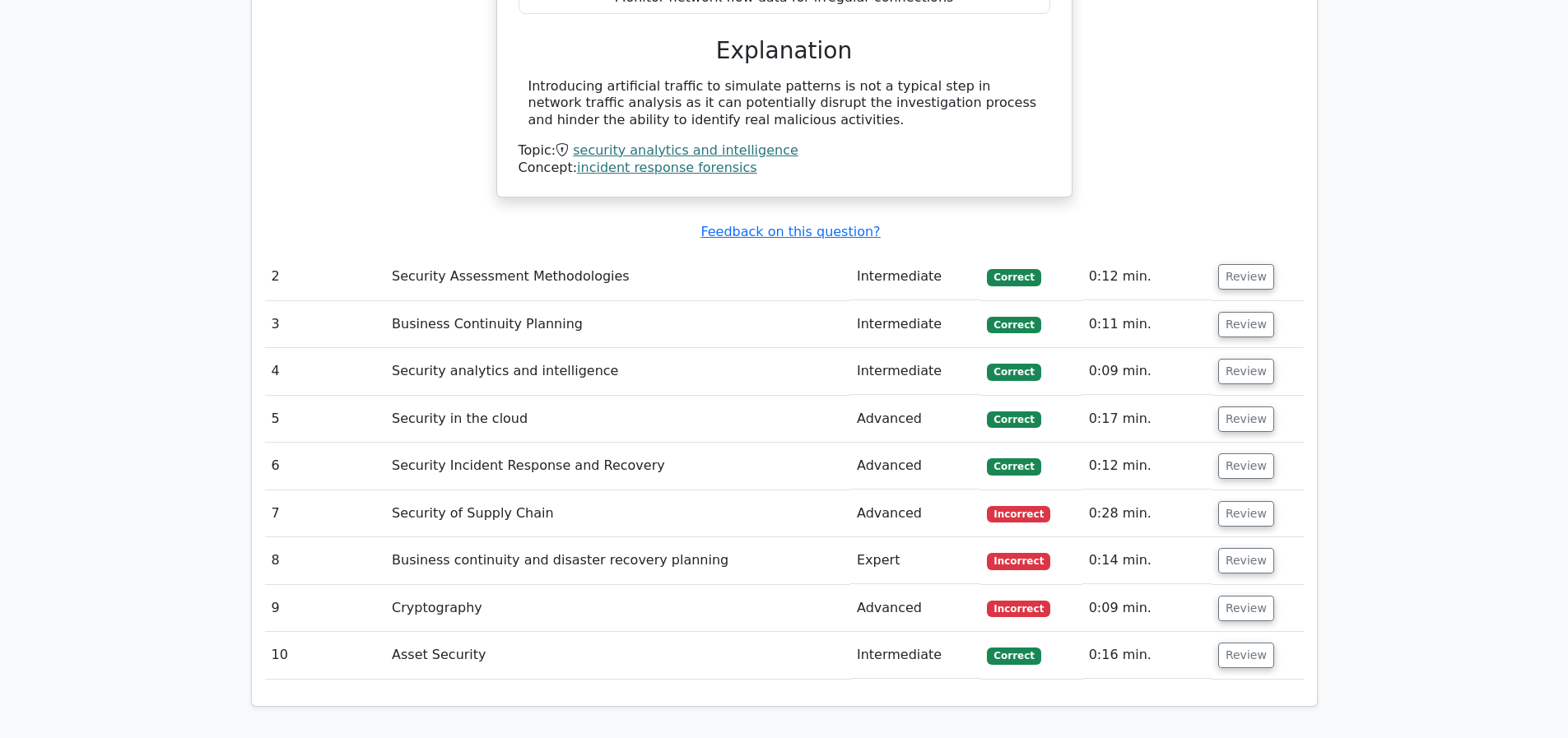
scroll to position [1953, 0]
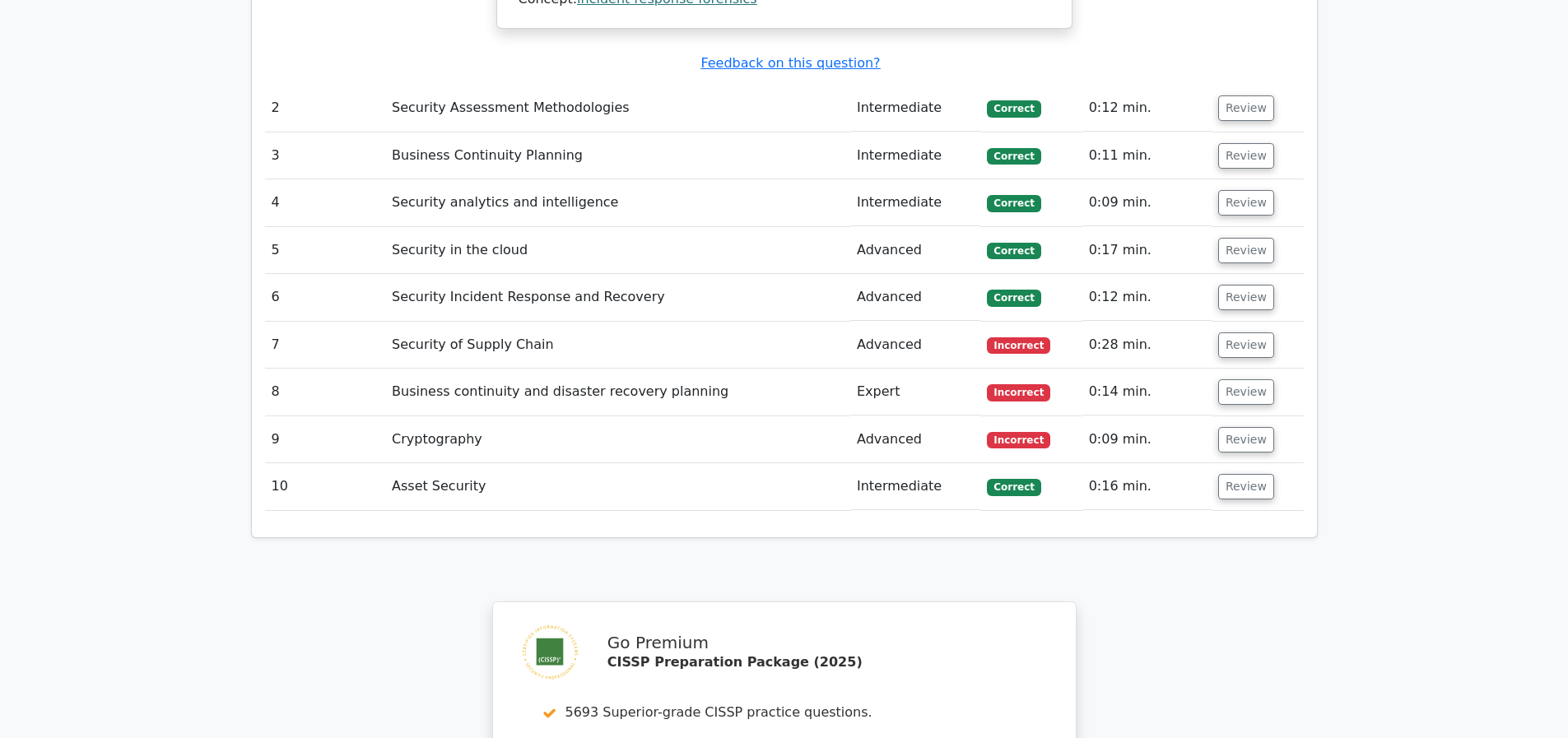
click at [1143, 350] on td "0:28 min." at bounding box center [1148, 345] width 130 height 47
click at [1234, 344] on button "Review" at bounding box center [1246, 346] width 56 height 26
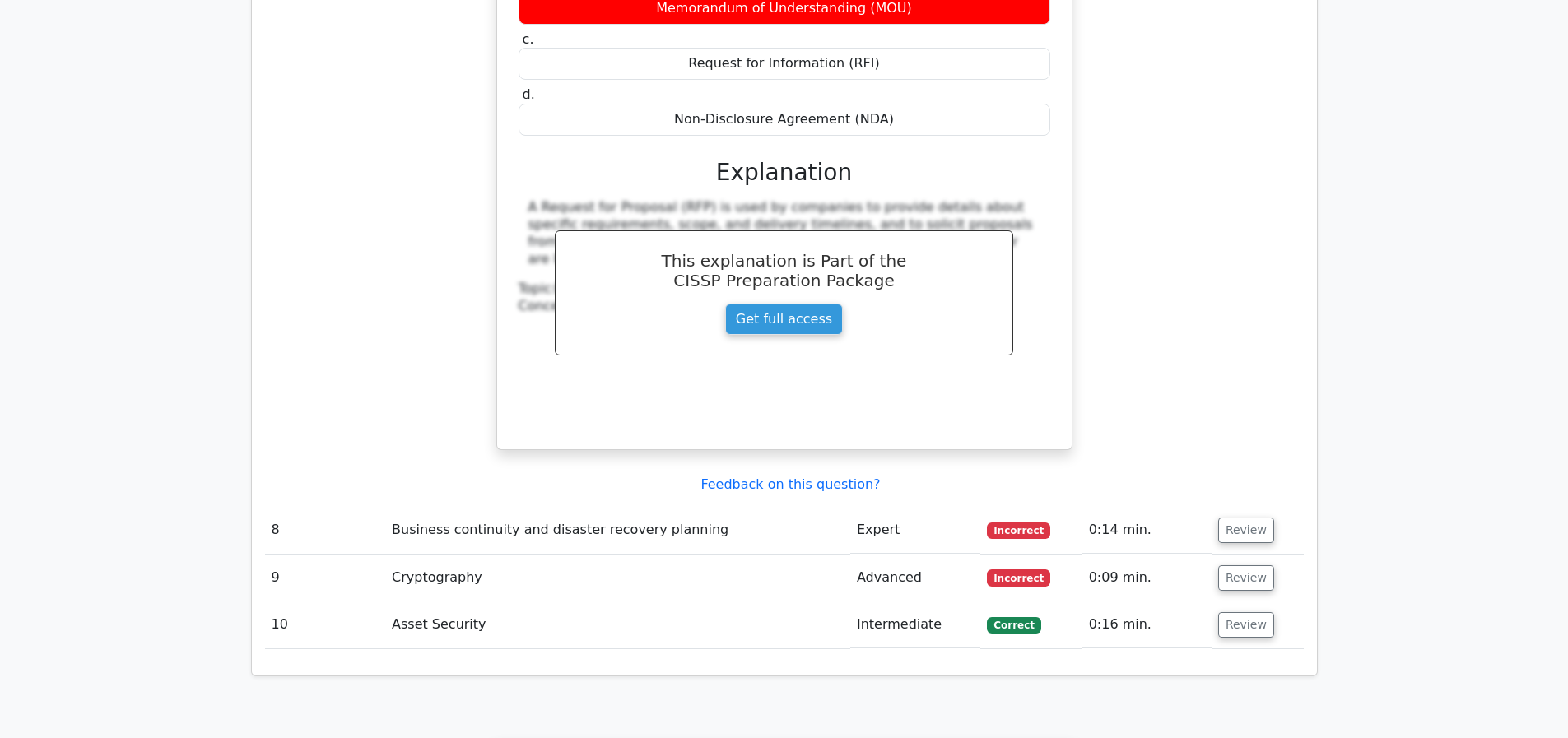
scroll to position [2784, 0]
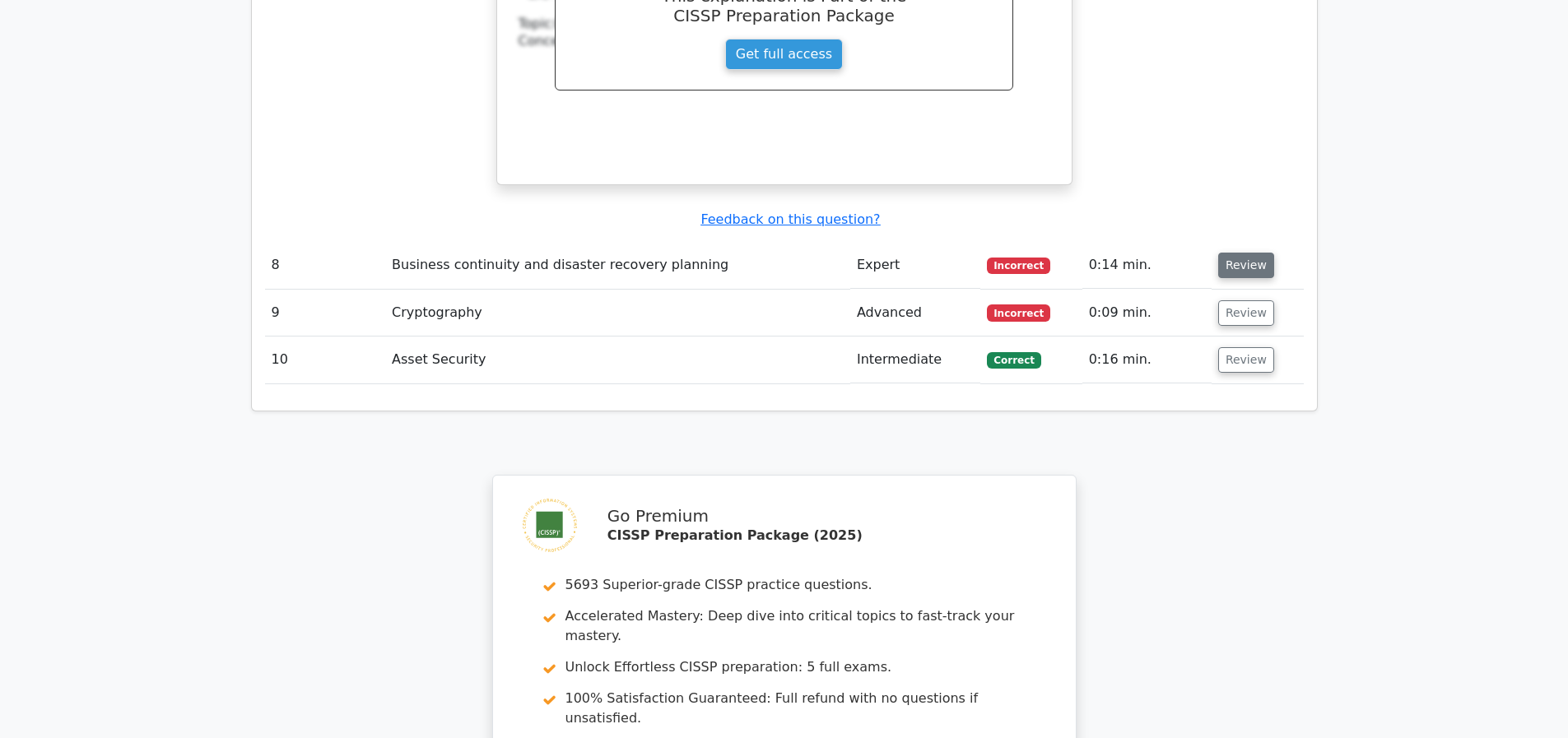
click at [1228, 264] on button "Review" at bounding box center [1246, 266] width 56 height 26
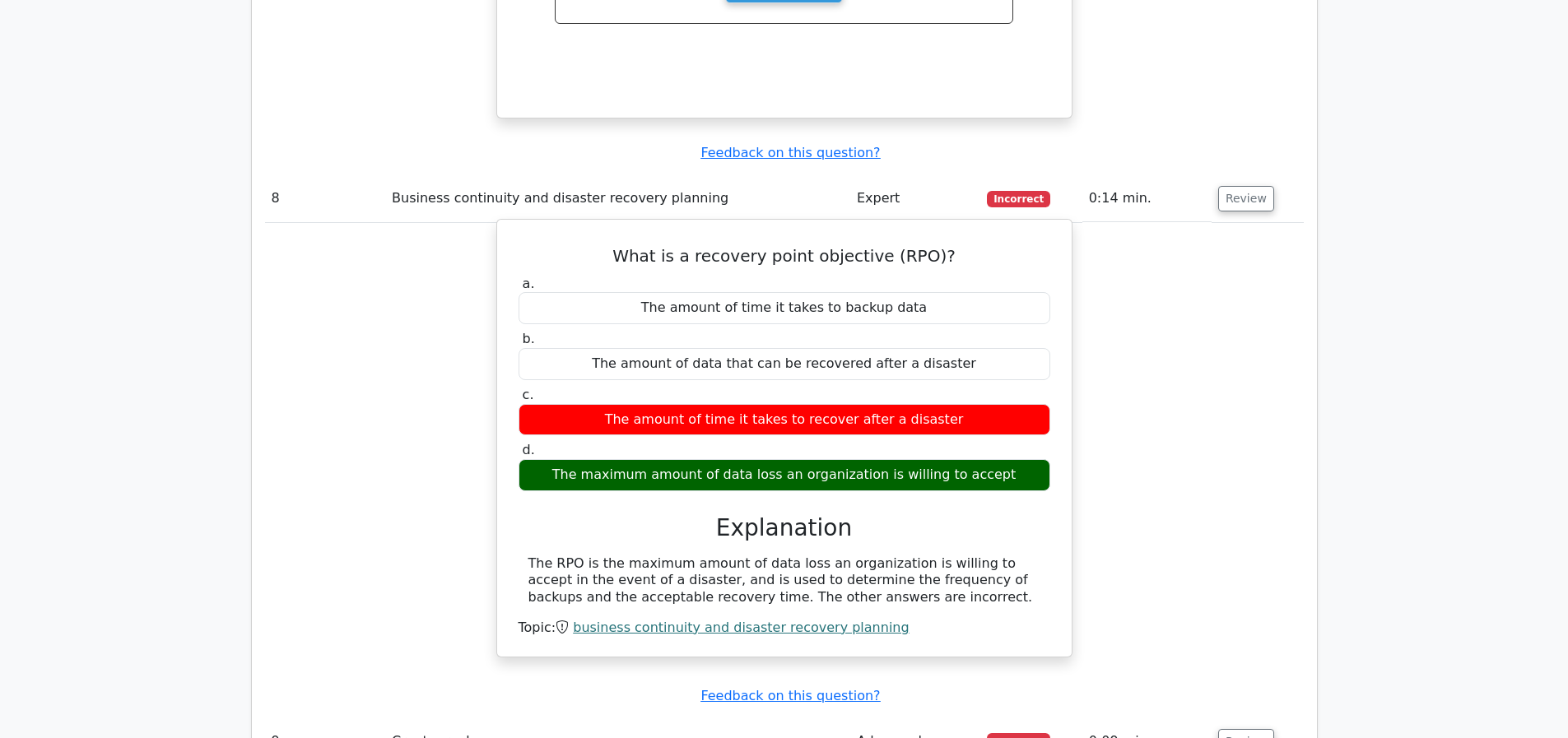
scroll to position [3363, 0]
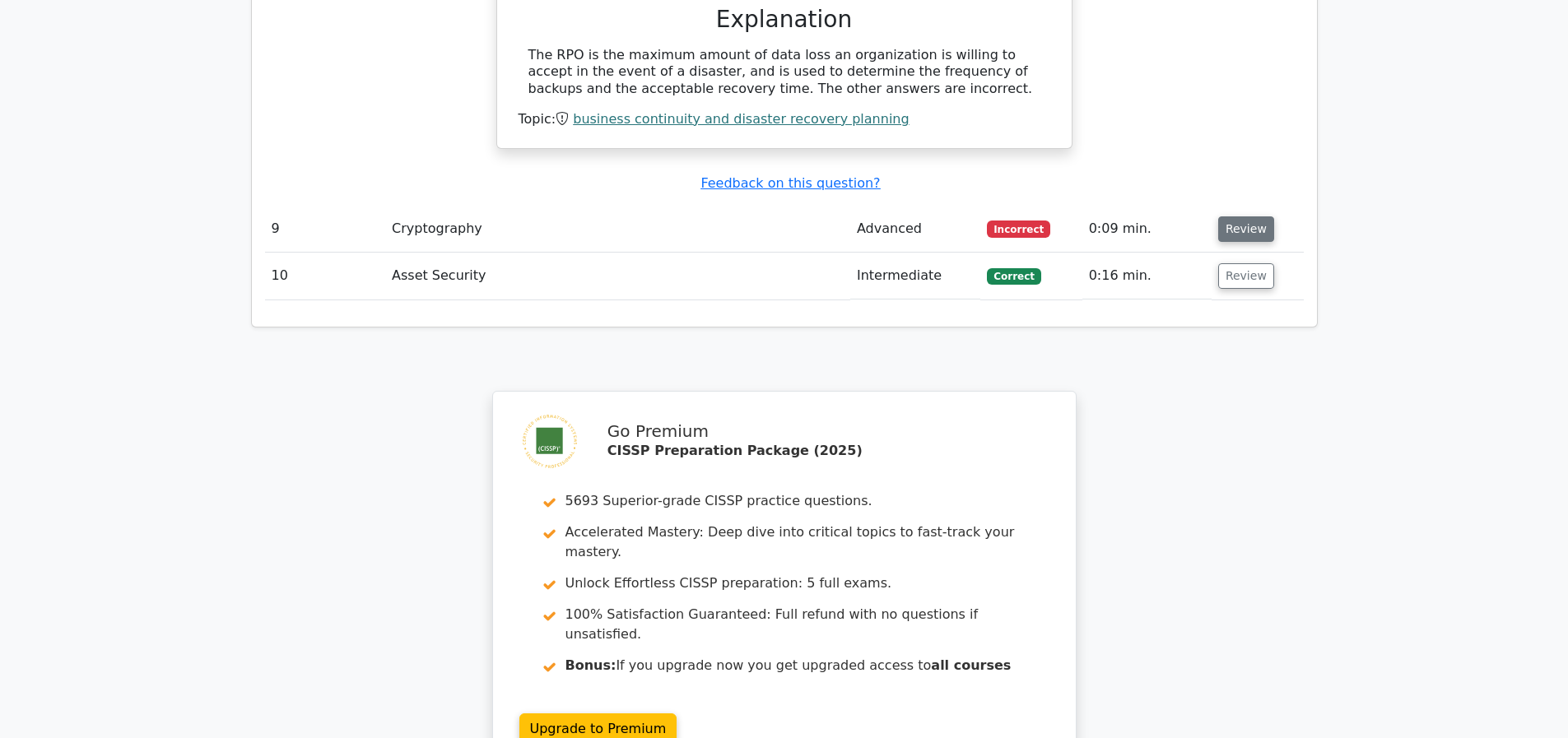
click at [1242, 224] on button "Review" at bounding box center [1246, 229] width 56 height 26
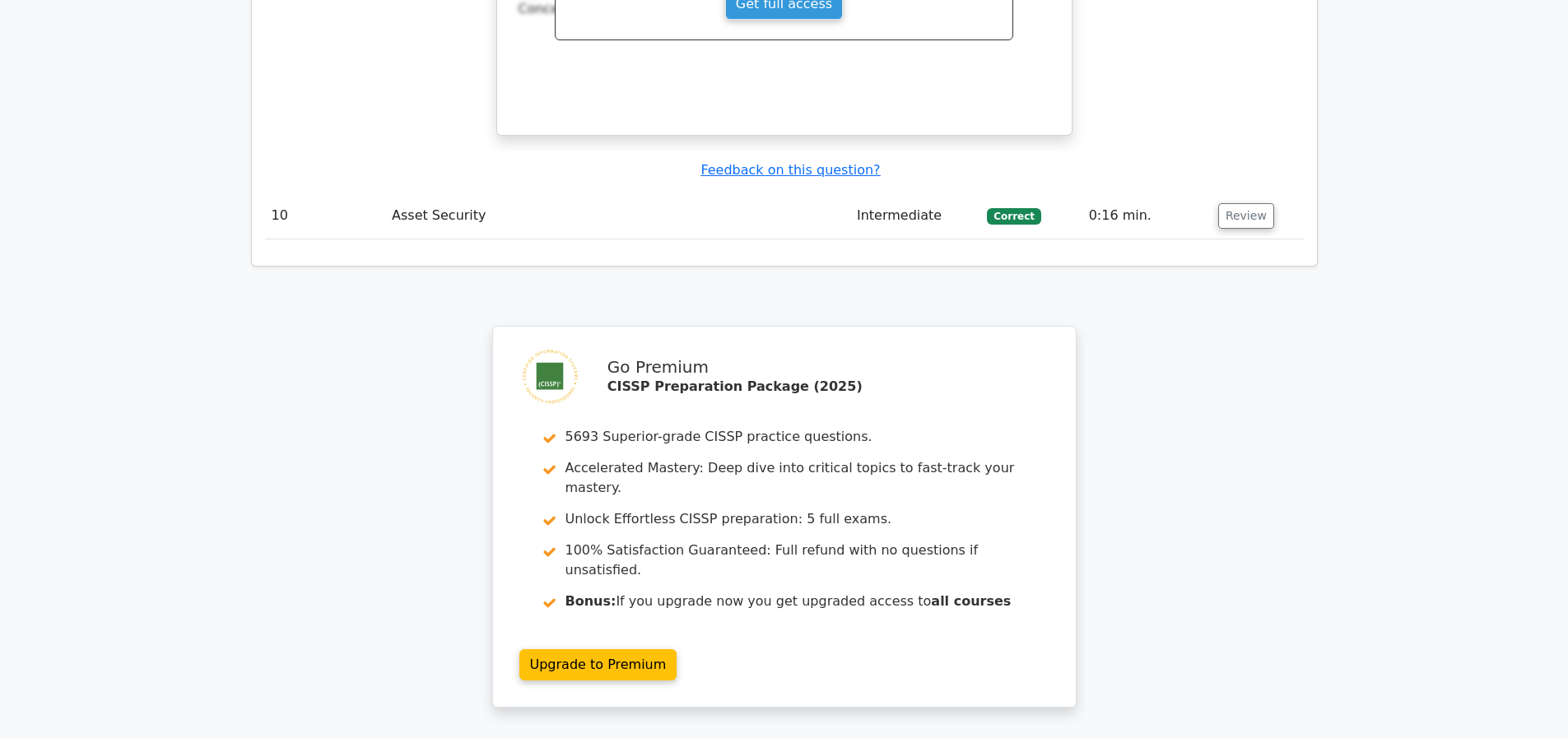
scroll to position [4438, 0]
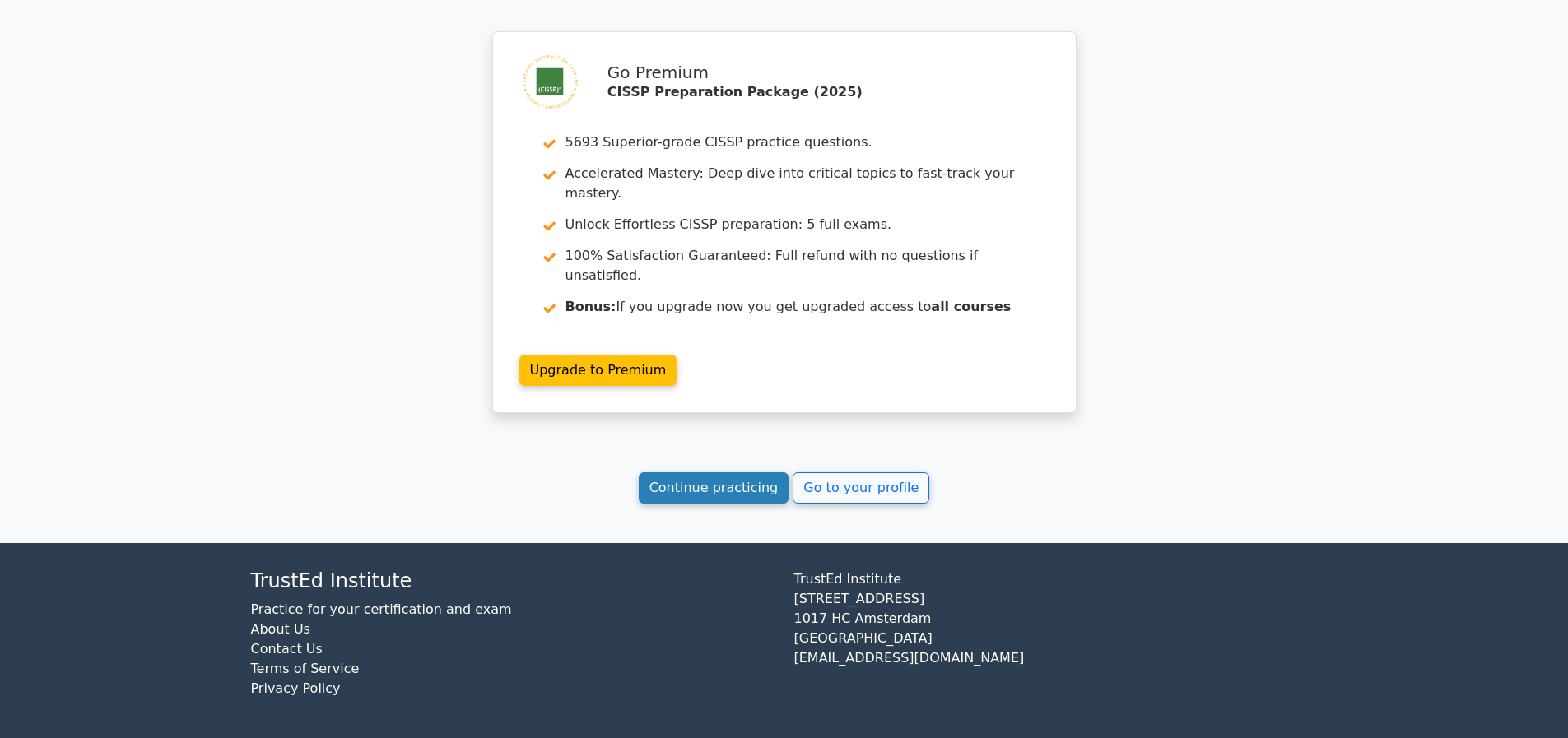
click at [734, 500] on link "Continue practicing" at bounding box center [713, 487] width 150 height 31
